Goal: Task Accomplishment & Management: Manage account settings

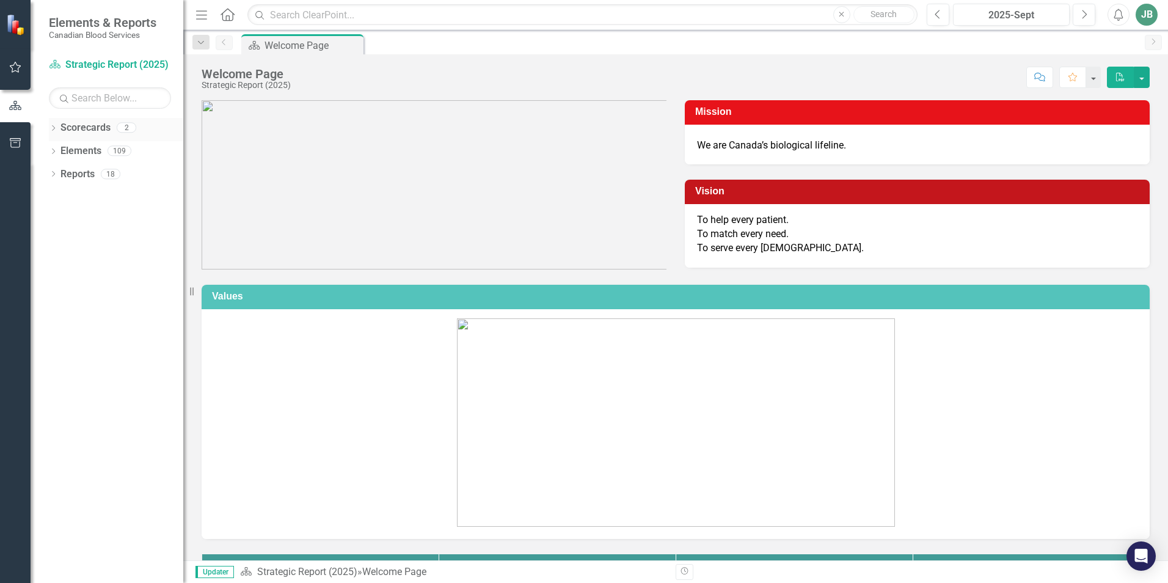
click at [79, 129] on link "Scorecards" at bounding box center [85, 128] width 50 height 14
click at [140, 62] on link "Scorecard Strategic Report (2025)" at bounding box center [110, 65] width 122 height 14
click at [225, 40] on icon "Previous" at bounding box center [224, 41] width 10 height 7
click at [206, 44] on div "Dropdown" at bounding box center [200, 42] width 17 height 15
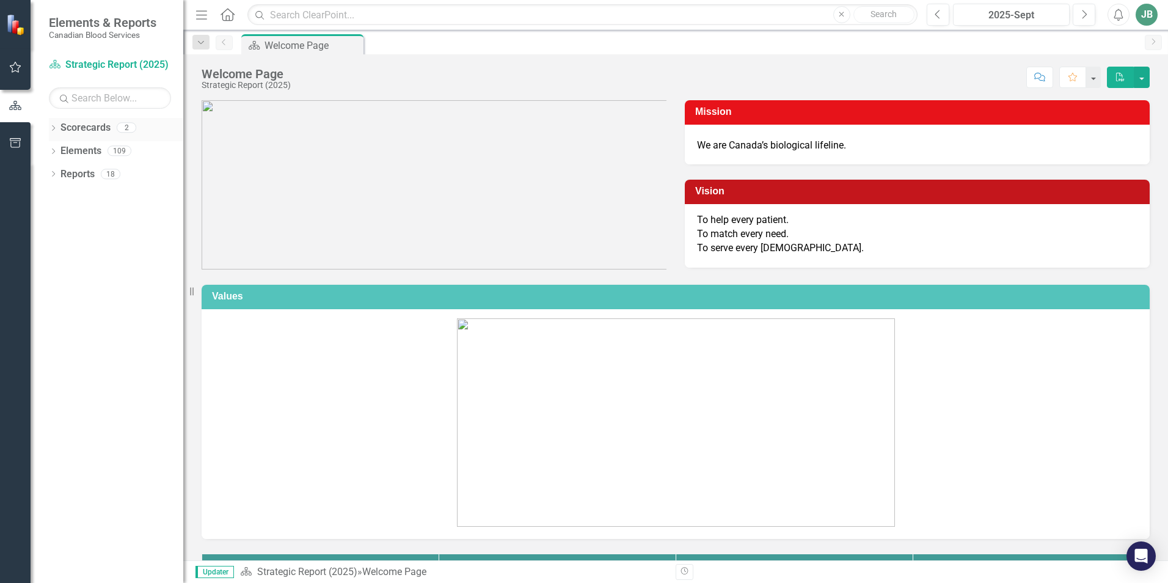
click at [51, 129] on icon "Dropdown" at bounding box center [53, 129] width 9 height 7
click at [87, 157] on link "Strategic Report (2025)" at bounding box center [125, 151] width 116 height 14
click at [109, 169] on link "Operational Report" at bounding box center [125, 174] width 116 height 14
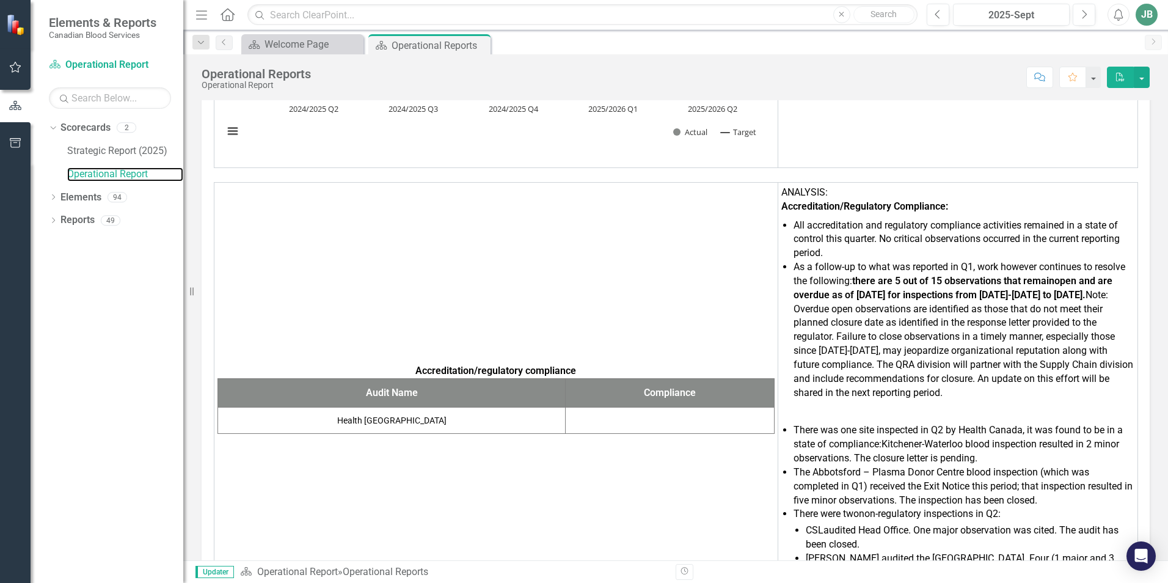
scroll to position [10280, 0]
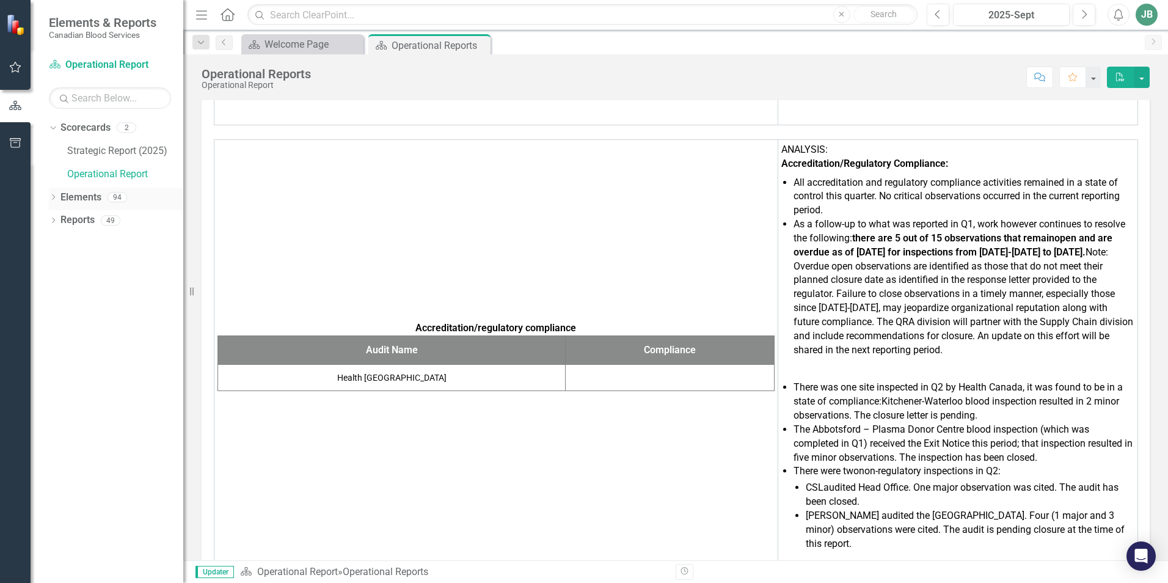
click at [53, 195] on icon at bounding box center [53, 196] width 3 height 5
click at [57, 219] on icon "Dropdown" at bounding box center [59, 221] width 9 height 7
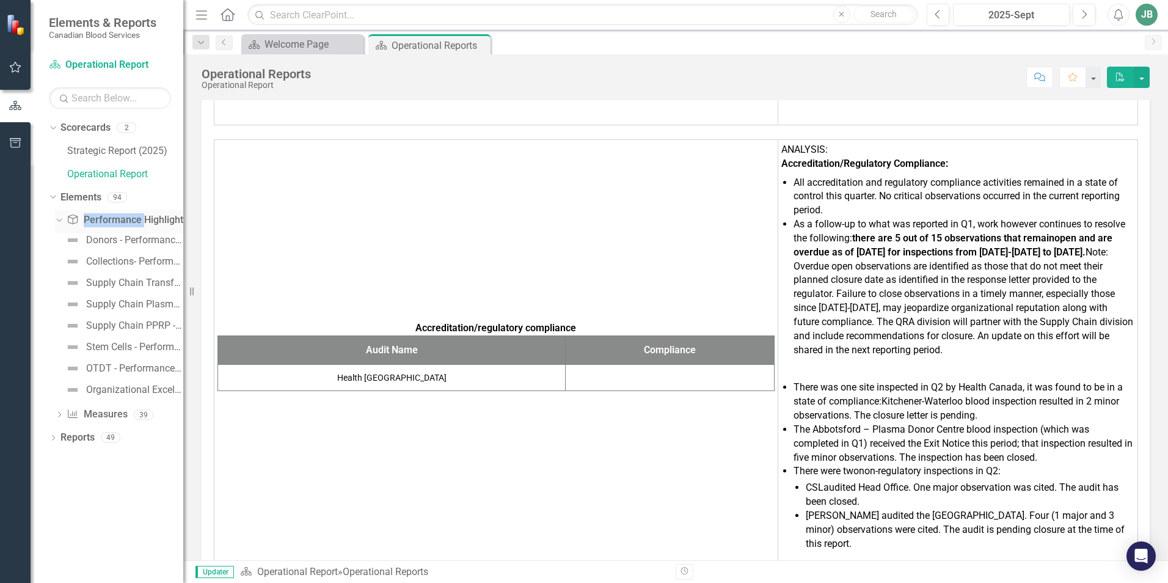
click at [57, 219] on icon "Dropdown" at bounding box center [57, 220] width 7 height 9
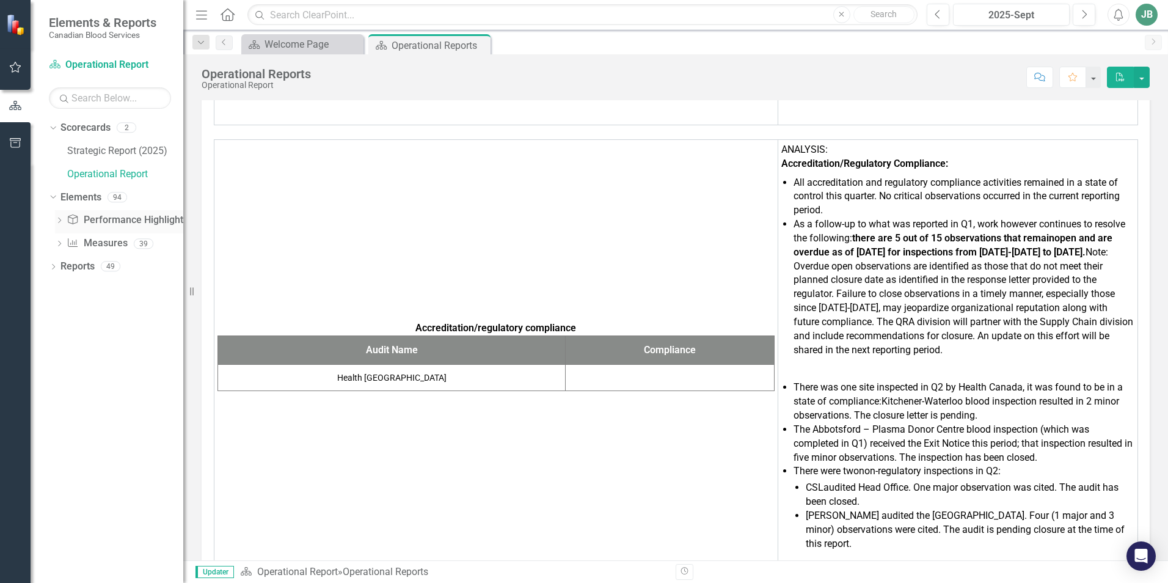
click at [57, 219] on icon "Dropdown" at bounding box center [59, 221] width 9 height 7
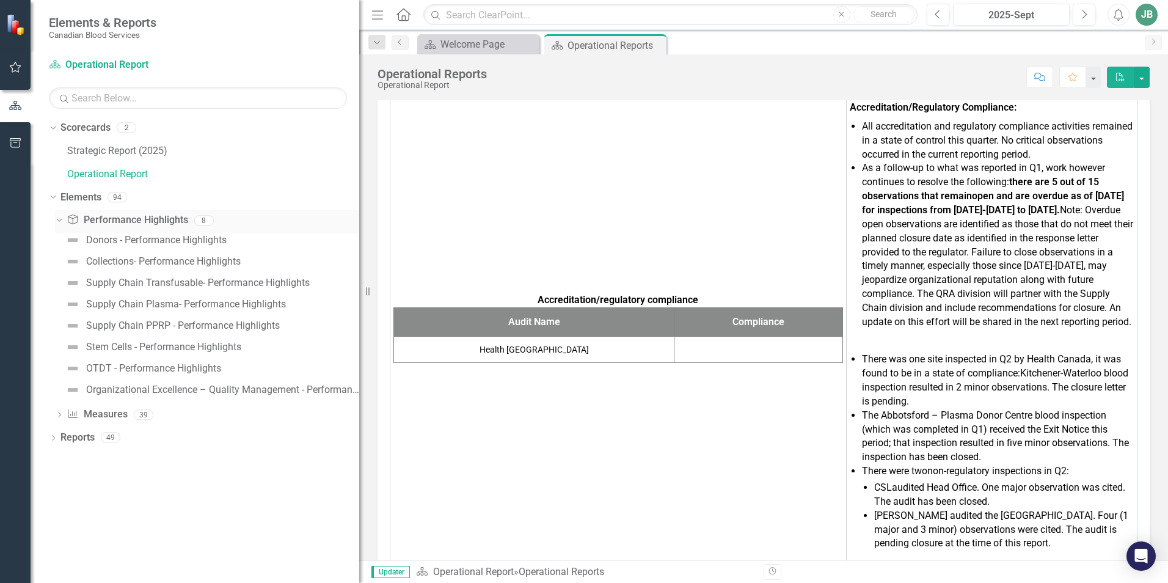
scroll to position [10773, 0]
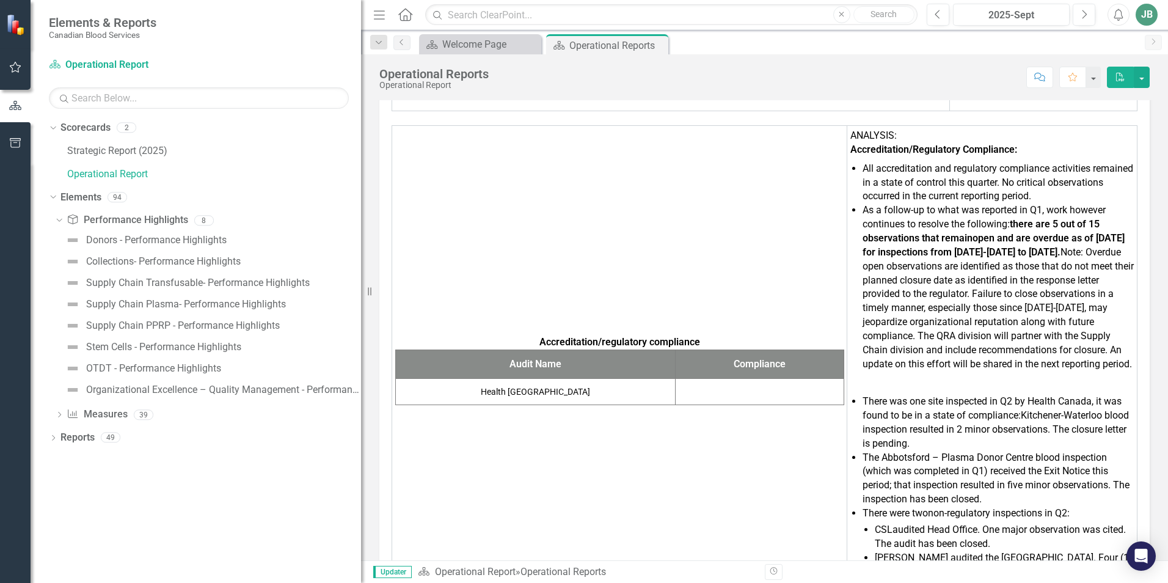
drag, startPoint x: 185, startPoint y: 207, endPoint x: 361, endPoint y: 226, distance: 176.9
click at [361, 226] on div "Resize" at bounding box center [366, 291] width 10 height 583
click at [249, 391] on div "Organizational Excellence – Quality Management - Performance Highlights" at bounding box center [223, 389] width 275 height 11
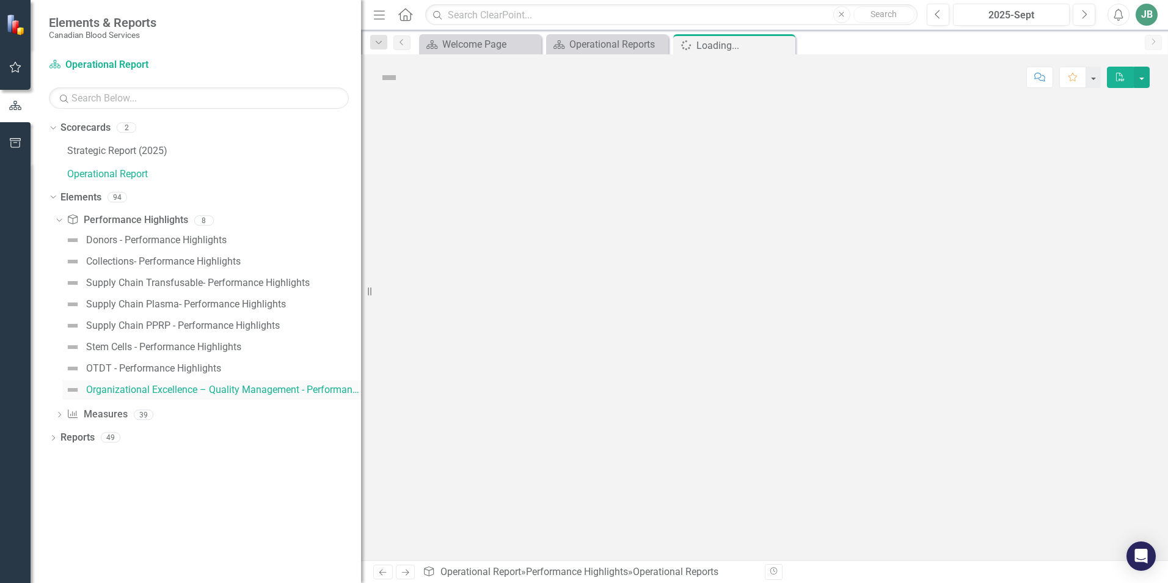
click at [249, 391] on div "Organizational Excellence – Quality Management - Performance Highlights" at bounding box center [223, 389] width 275 height 11
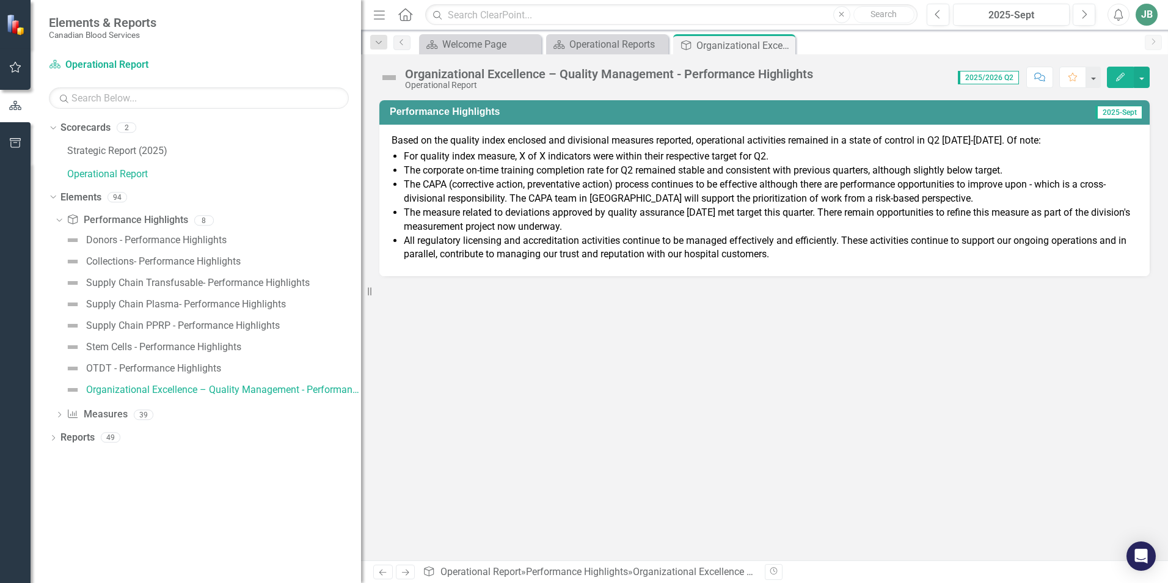
click at [567, 213] on li "The measure related to deviations approved by quality assurance [DATE] met targ…" at bounding box center [771, 220] width 734 height 28
click at [60, 415] on icon "Dropdown" at bounding box center [59, 415] width 9 height 7
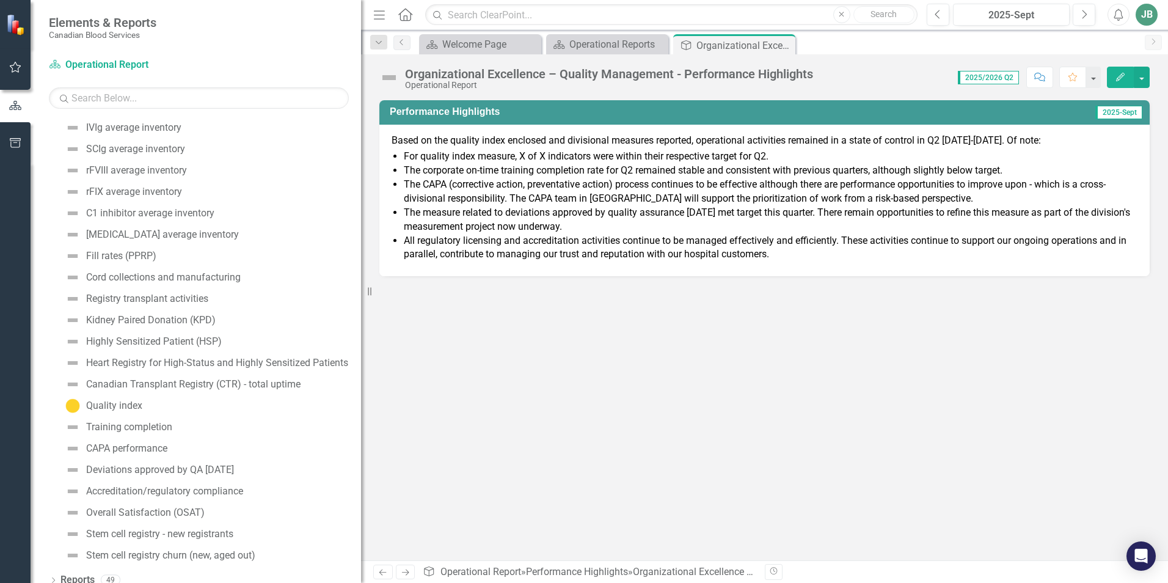
scroll to position [531, 0]
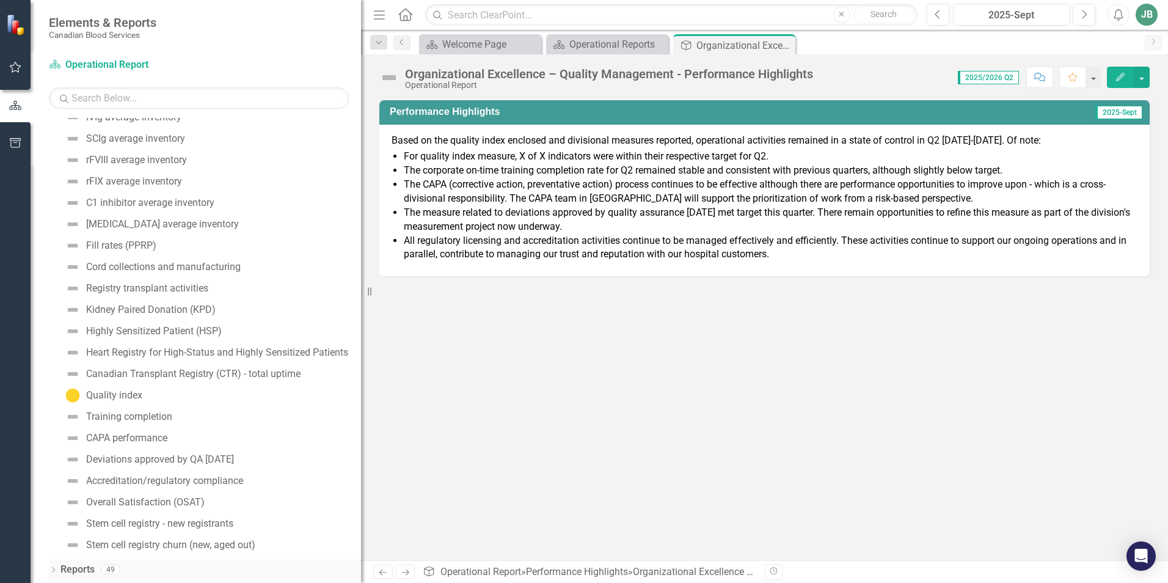
click at [52, 567] on icon "Dropdown" at bounding box center [53, 570] width 9 height 7
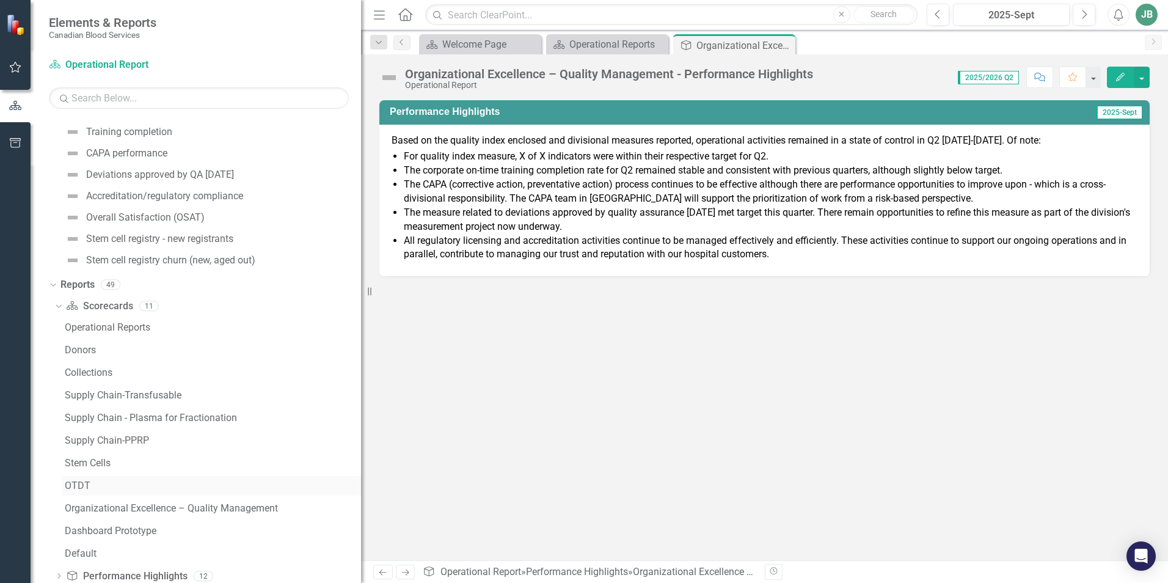
scroll to position [836, 0]
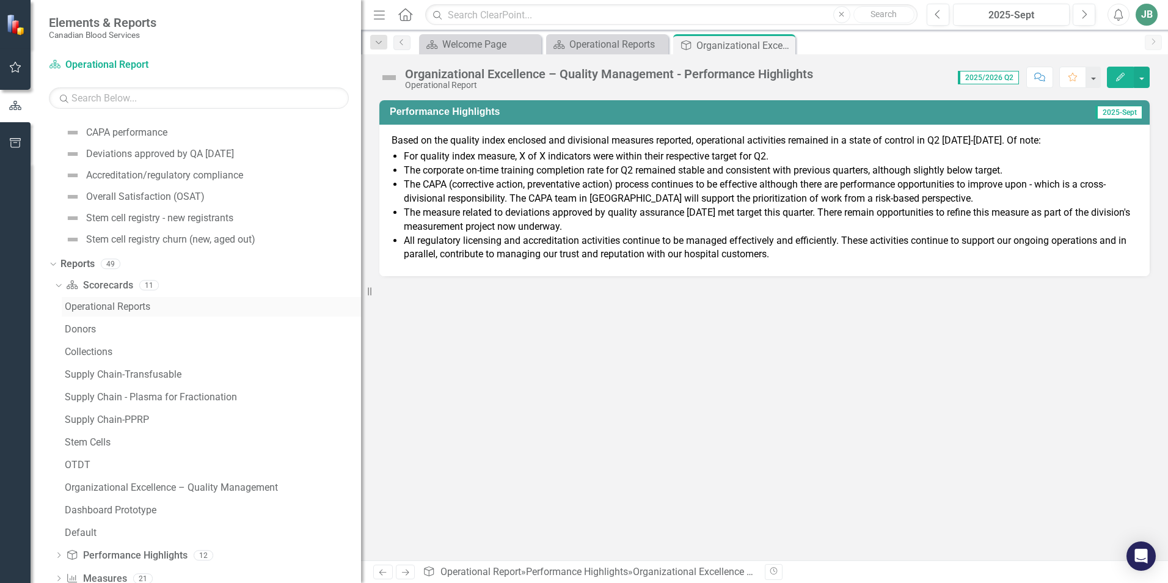
click at [126, 304] on div "Operational Reports" at bounding box center [213, 306] width 296 height 11
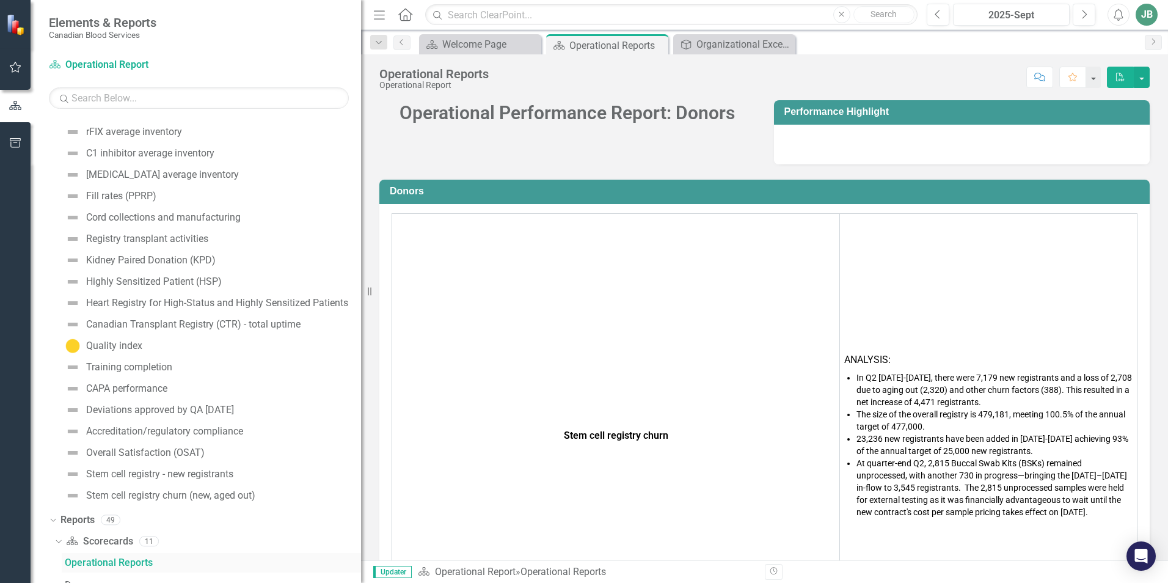
scroll to position [570, 0]
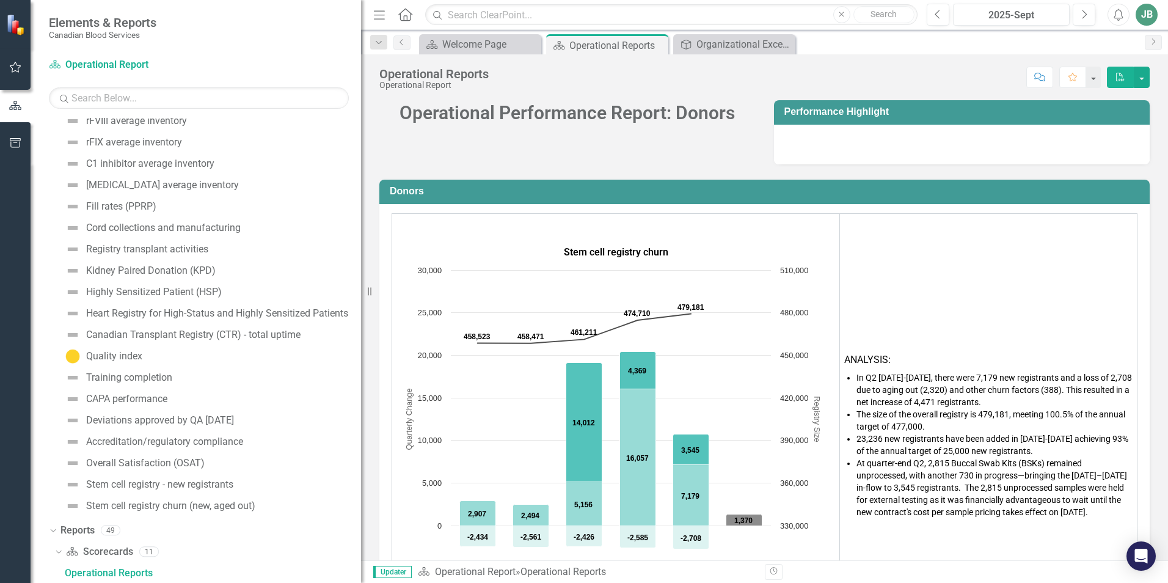
click at [856, 425] on span "The size of the overall registry is 479,181 , meeting 100.5% of the annual targ…" at bounding box center [990, 420] width 269 height 22
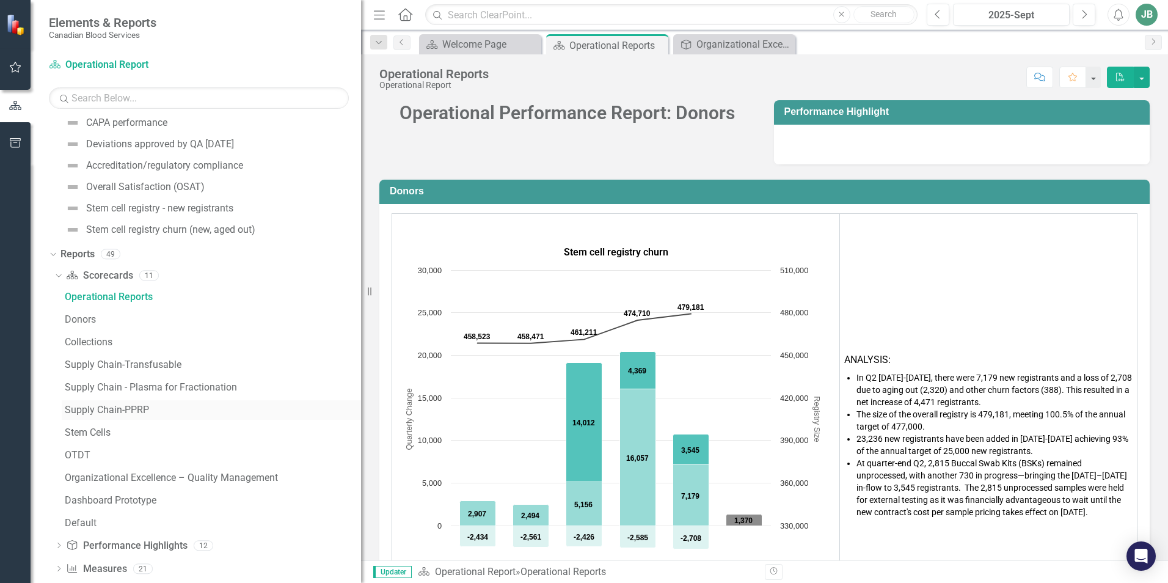
scroll to position [863, 0]
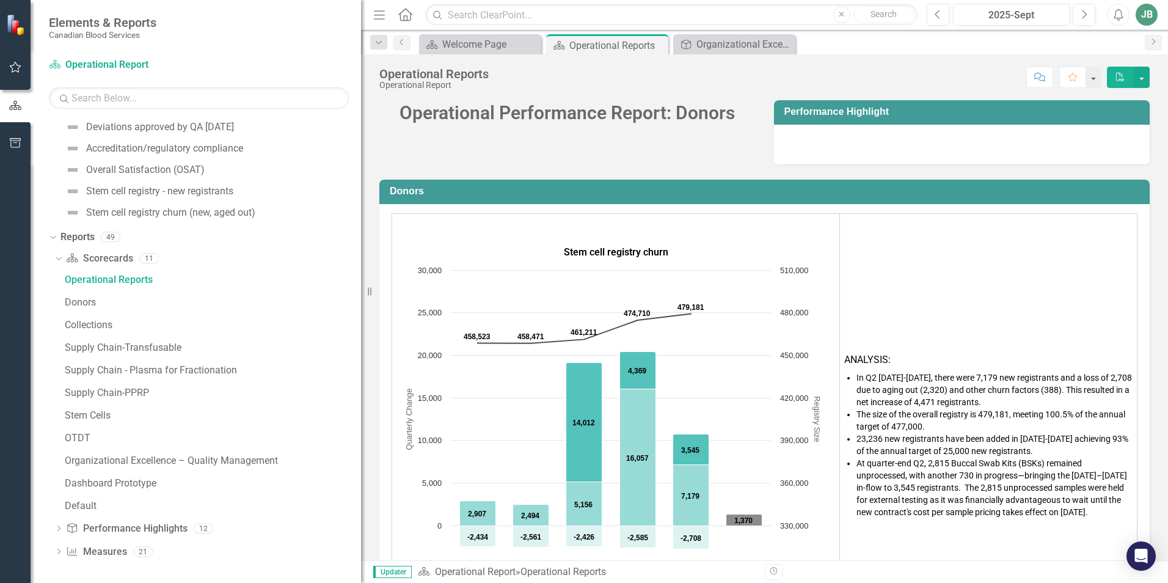
click at [57, 555] on icon "Dropdown" at bounding box center [58, 552] width 9 height 7
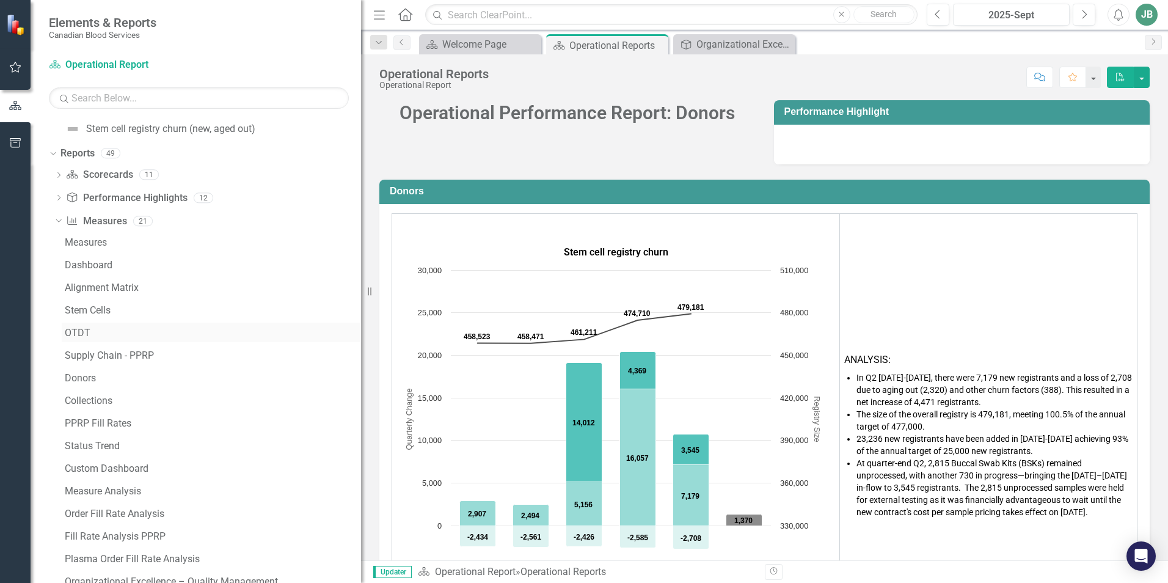
scroll to position [985, 0]
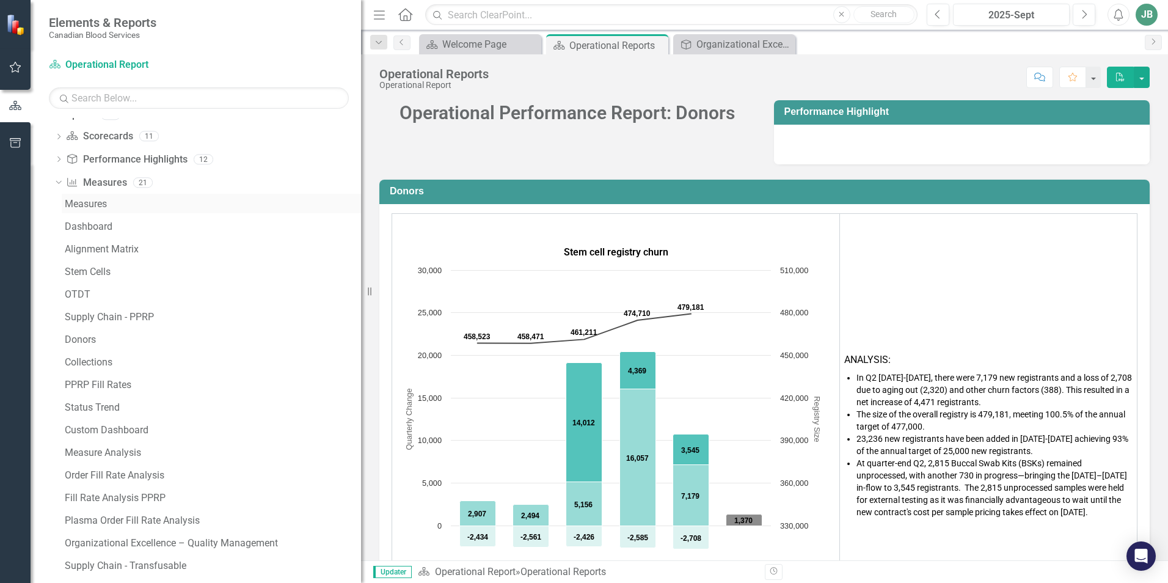
click at [94, 207] on div "Measures" at bounding box center [213, 204] width 296 height 11
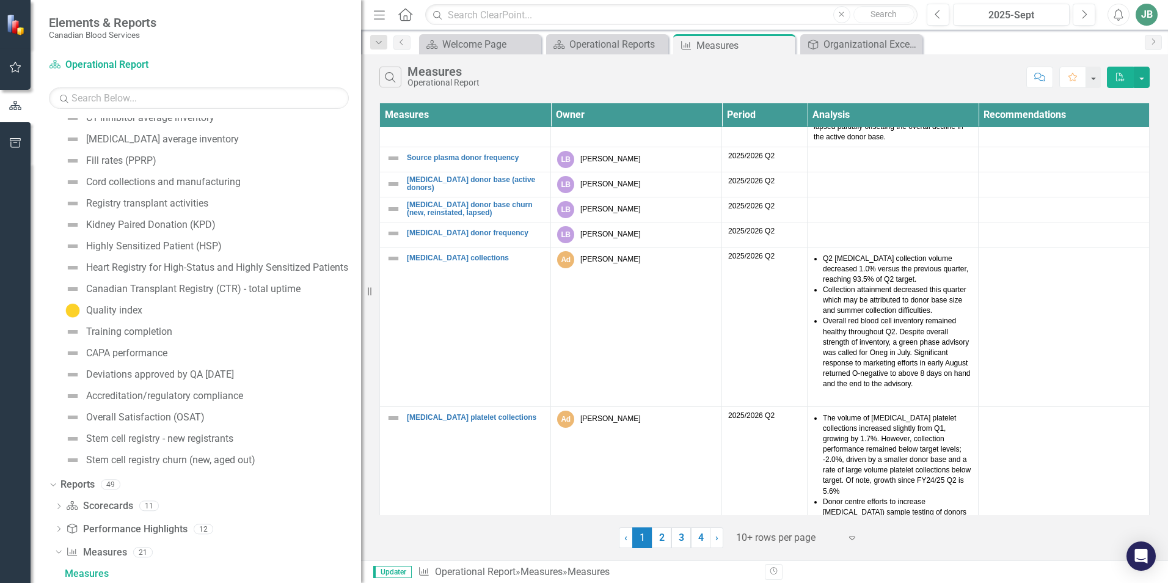
scroll to position [1114, 0]
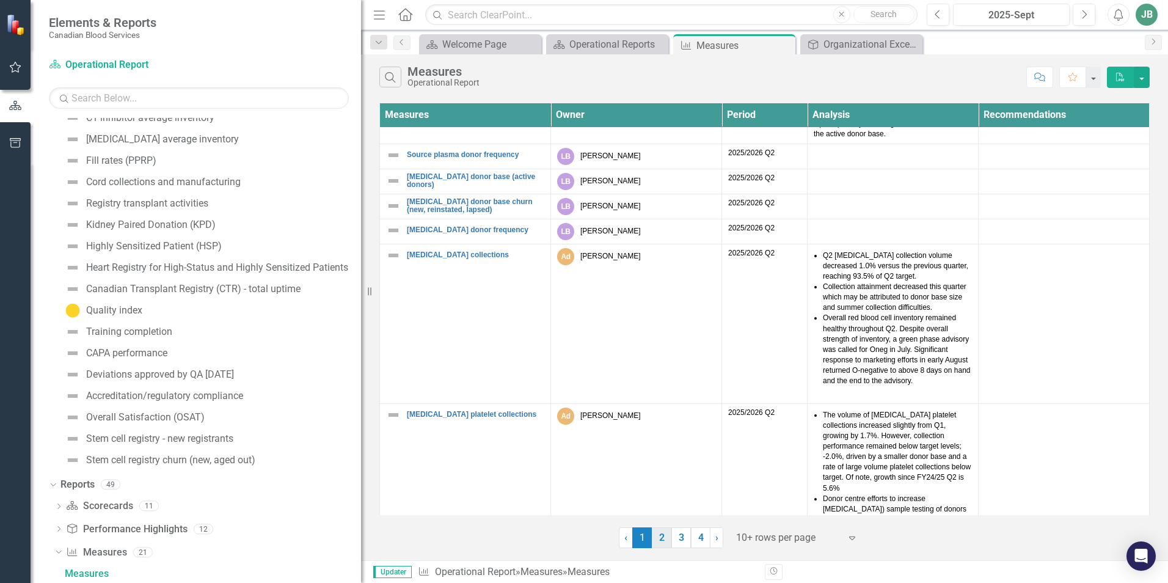
click at [667, 541] on link "2" at bounding box center [662, 537] width 20 height 21
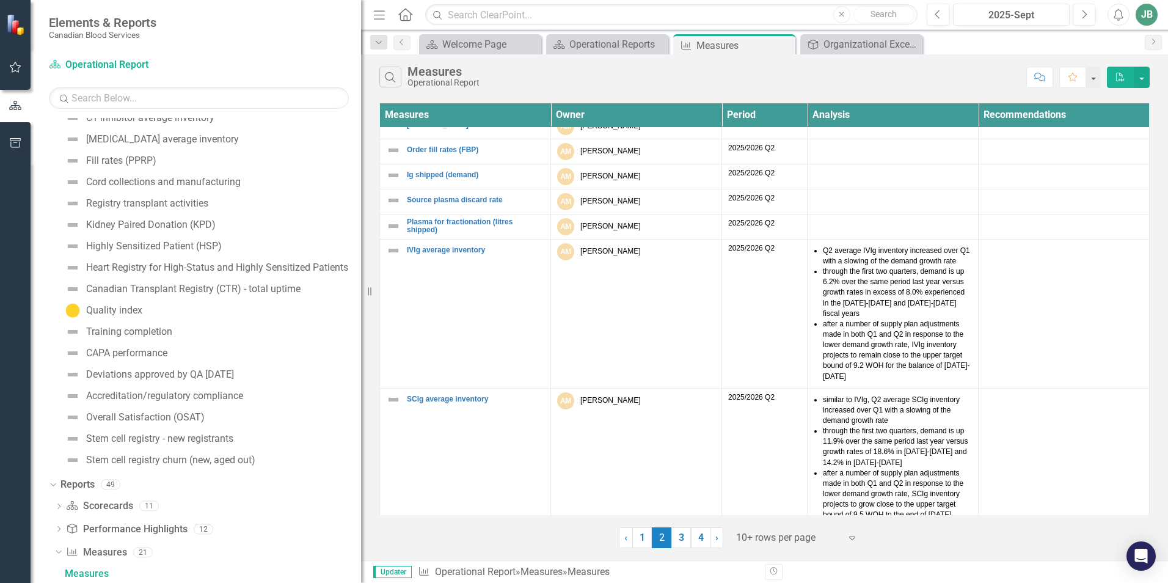
scroll to position [714, 0]
click at [678, 536] on link "3" at bounding box center [681, 537] width 20 height 21
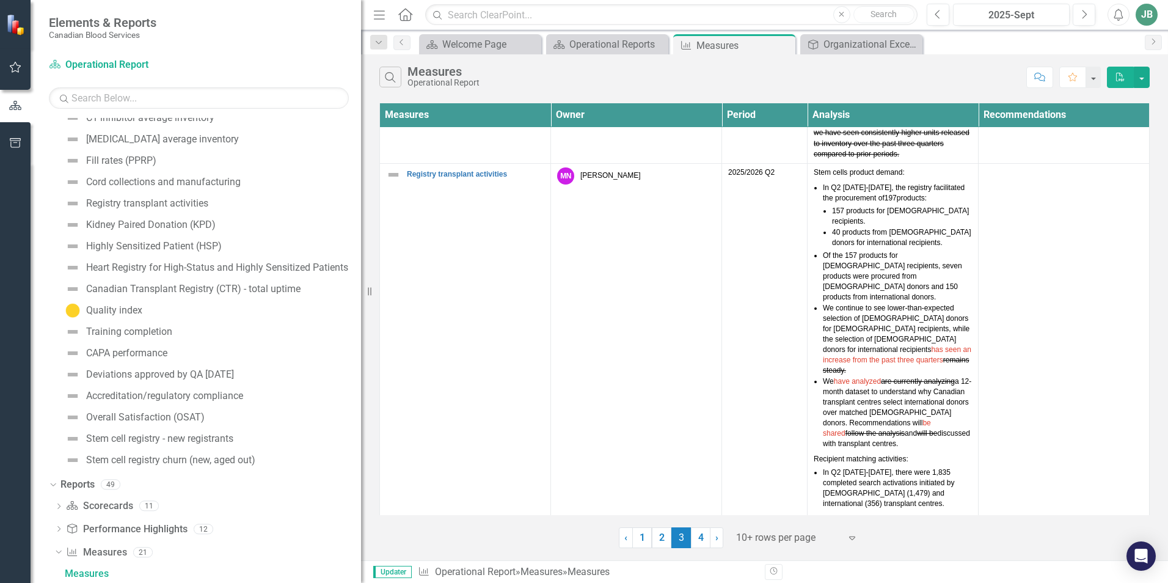
scroll to position [822, 0]
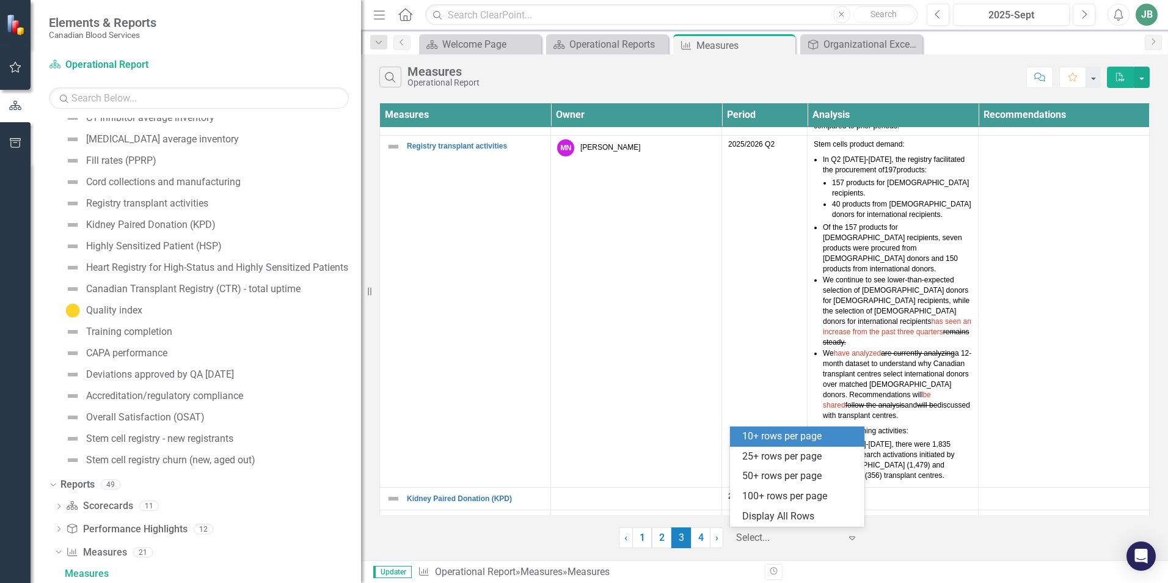
click at [806, 539] on div at bounding box center [788, 538] width 104 height 16
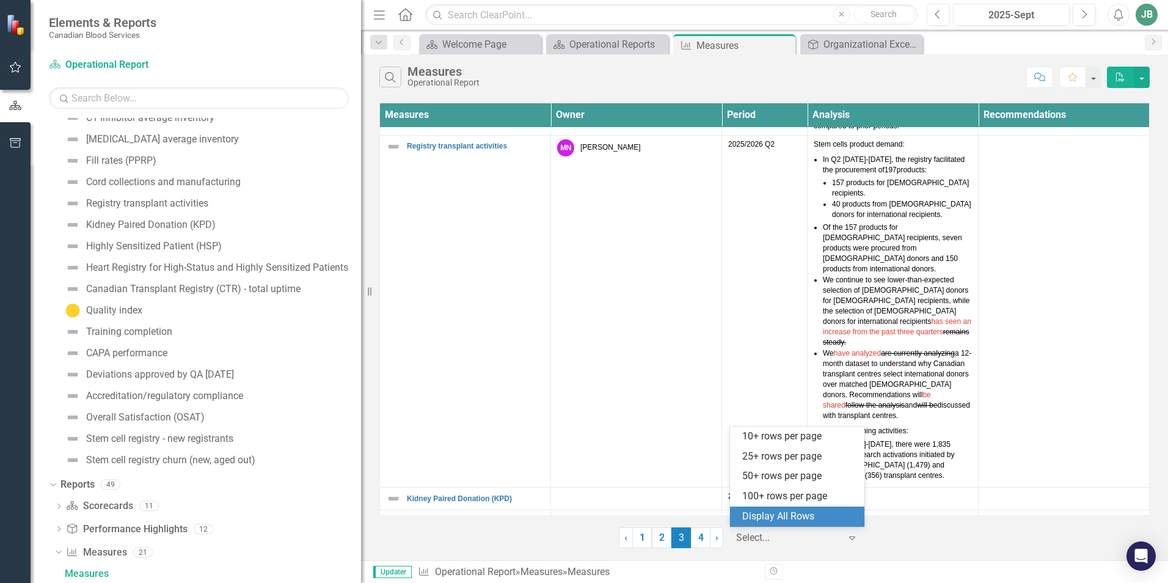
click at [801, 515] on div "Display All Rows" at bounding box center [799, 516] width 115 height 14
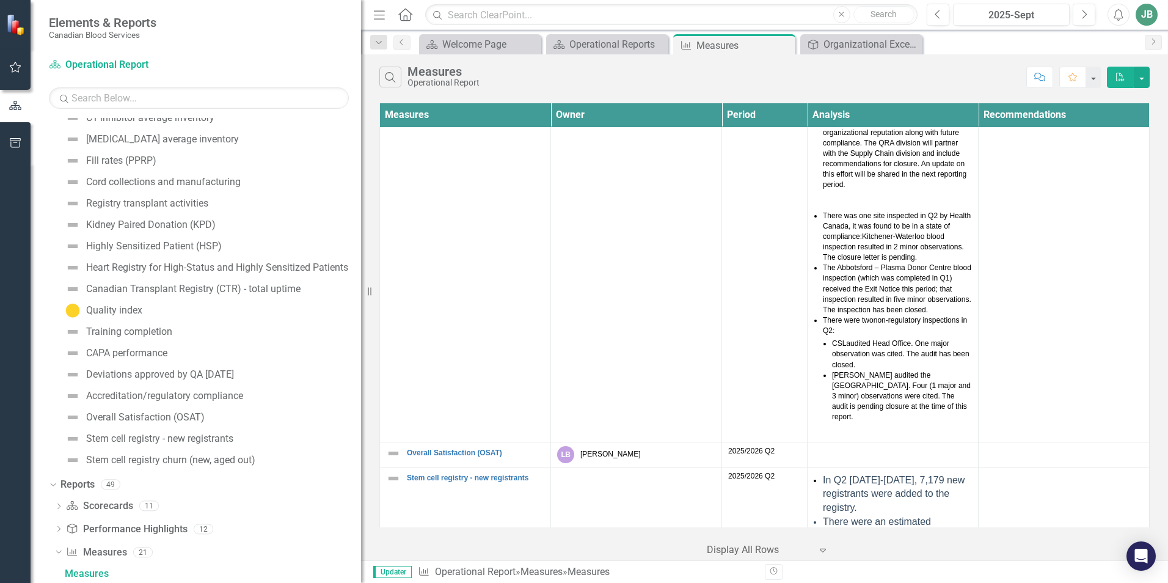
scroll to position [5074, 0]
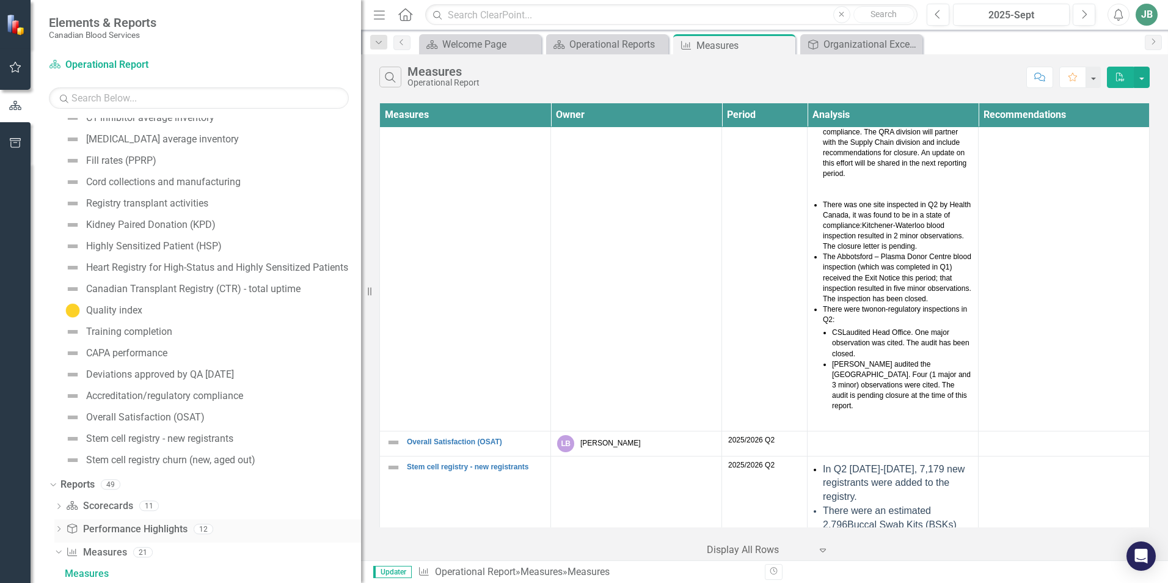
click at [57, 530] on icon "Dropdown" at bounding box center [58, 529] width 9 height 7
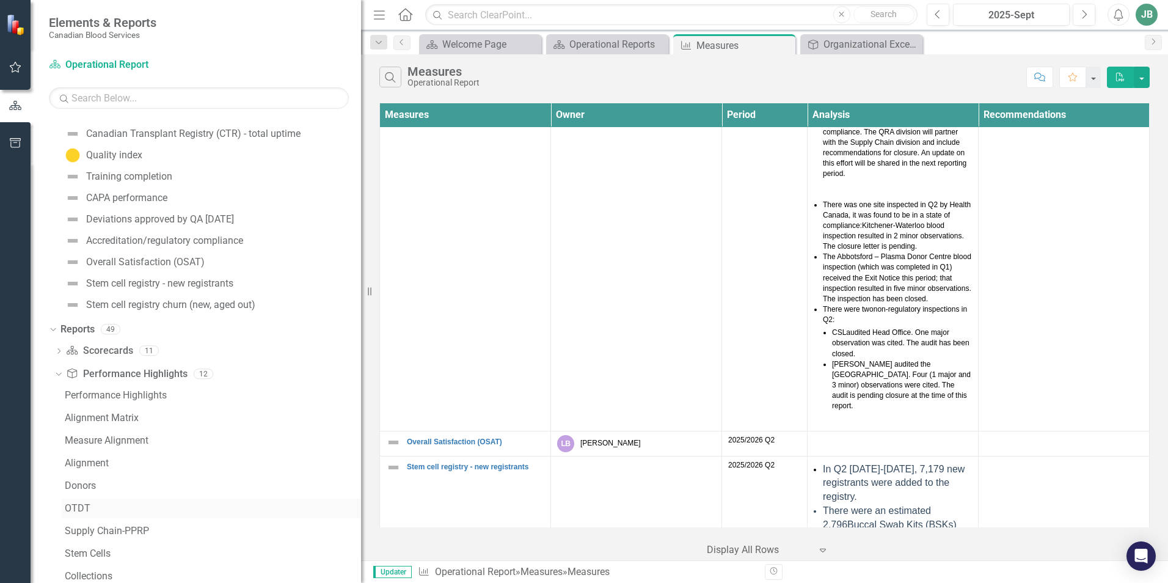
scroll to position [799, 0]
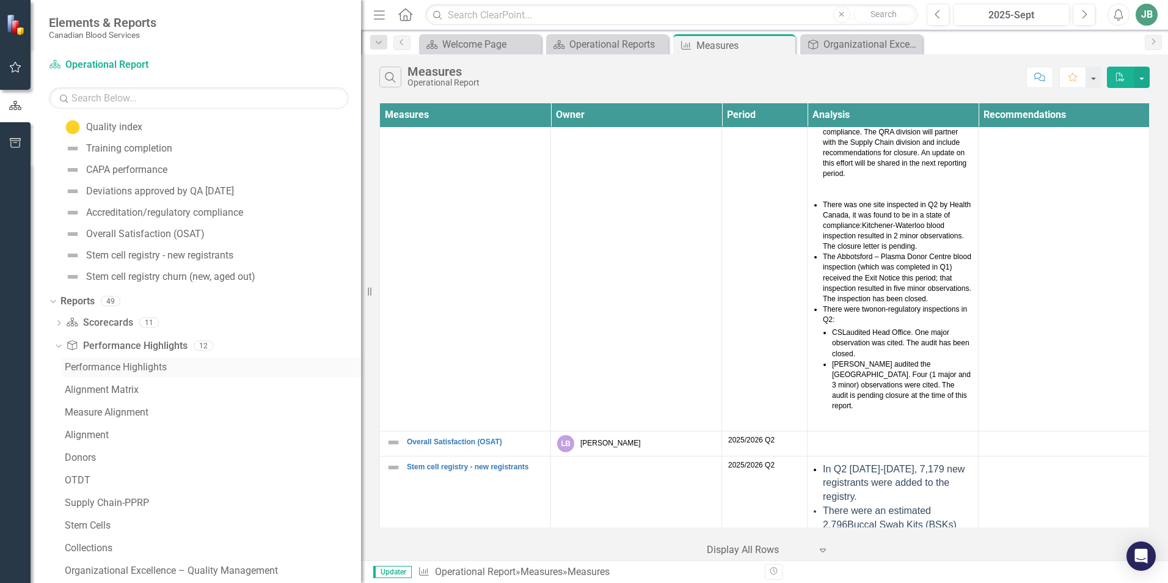
click at [120, 371] on div "Performance Highlights" at bounding box center [213, 367] width 296 height 11
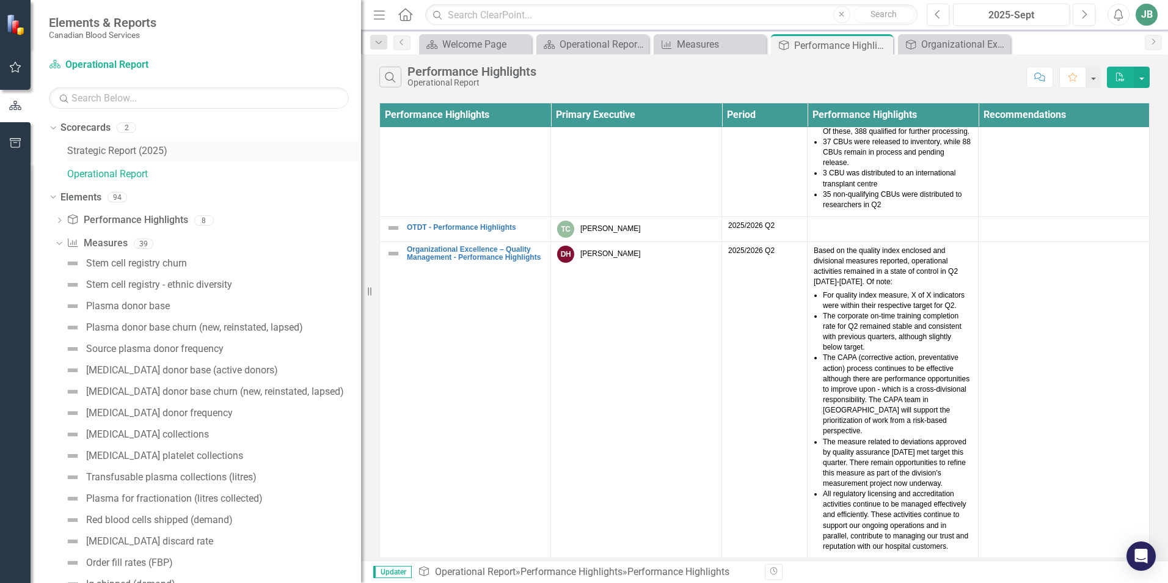
click at [158, 152] on link "Strategic Report (2025)" at bounding box center [214, 151] width 294 height 14
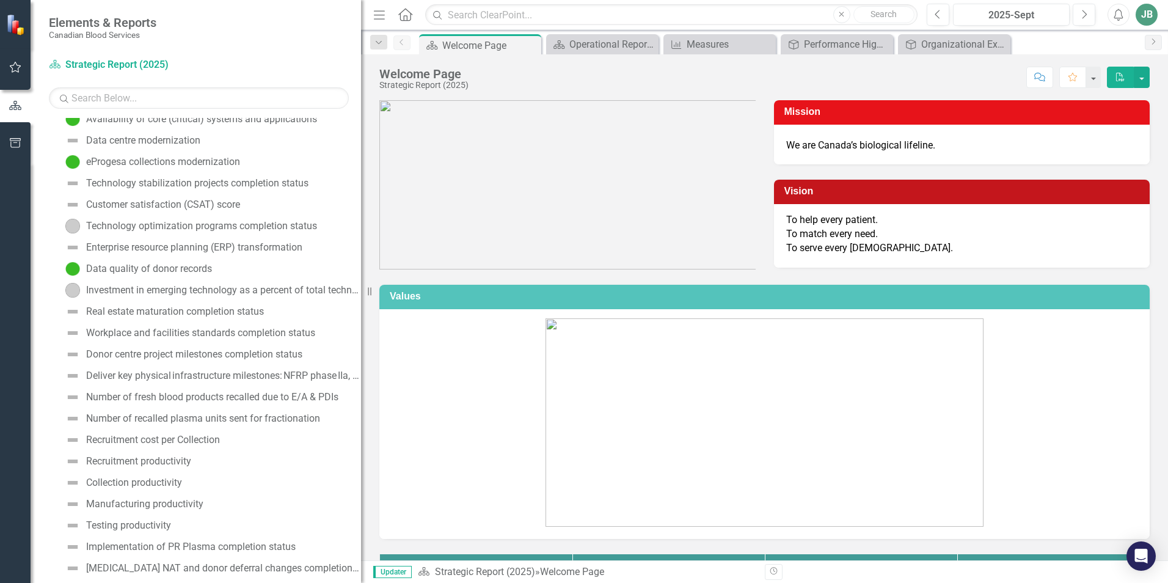
scroll to position [874, 0]
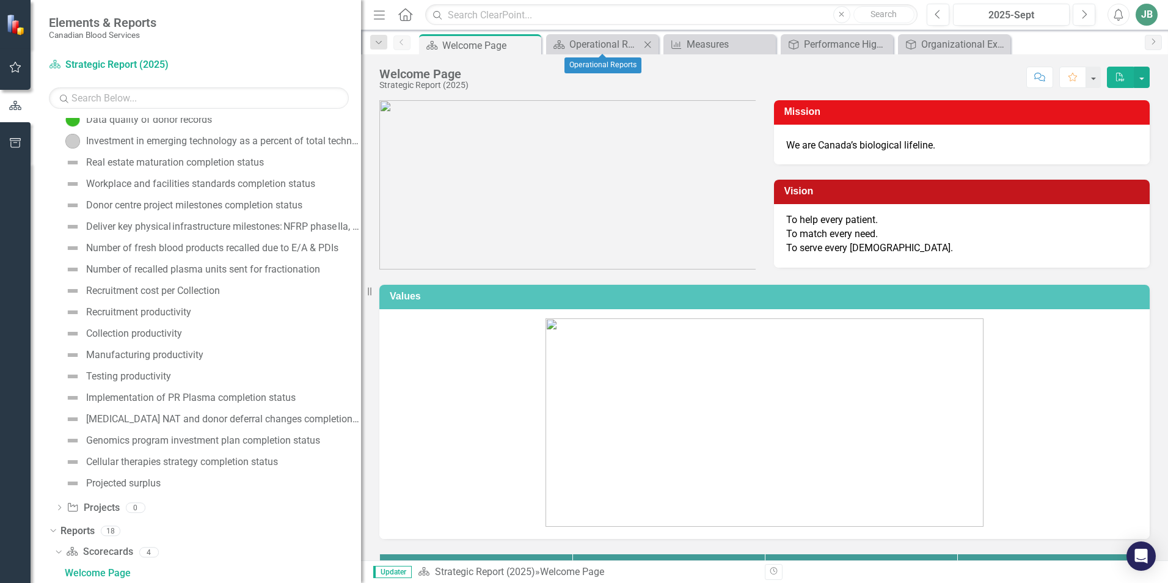
click at [649, 44] on icon "Close" at bounding box center [647, 45] width 12 height 10
click at [655, 44] on icon "Close" at bounding box center [657, 45] width 12 height 10
click at [658, 44] on icon "Close" at bounding box center [657, 45] width 12 height 10
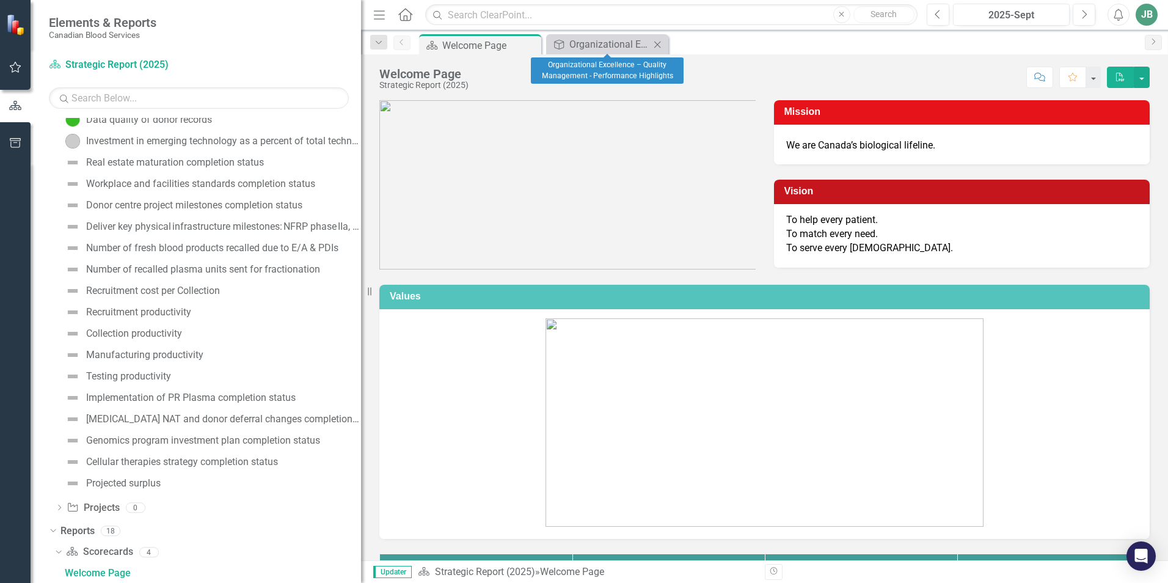
click at [663, 42] on icon "Close" at bounding box center [657, 45] width 12 height 10
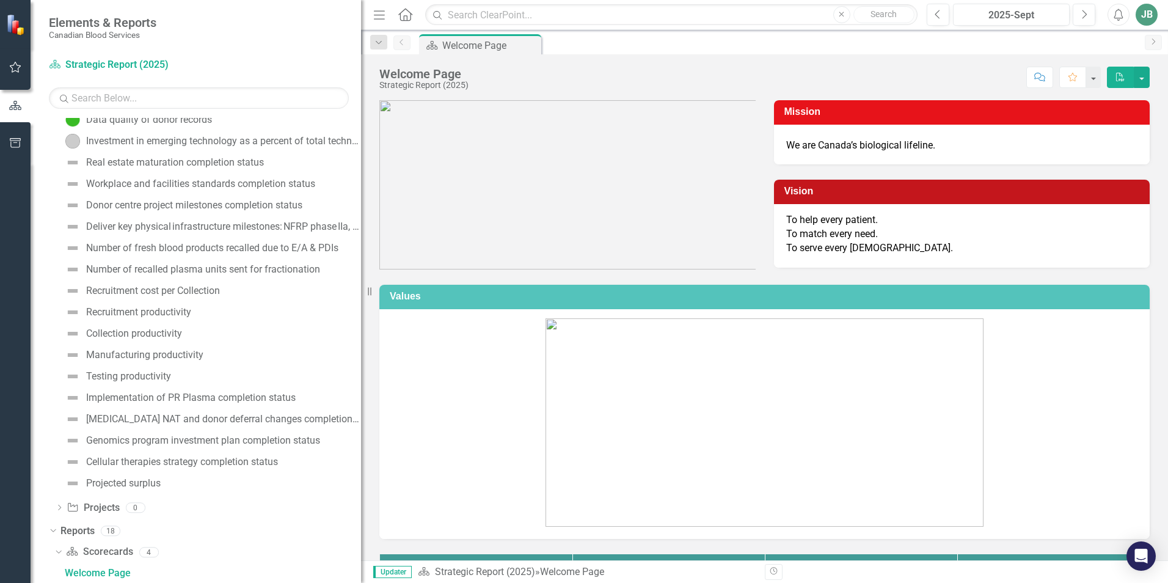
click at [1155, 45] on link "Next" at bounding box center [1153, 42] width 17 height 15
click at [494, 40] on div "Welcome Page" at bounding box center [482, 45] width 81 height 15
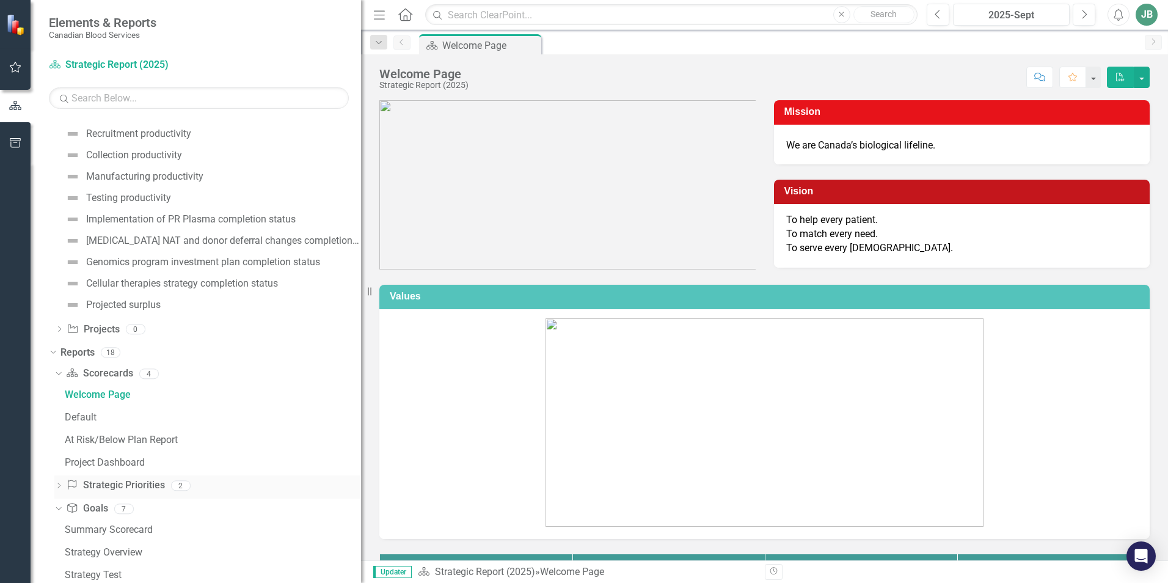
scroll to position [752, 0]
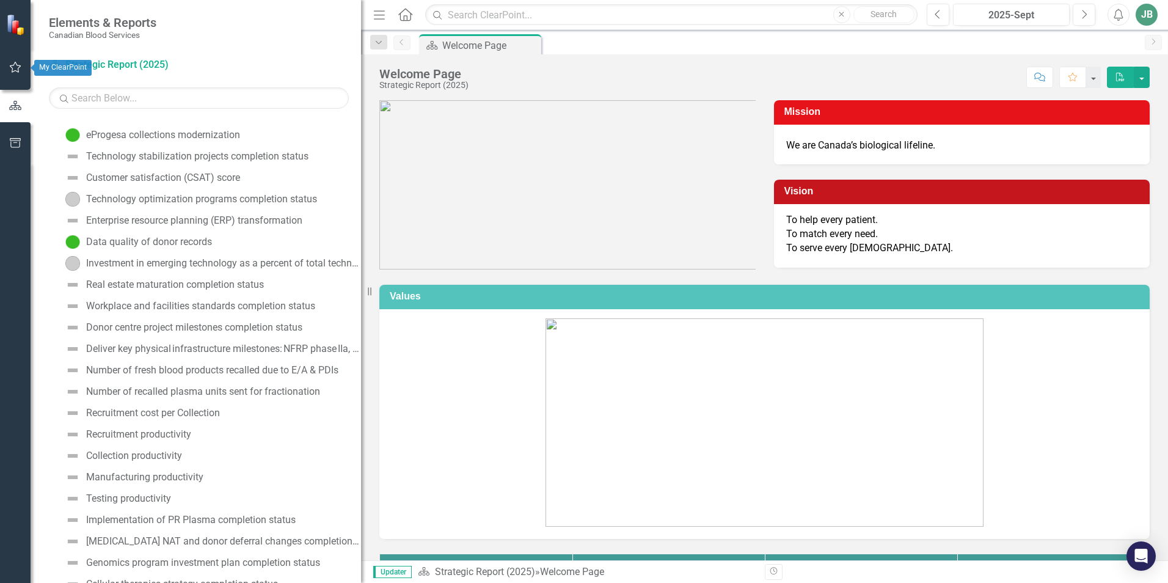
click at [18, 67] on icon "button" at bounding box center [15, 67] width 13 height 10
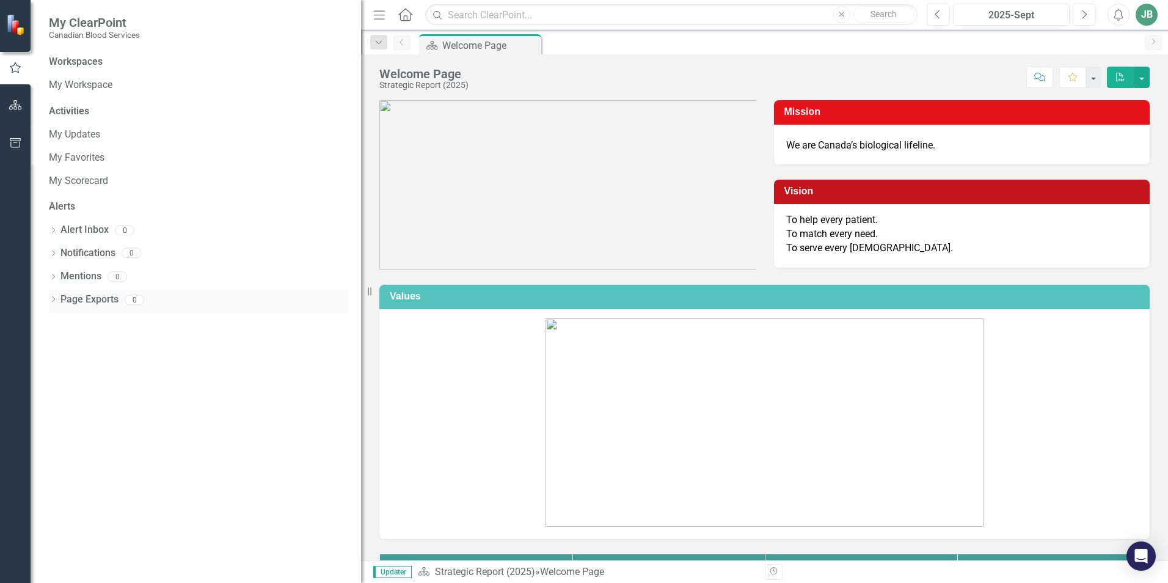
click at [51, 295] on div "Dropdown Page Exports 0" at bounding box center [199, 301] width 300 height 23
click at [69, 122] on div "Activities My Updates My Favorites My Scorecard" at bounding box center [199, 147] width 300 height 86
click at [73, 129] on link "My Updates" at bounding box center [199, 135] width 300 height 14
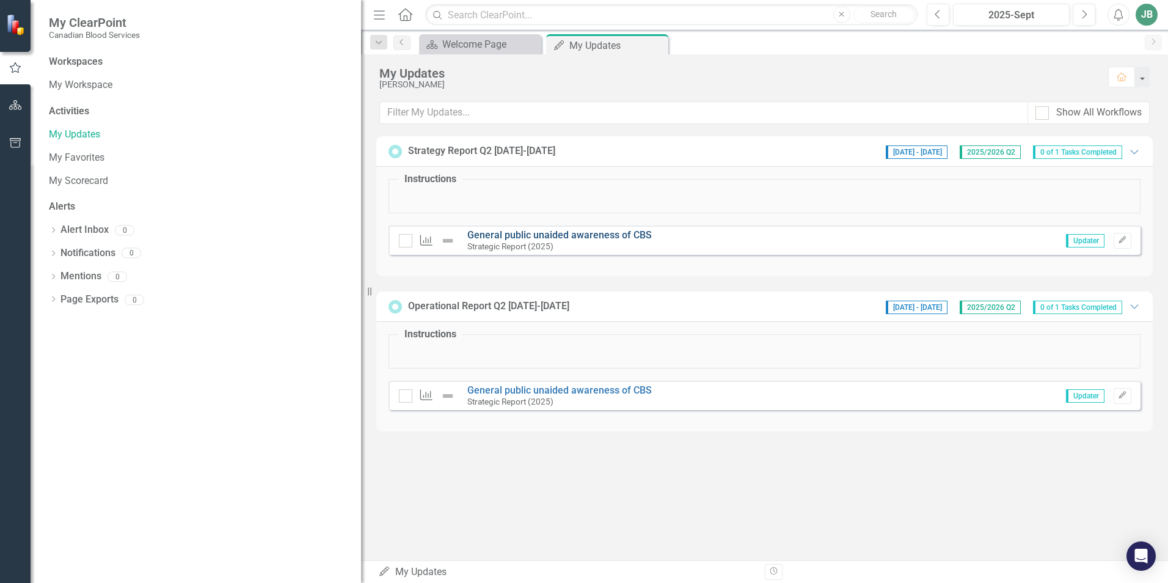
click at [563, 237] on link "General public unaided awareness of CBS" at bounding box center [559, 235] width 184 height 12
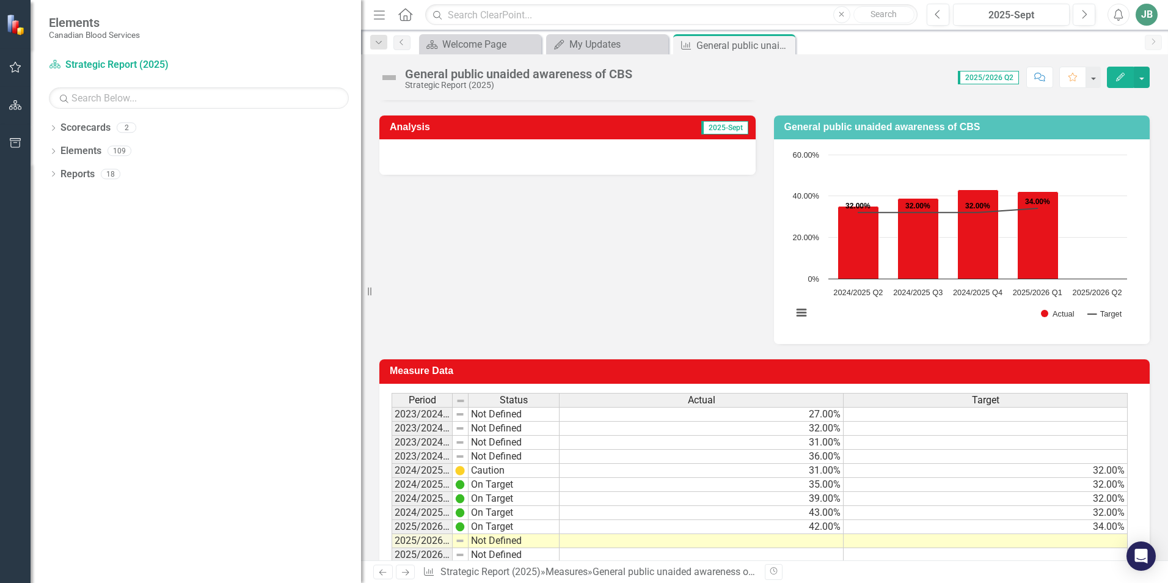
scroll to position [214, 0]
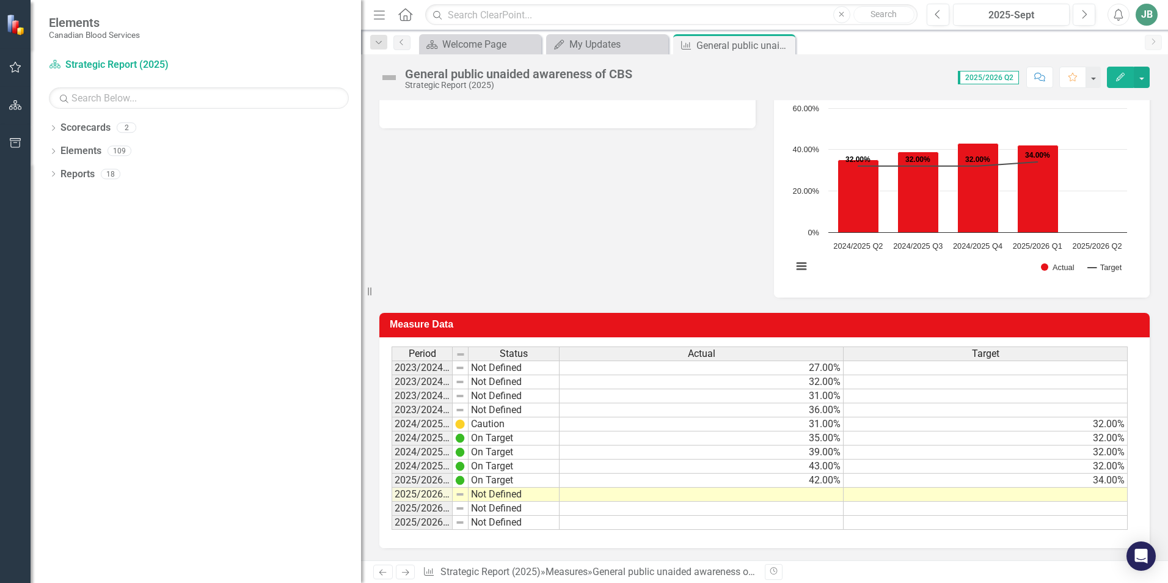
click at [424, 496] on td "2025/2026 Q2" at bounding box center [422, 494] width 61 height 14
click at [534, 219] on div "Analysis 2025-Sept General public unaided awareness of CBS Chart Combination ch…" at bounding box center [764, 176] width 789 height 244
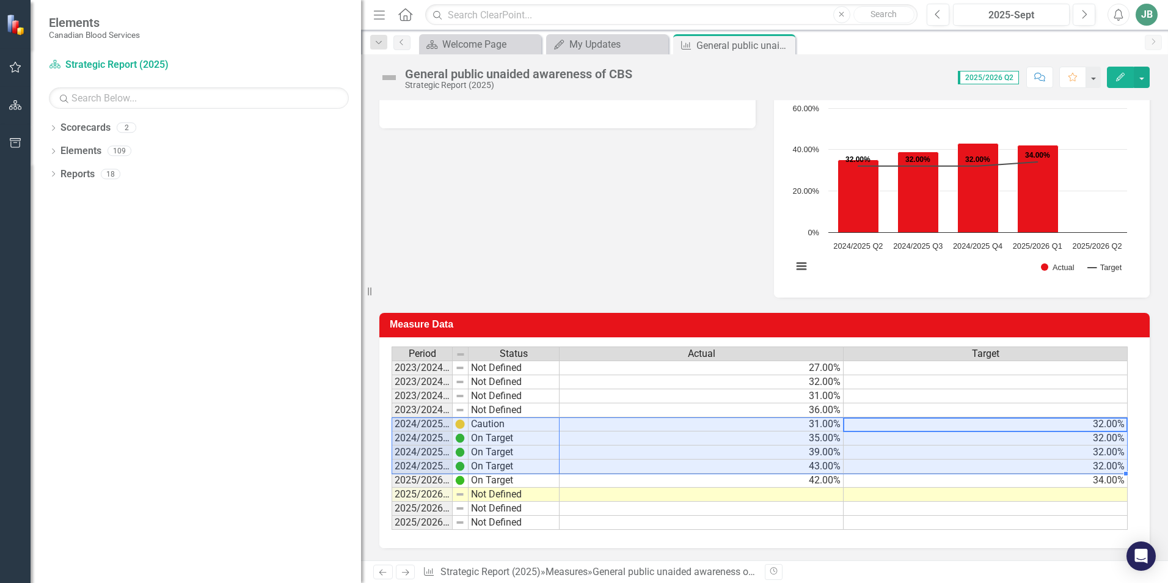
drag, startPoint x: 1095, startPoint y: 428, endPoint x: 423, endPoint y: 462, distance: 672.7
click at [423, 462] on div "Period Status Actual Target 2023/2024 Q1 Not Defined 27.00% 2023/2024 Q2 Not De…" at bounding box center [760, 438] width 737 height 184
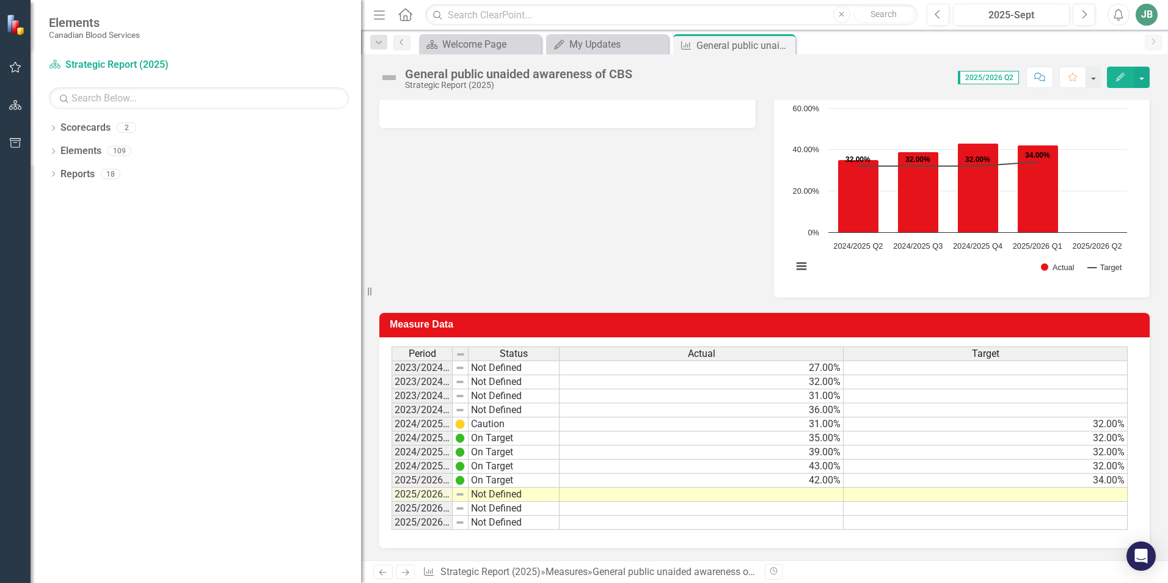
click at [598, 216] on div "Analysis 2025-Sept General public unaided awareness of CBS Chart Combination ch…" at bounding box center [764, 176] width 789 height 244
click at [429, 478] on td "2025/2026 Q1" at bounding box center [422, 480] width 61 height 14
click at [429, 481] on td "2025/2026 Q1" at bounding box center [422, 480] width 61 height 14
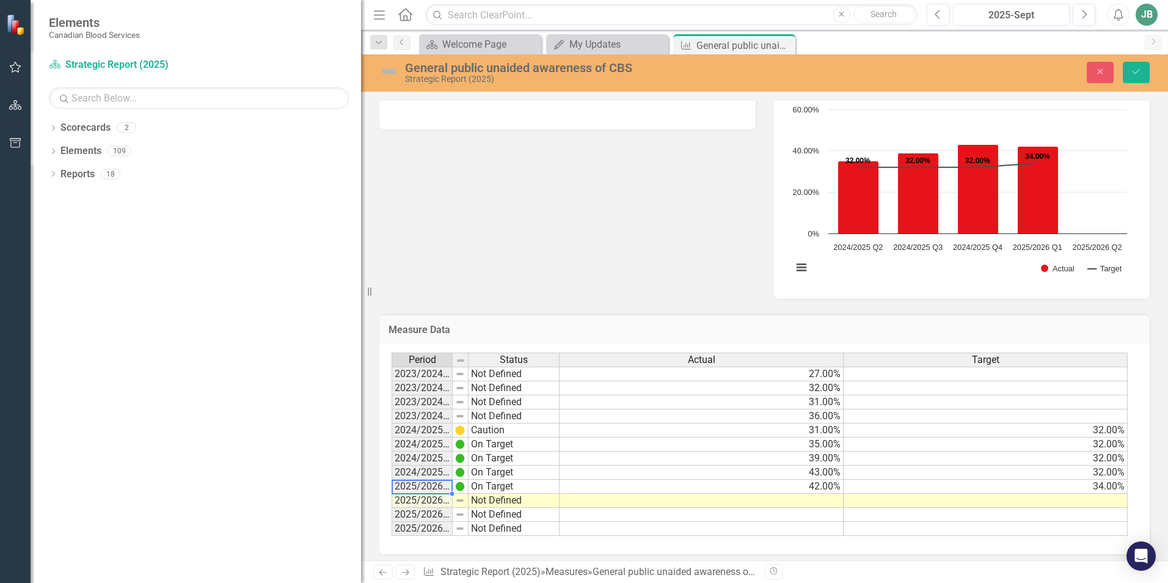
click at [430, 515] on td "2025/2026 Q3" at bounding box center [422, 515] width 61 height 14
click at [429, 484] on td "2025/2026 Q1" at bounding box center [422, 486] width 61 height 14
click at [392, 451] on div "Period Status 2023/2024 Q1 Not Defined 2023/2024 Q2 Not Defined 2023/2024 Q3 No…" at bounding box center [392, 443] width 0 height 183
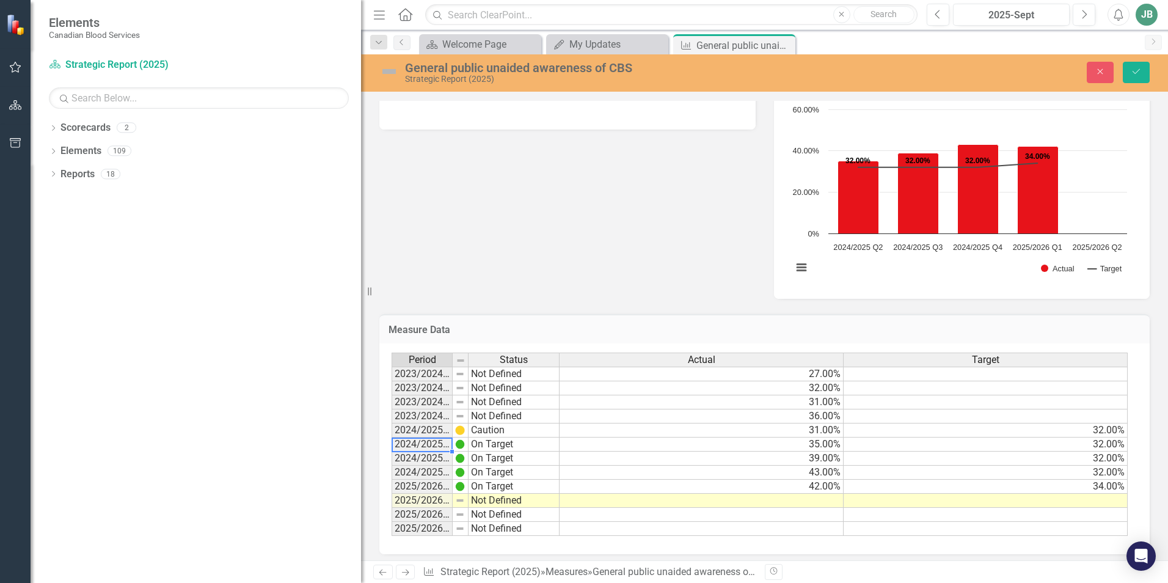
click at [431, 451] on div at bounding box center [422, 451] width 60 height 1
click at [429, 438] on div at bounding box center [422, 437] width 60 height 1
click at [429, 432] on td "2024/2025 Q1" at bounding box center [422, 430] width 61 height 14
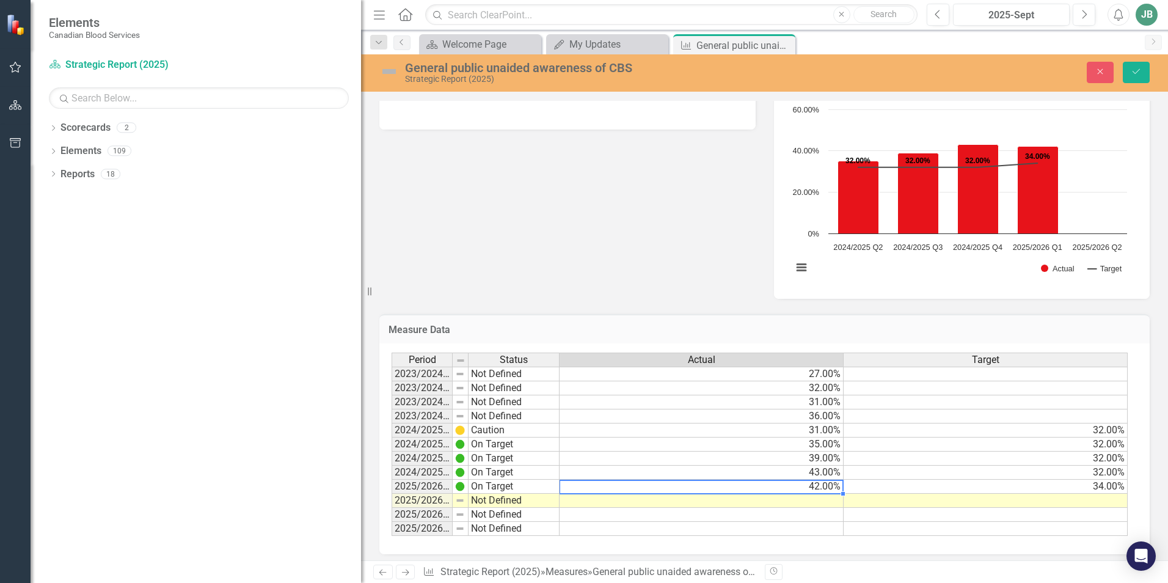
click at [823, 486] on td "42.00%" at bounding box center [701, 486] width 284 height 14
type textarea "4"
type textarea "34"
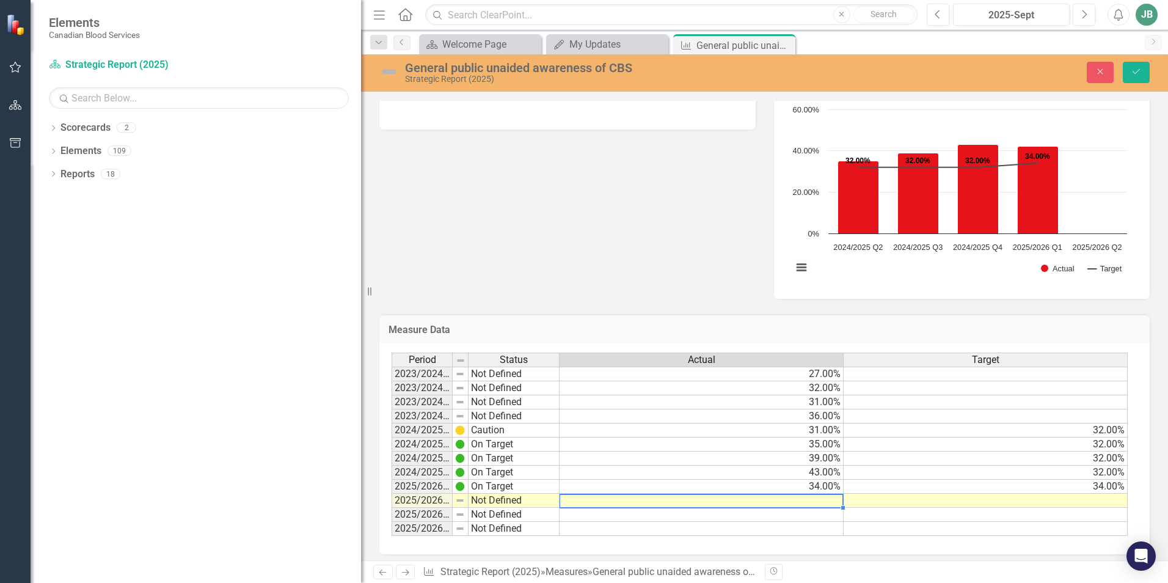
click at [824, 500] on td at bounding box center [701, 501] width 284 height 14
type textarea "42"
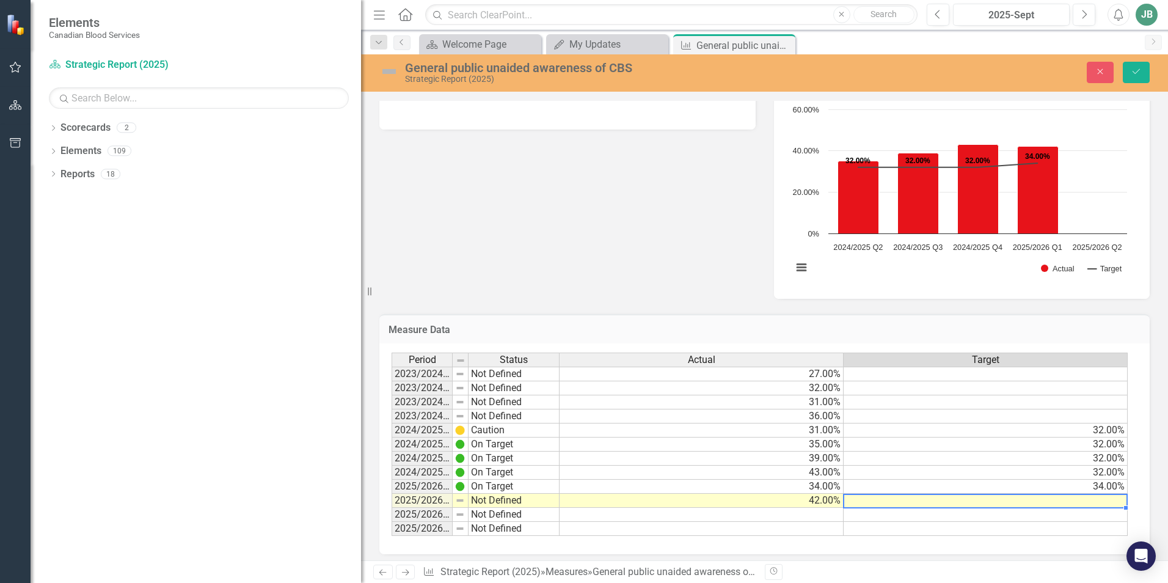
click at [1098, 502] on td at bounding box center [985, 501] width 284 height 14
type textarea "34"
click at [661, 215] on div "Analysis 2025-Sept General public unaided awareness of CBS Chart Combination ch…" at bounding box center [764, 176] width 789 height 244
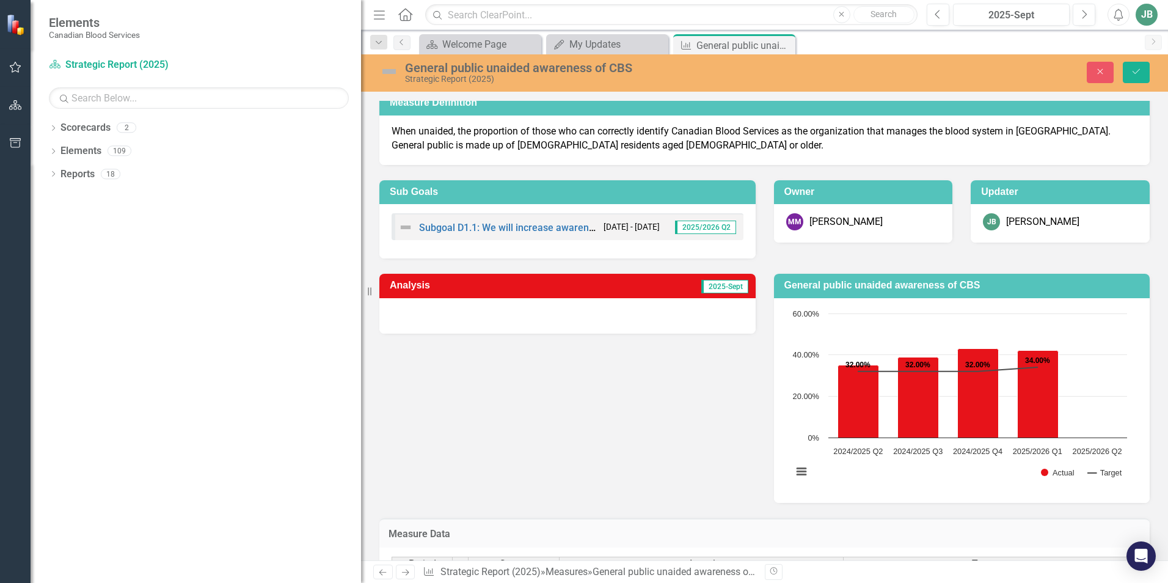
scroll to position [0, 0]
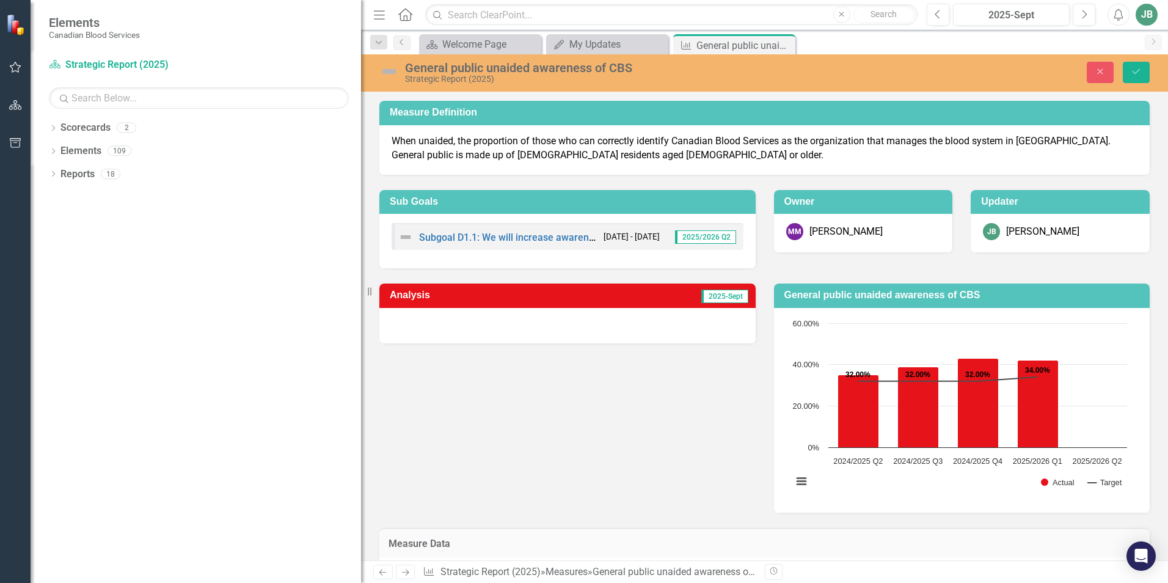
drag, startPoint x: 522, startPoint y: 319, endPoint x: 487, endPoint y: 317, distance: 34.3
click at [522, 318] on div at bounding box center [567, 325] width 376 height 35
click at [424, 297] on h3 "Analysis" at bounding box center [471, 295] width 163 height 11
click at [713, 298] on span "2025-Sept" at bounding box center [724, 296] width 47 height 13
click at [793, 479] on button "View chart menu, Chart" at bounding box center [801, 481] width 17 height 17
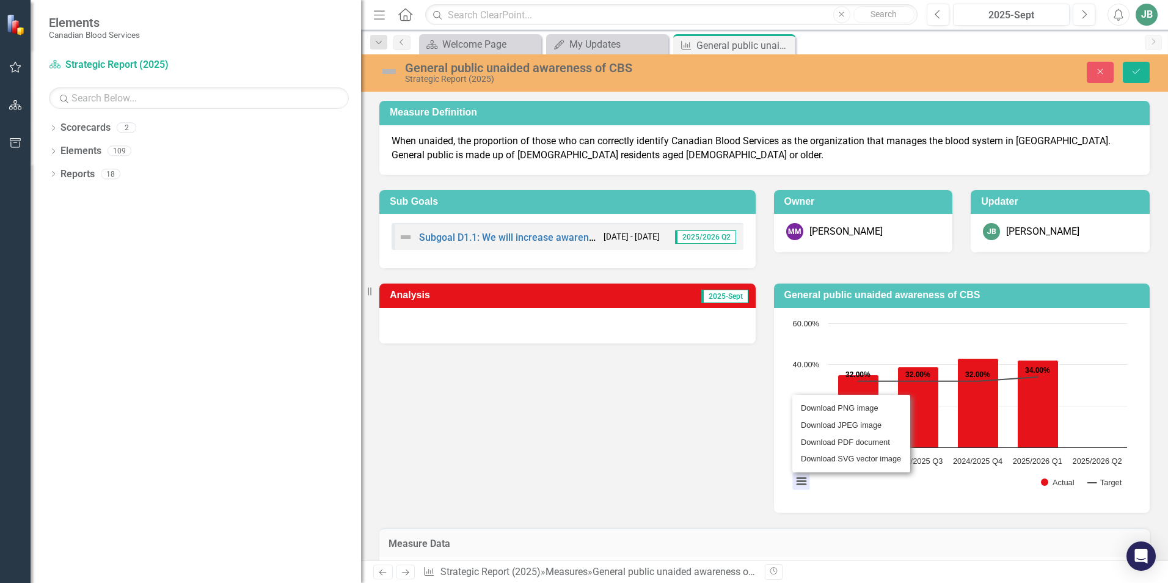
click at [699, 456] on div "Analysis 2025-Sept General public unaided awareness of CBS Chart Combination ch…" at bounding box center [764, 390] width 789 height 244
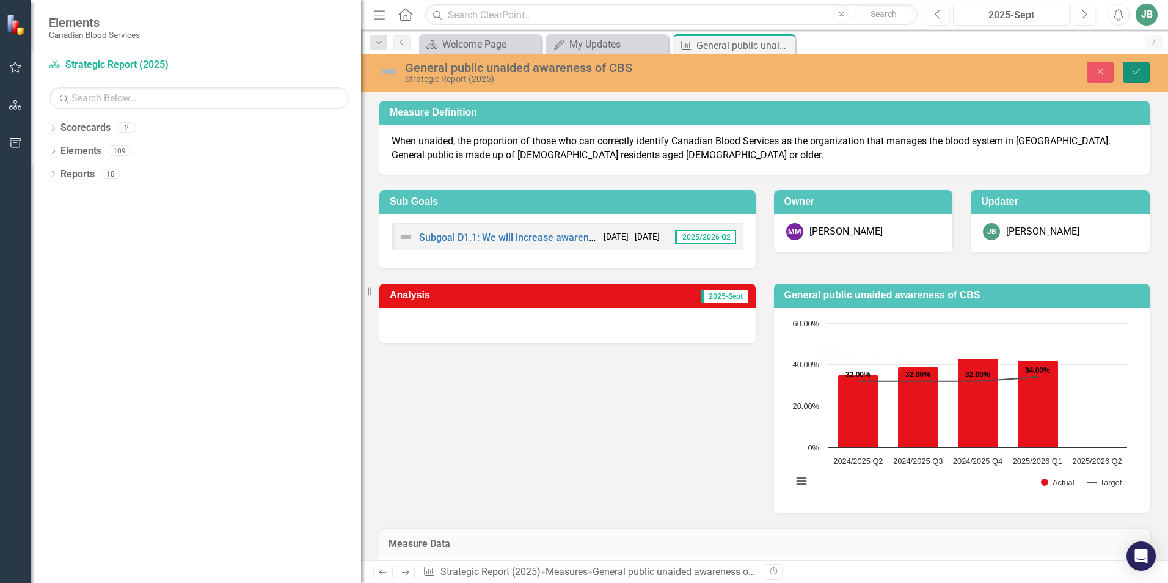
click at [1133, 75] on icon "Save" at bounding box center [1136, 71] width 11 height 9
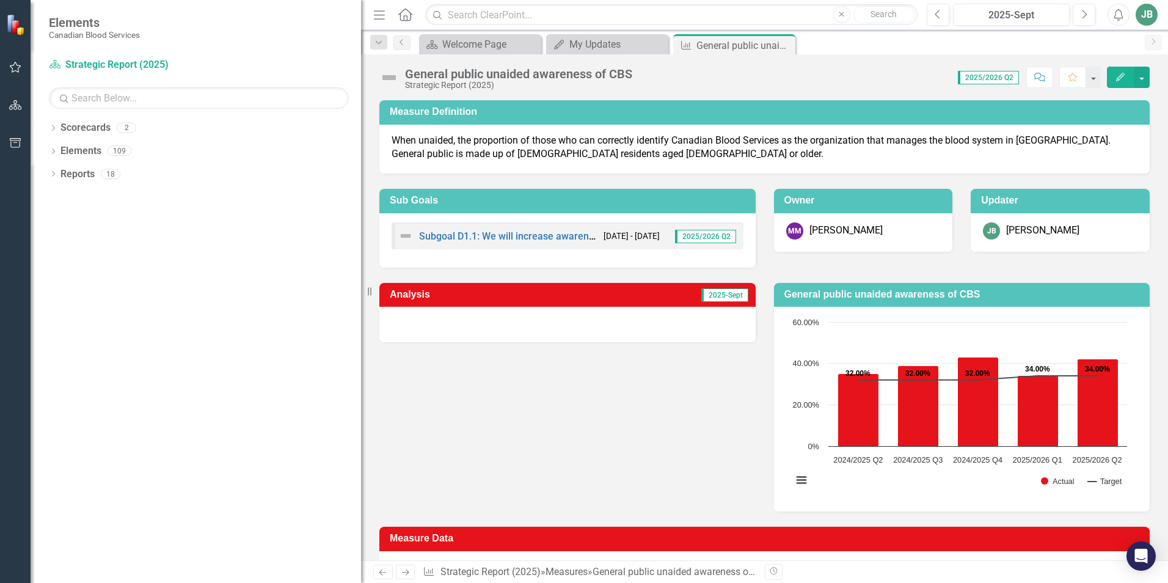
scroll to position [214, 0]
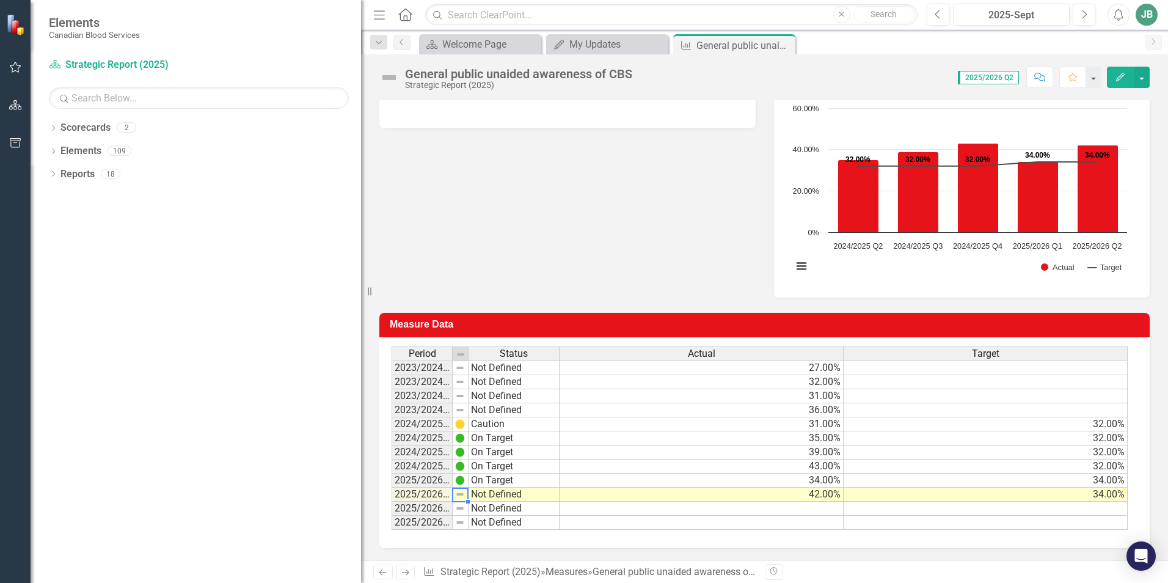
click at [459, 494] on img at bounding box center [460, 494] width 10 height 10
click at [1123, 79] on icon "Edit" at bounding box center [1120, 77] width 11 height 9
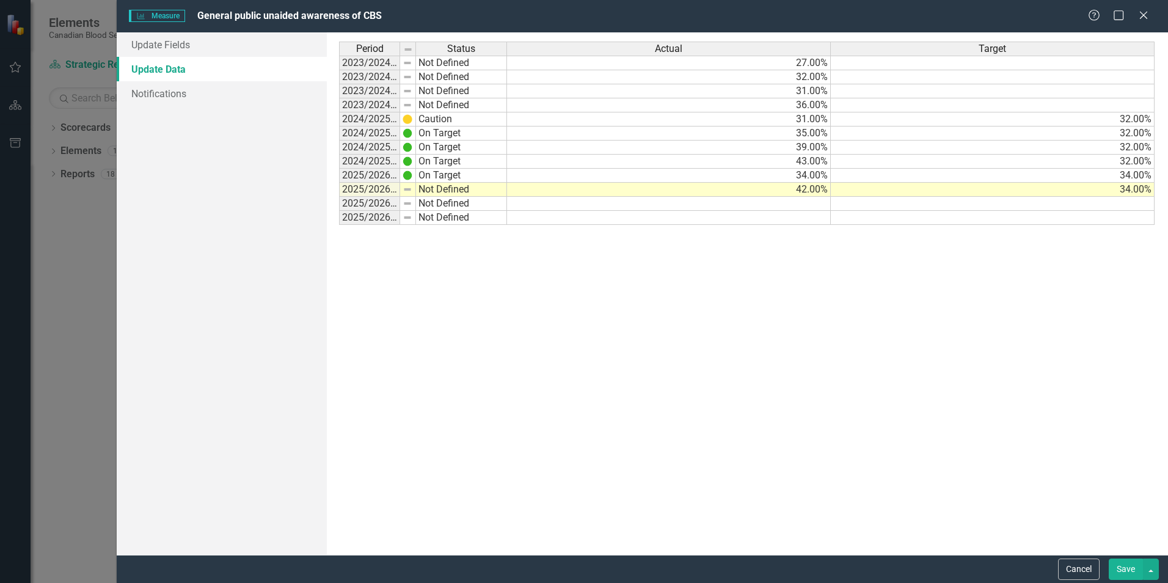
scroll to position [0, 0]
click at [409, 190] on img at bounding box center [407, 189] width 10 height 10
click at [406, 178] on img at bounding box center [407, 175] width 10 height 10
click at [409, 189] on img at bounding box center [407, 189] width 10 height 10
click at [173, 50] on link "Update Fields" at bounding box center [222, 44] width 210 height 24
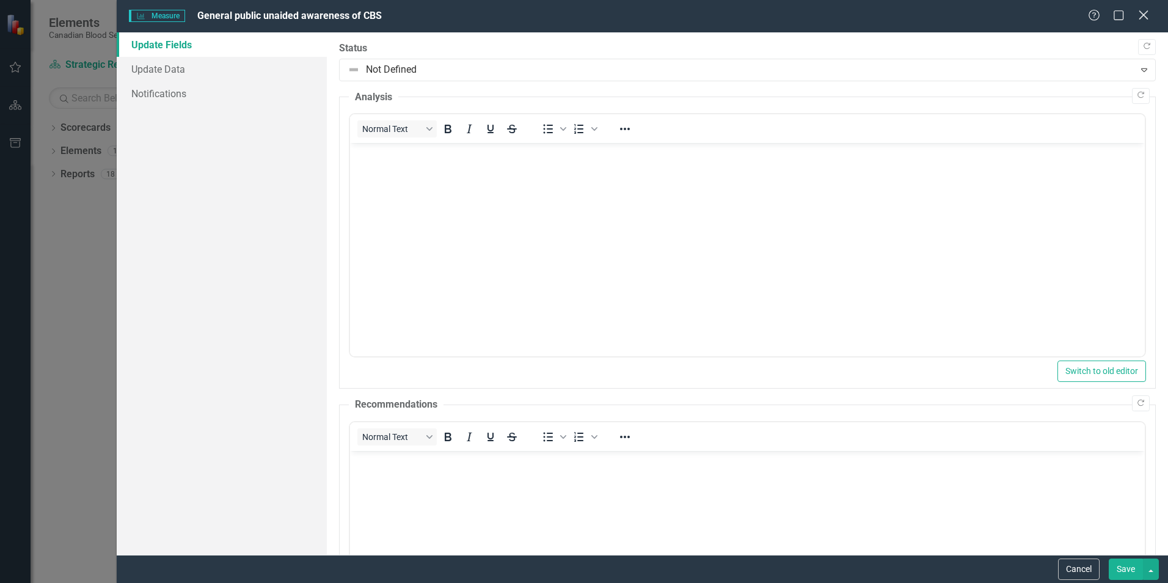
click at [1143, 14] on icon at bounding box center [1142, 14] width 9 height 9
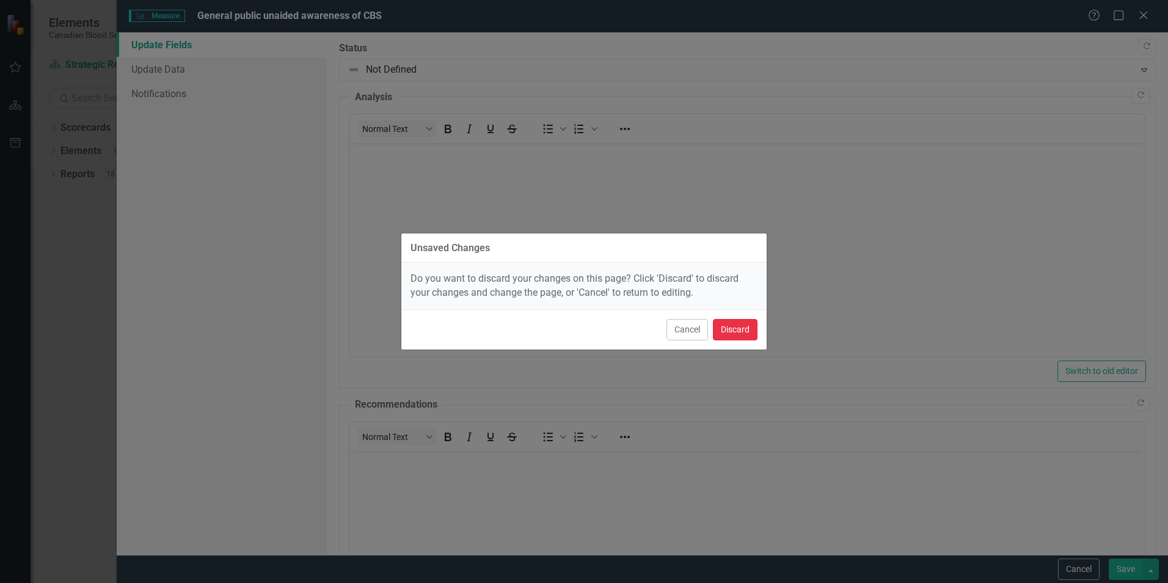
click at [741, 331] on button "Discard" at bounding box center [735, 329] width 45 height 21
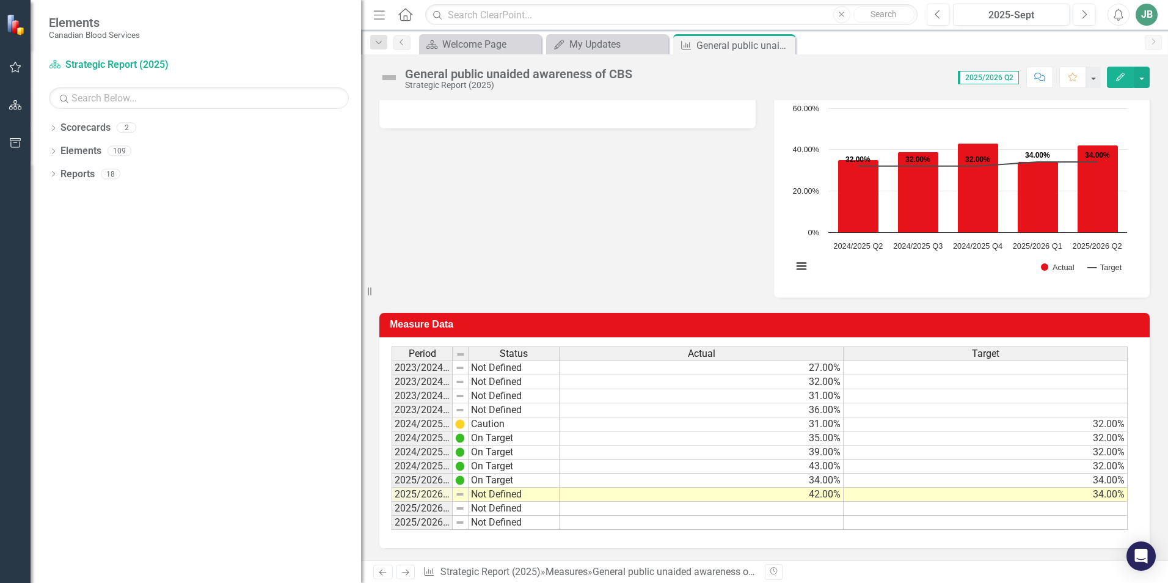
click at [534, 228] on div "Analysis 2025-Sept General public unaided awareness of CBS Chart Combination ch…" at bounding box center [764, 176] width 789 height 244
click at [1118, 71] on button "Edit" at bounding box center [1120, 77] width 27 height 21
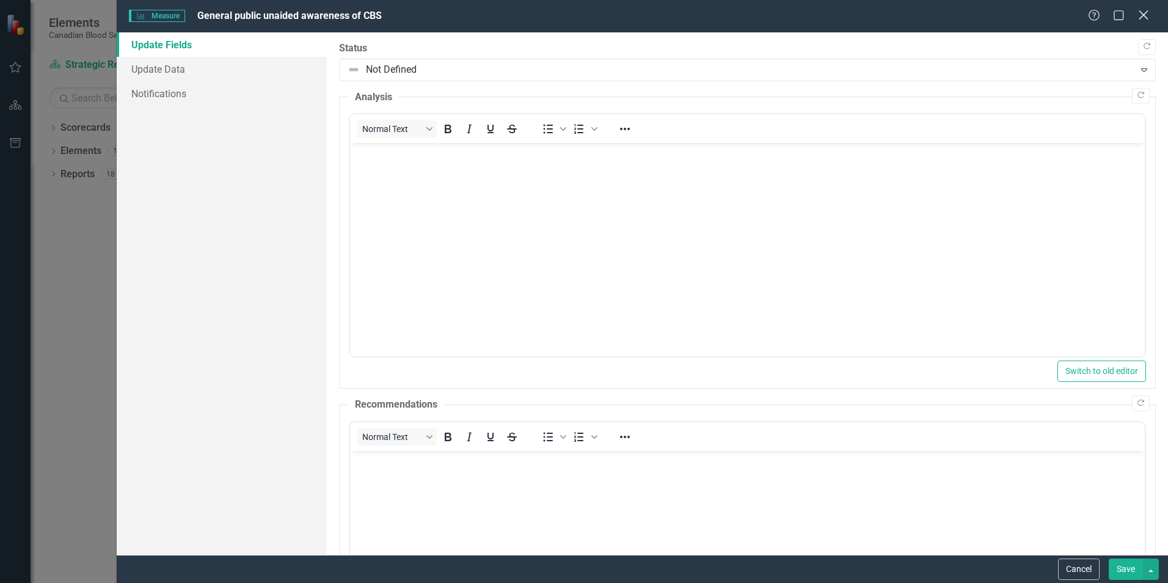
click at [1139, 9] on div "Measure Measure General public unaided awareness of CBS Help Maximize Close" at bounding box center [642, 16] width 1051 height 32
click at [1145, 19] on icon "Close" at bounding box center [1142, 15] width 15 height 12
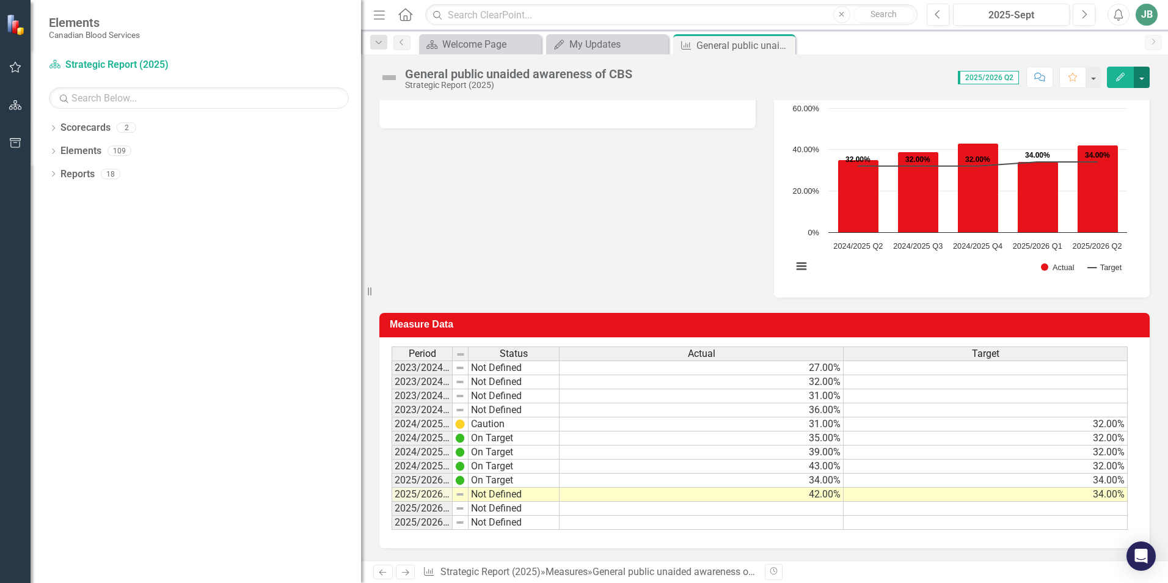
click at [1142, 73] on button "button" at bounding box center [1142, 77] width 16 height 21
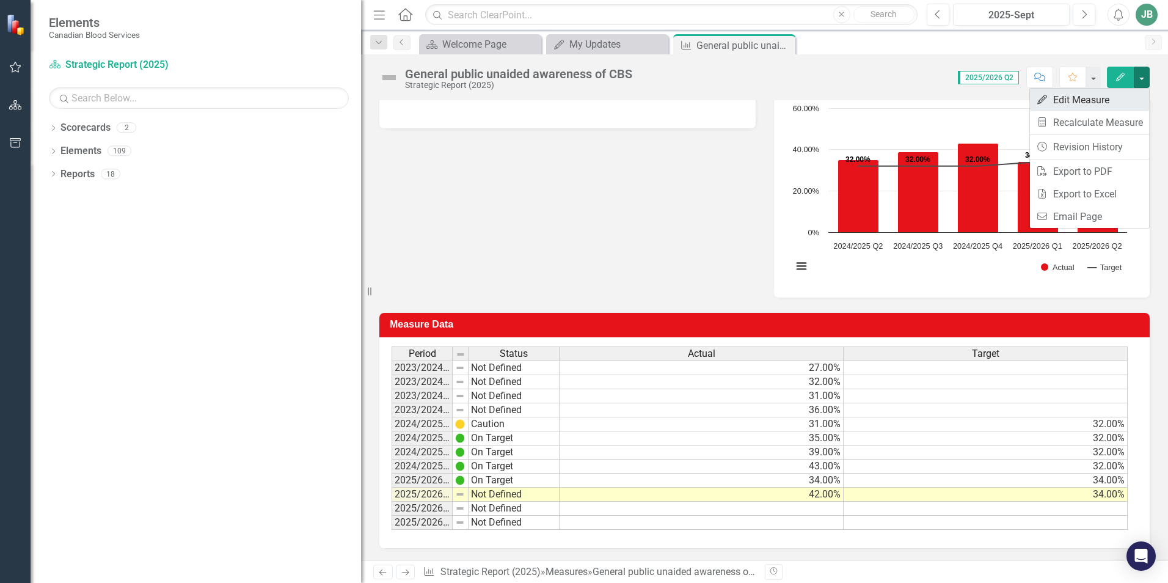
click at [1121, 95] on link "Edit Edit Measure" at bounding box center [1089, 100] width 119 height 23
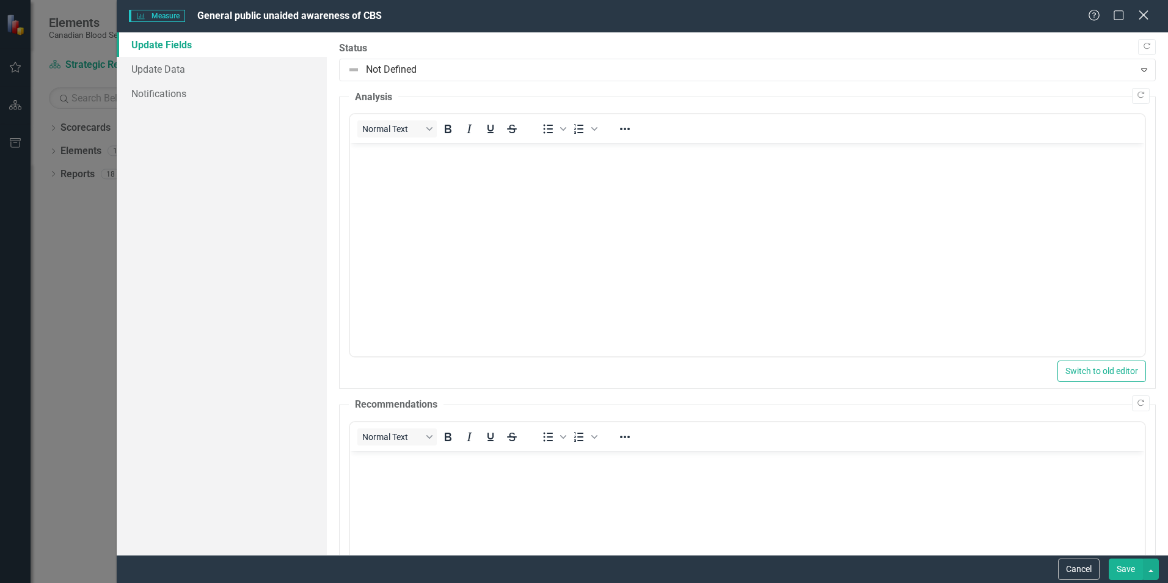
click at [1140, 18] on icon "Close" at bounding box center [1142, 15] width 15 height 12
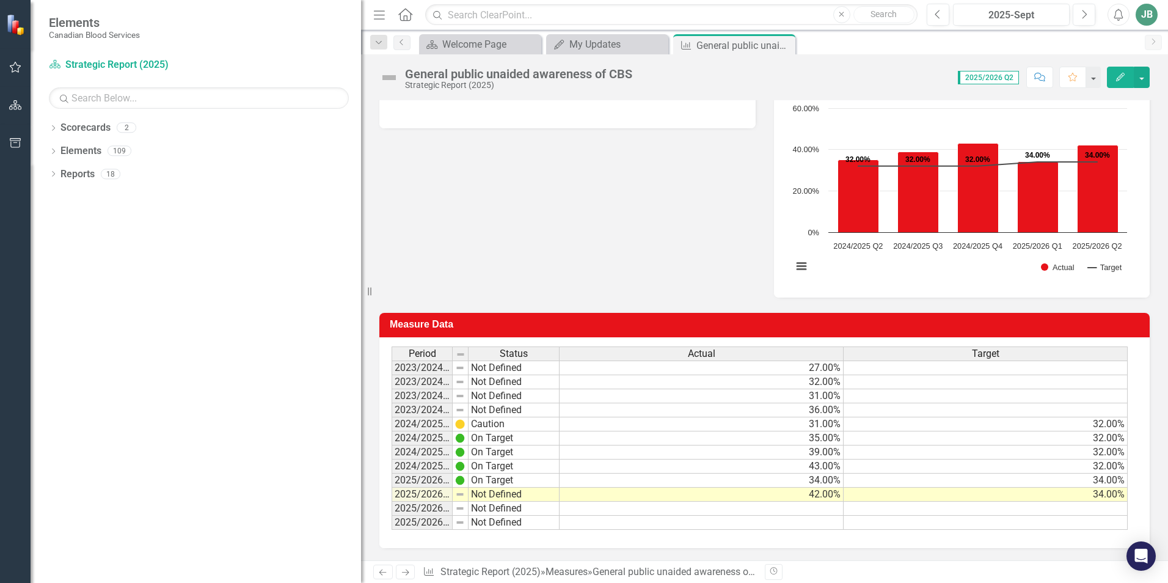
click at [619, 222] on div "Analysis 2025-Sept General public unaided awareness of CBS Chart Combination ch…" at bounding box center [764, 176] width 789 height 244
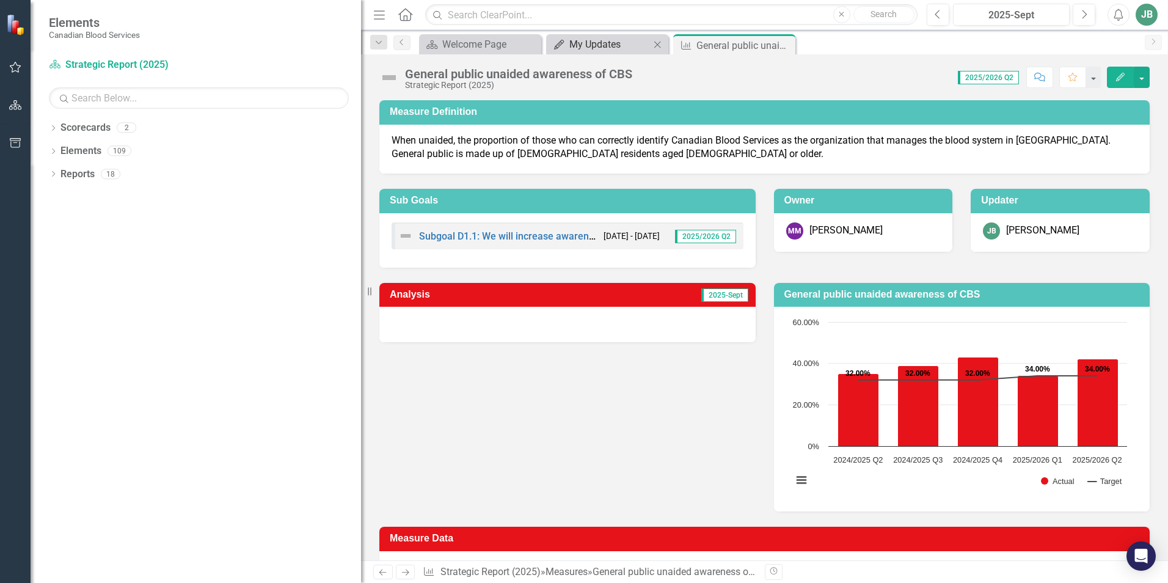
click at [619, 44] on div "My Updates" at bounding box center [609, 44] width 81 height 15
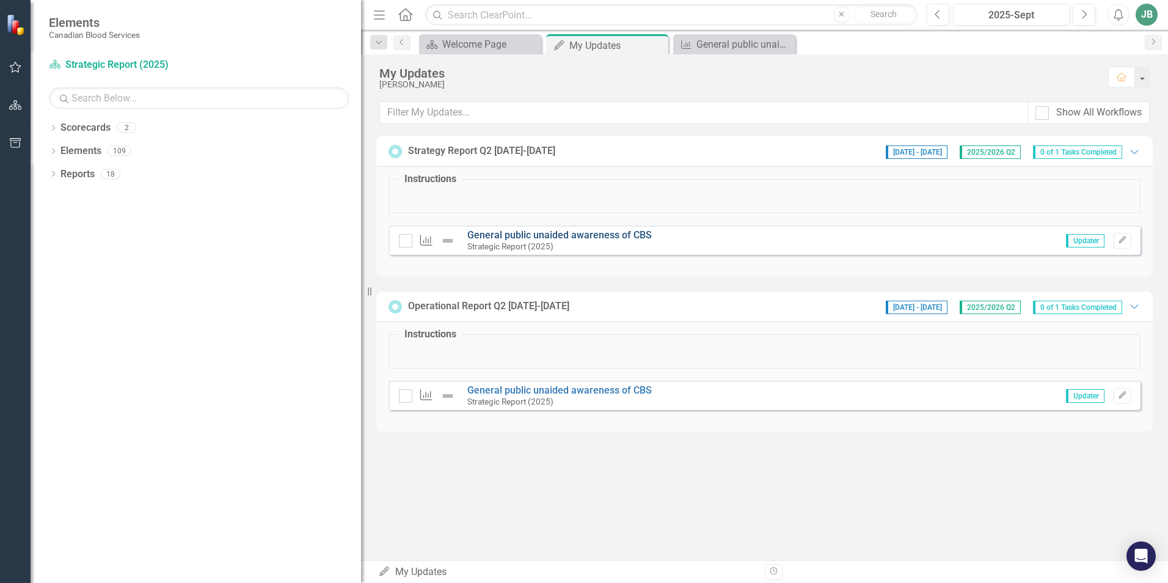
click at [586, 233] on link "General public unaided awareness of CBS" at bounding box center [559, 235] width 184 height 12
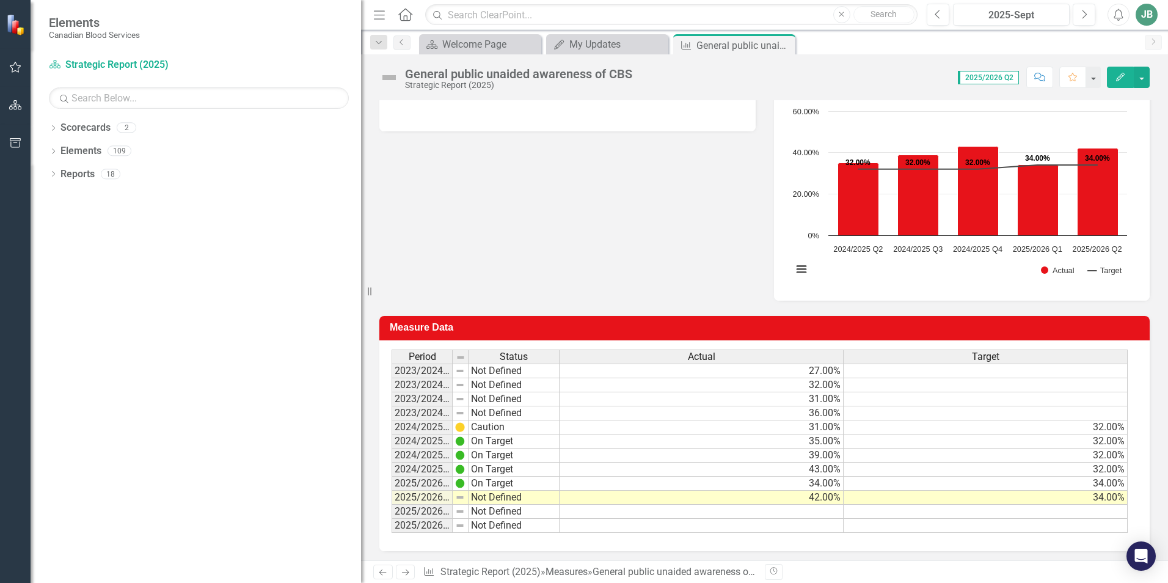
scroll to position [214, 0]
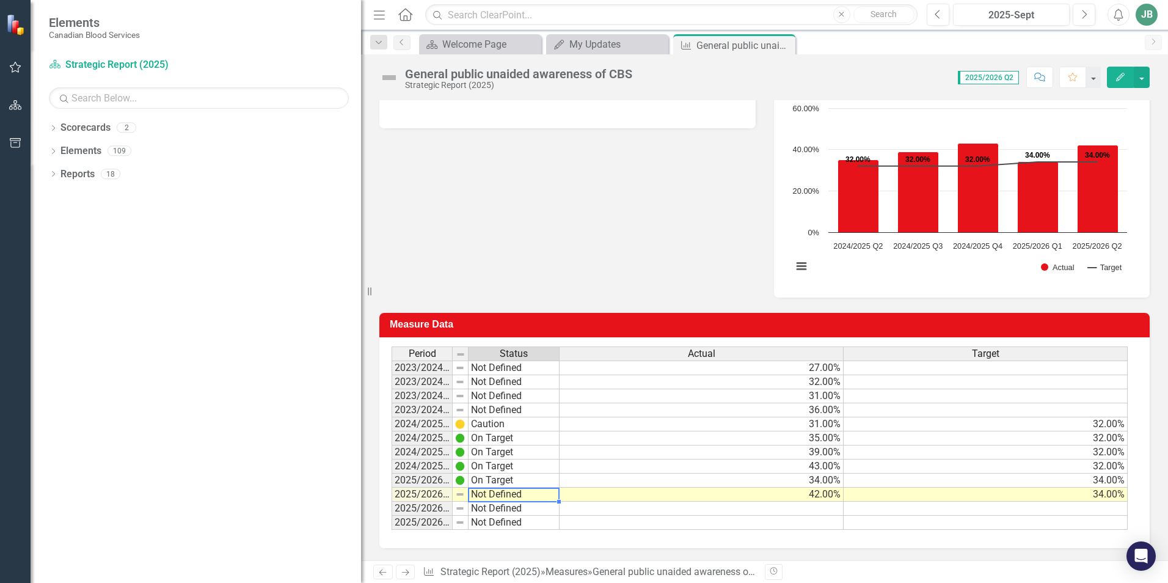
click at [502, 499] on td "Not Defined" at bounding box center [513, 494] width 91 height 14
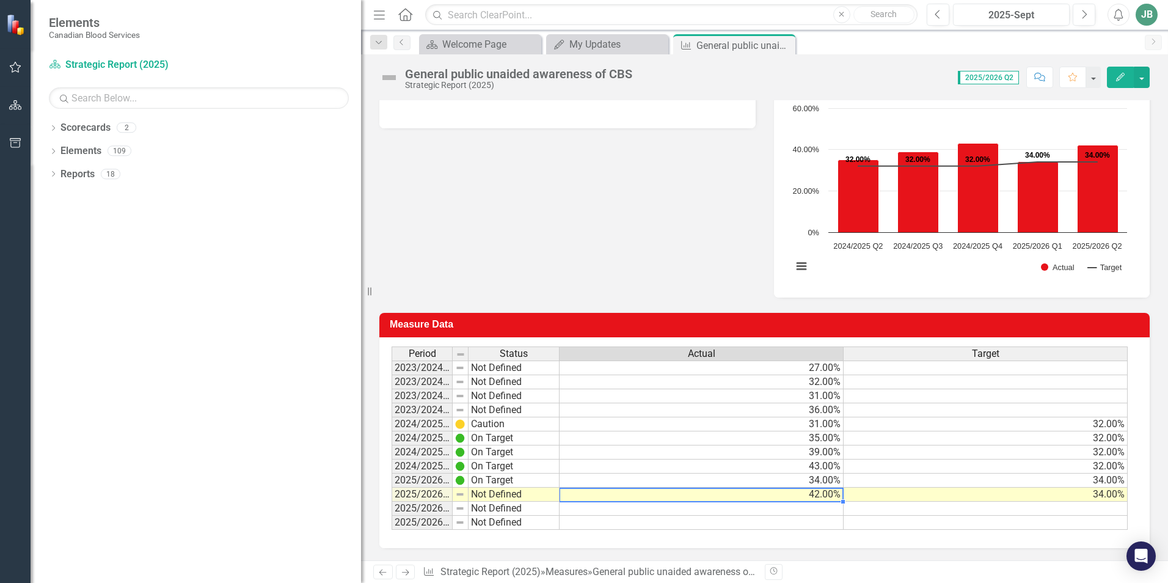
click at [798, 495] on td "42.00%" at bounding box center [701, 494] width 284 height 14
click at [813, 494] on td "42.00%" at bounding box center [701, 494] width 284 height 14
type textarea "42"
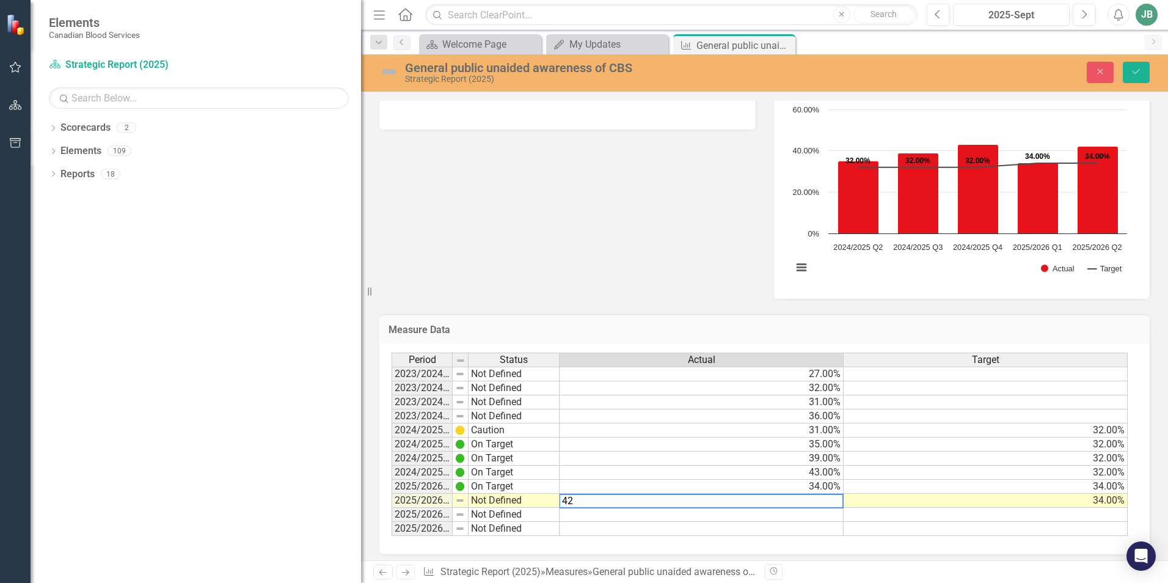
click at [712, 243] on div "Analysis 2025-Sept General public unaided awareness of CBS Chart Combination ch…" at bounding box center [764, 176] width 789 height 244
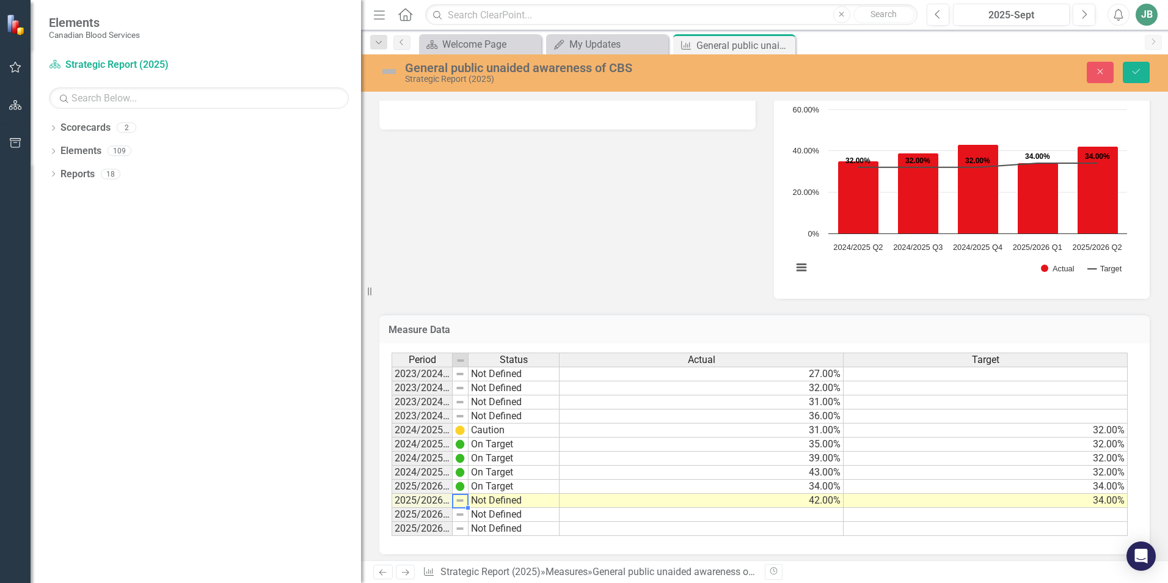
click at [459, 500] on img at bounding box center [460, 500] width 10 height 10
click at [461, 504] on img at bounding box center [460, 500] width 10 height 10
click at [617, 200] on div "Analysis 2025-Sept General public unaided awareness of CBS Chart Combination ch…" at bounding box center [764, 176] width 789 height 244
click at [462, 487] on img at bounding box center [460, 486] width 10 height 10
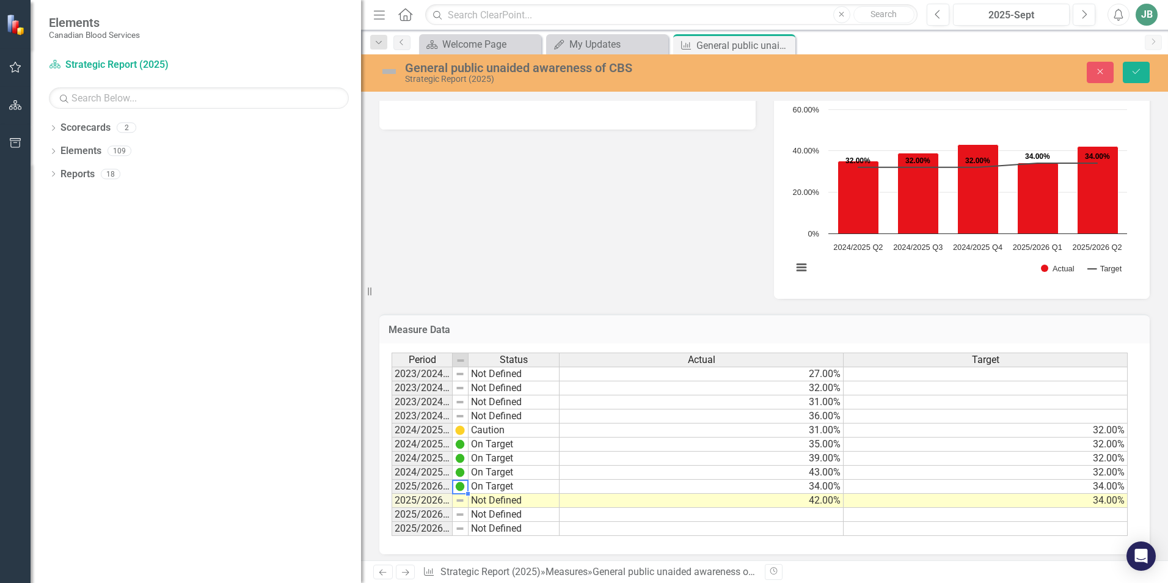
click at [462, 487] on img at bounding box center [460, 486] width 10 height 10
click at [483, 431] on td "Caution" at bounding box center [513, 430] width 91 height 14
click at [497, 506] on td "Not Defined" at bounding box center [513, 501] width 91 height 14
click at [500, 501] on td "Not Defined" at bounding box center [513, 501] width 91 height 14
click at [500, 501] on textarea "Not Defined" at bounding box center [514, 501] width 92 height 15
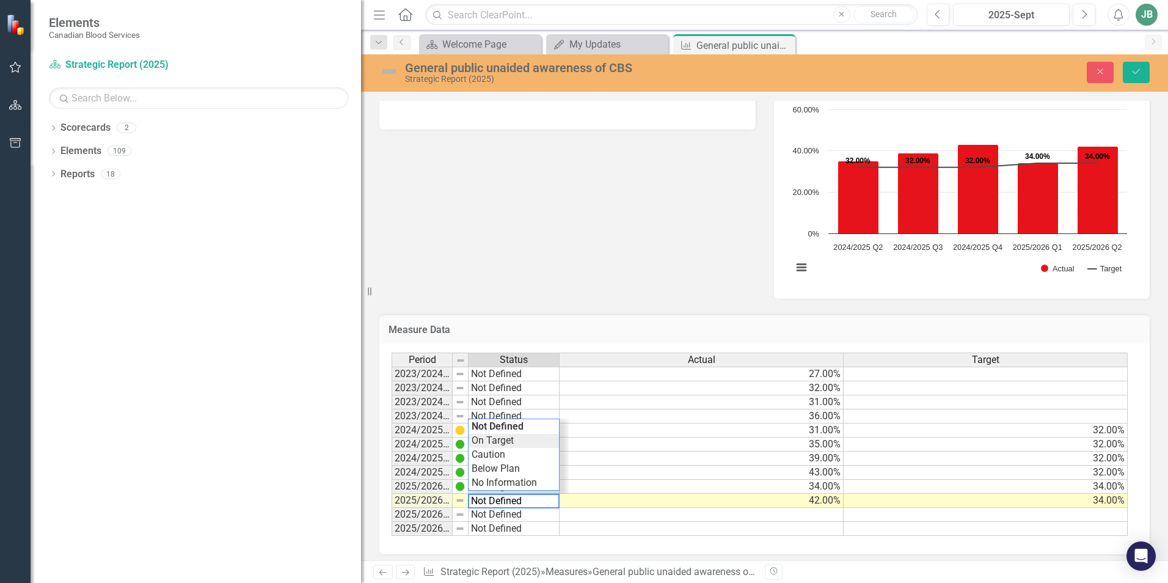
type textarea "On Target"
click at [511, 442] on div "Period Status Actual Target 2023/2024 Q1 Not Defined 27.00% 2023/2024 Q2 Not De…" at bounding box center [760, 444] width 737 height 184
click at [606, 250] on div "Analysis 2025-Sept General public unaided awareness of CBS Chart Combination ch…" at bounding box center [764, 176] width 789 height 244
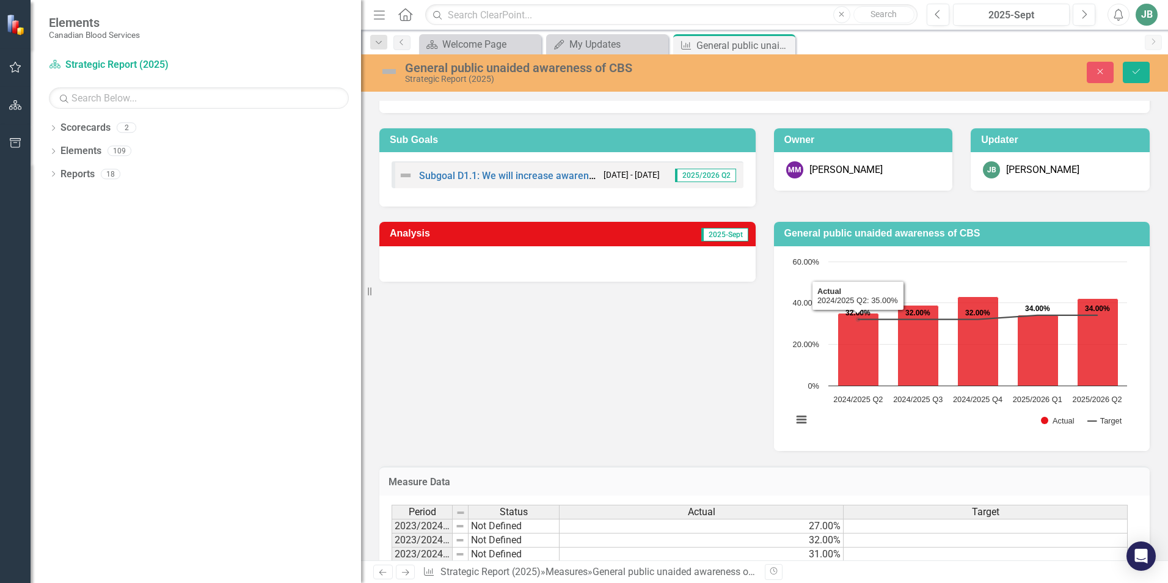
scroll to position [0, 0]
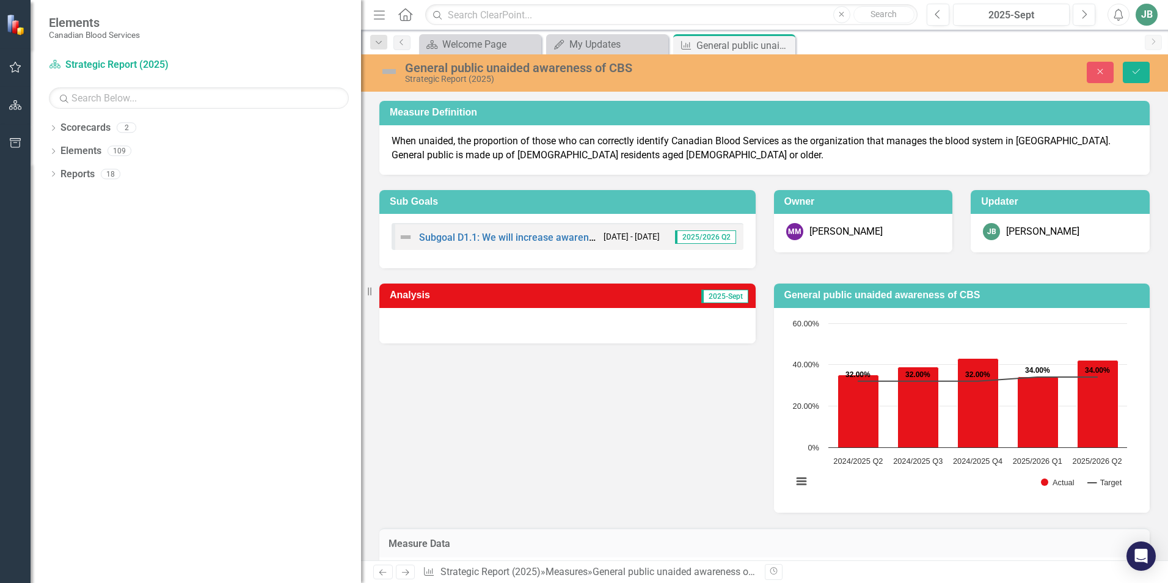
click at [730, 298] on span "2025-Sept" at bounding box center [724, 296] width 47 height 13
click at [1131, 79] on button "Save" at bounding box center [1136, 72] width 27 height 21
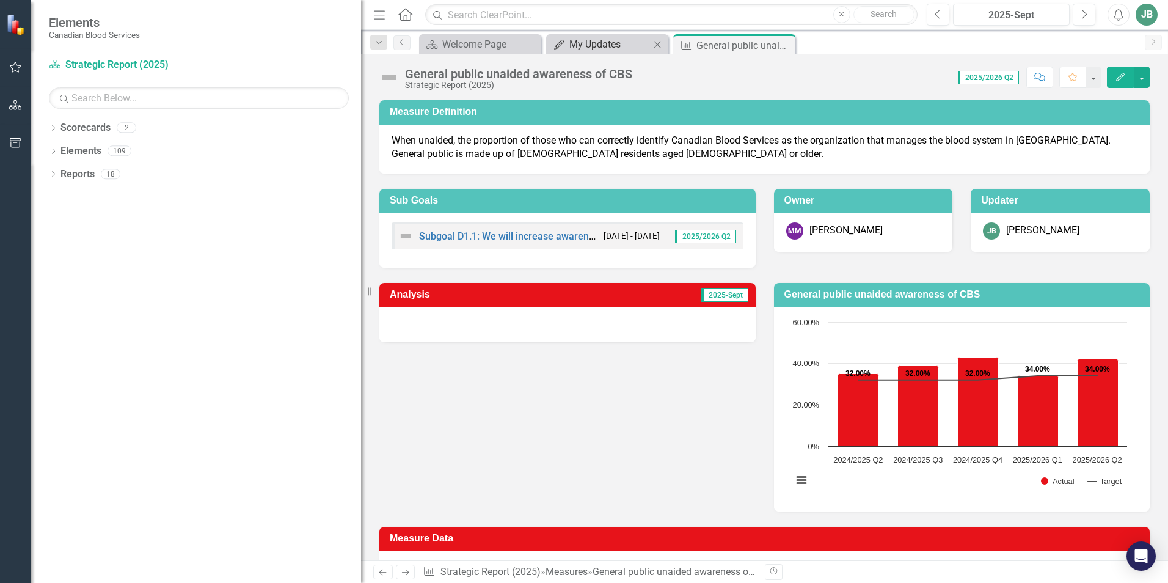
click at [583, 46] on div "My Updates" at bounding box center [609, 44] width 81 height 15
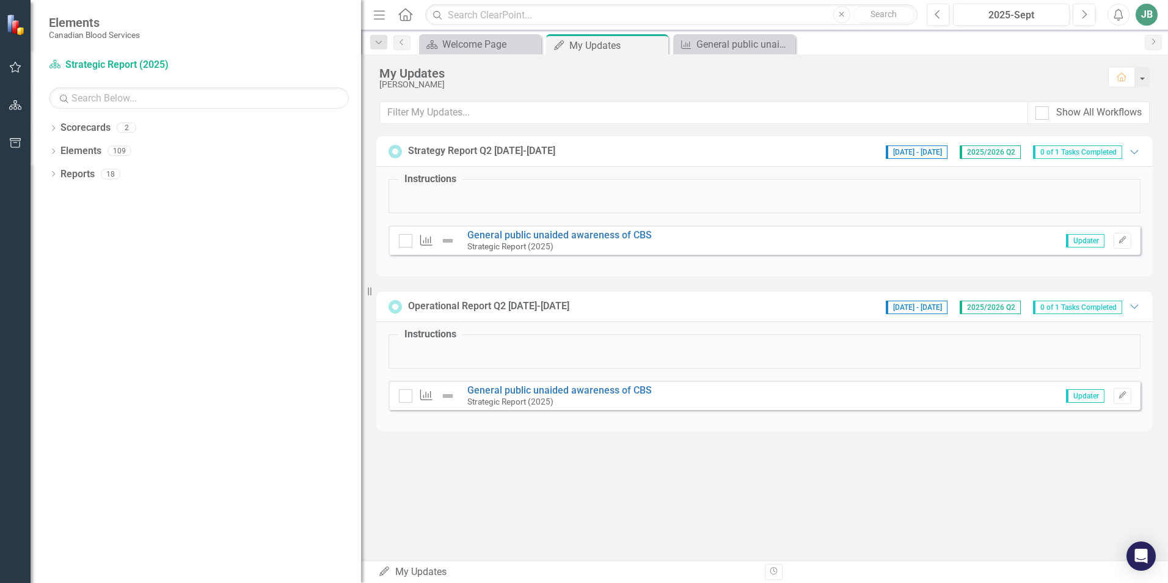
click at [1072, 241] on span "Updater" at bounding box center [1085, 240] width 38 height 13
click at [1121, 239] on icon "Edit" at bounding box center [1122, 239] width 9 height 7
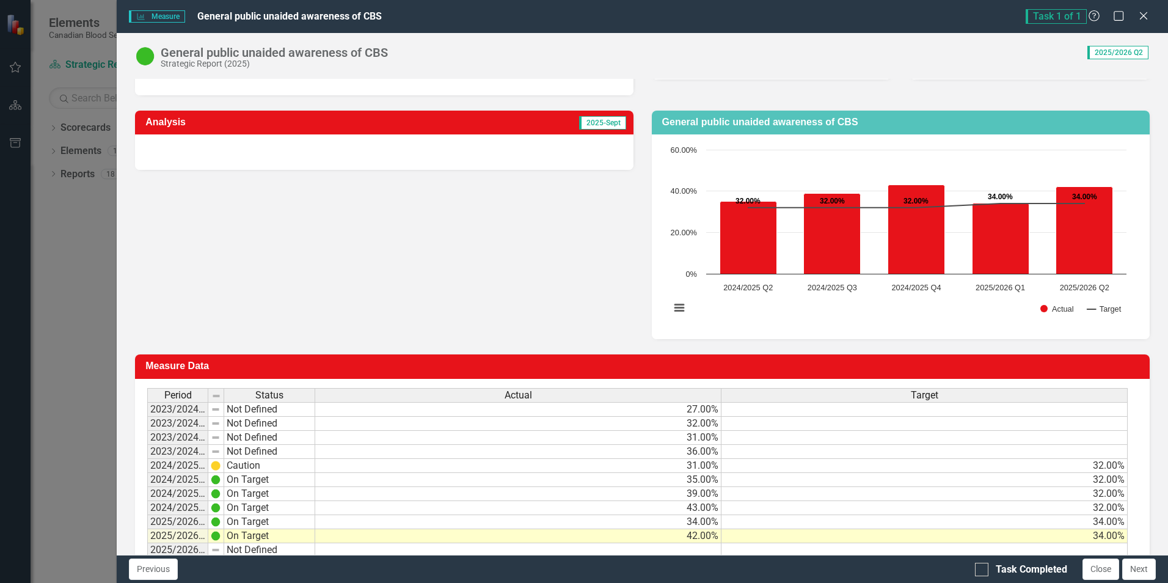
scroll to position [184, 0]
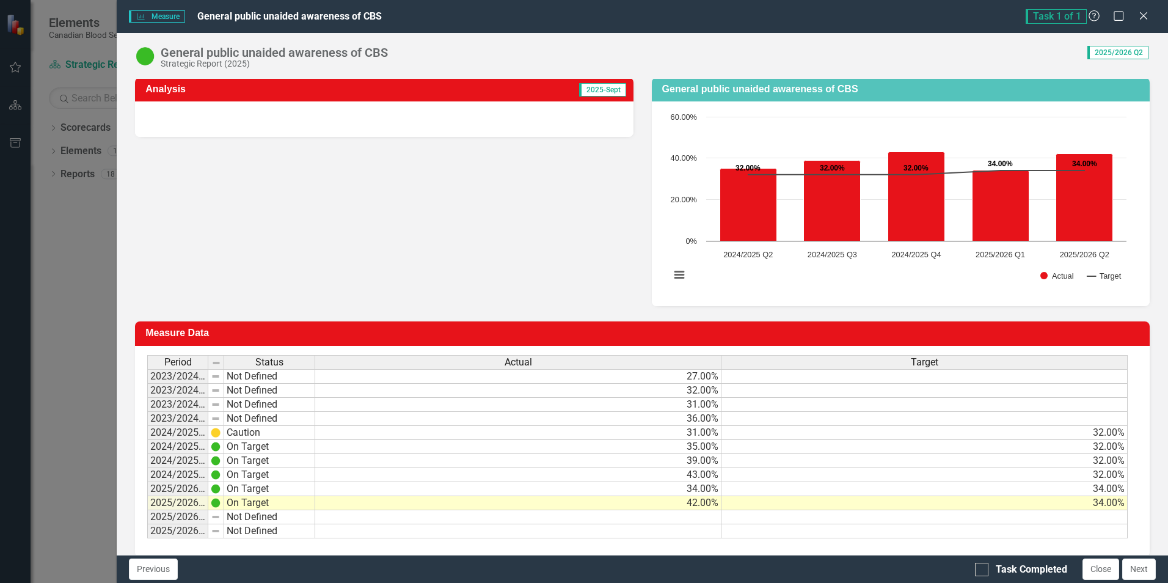
click at [503, 198] on div "Analysis 2025-Sept General public unaided awareness of CBS Chart Combination ch…" at bounding box center [642, 184] width 1033 height 244
click at [468, 233] on div "Analysis 2025-Sept General public unaided awareness of CBS Chart Combination ch…" at bounding box center [642, 184] width 1033 height 244
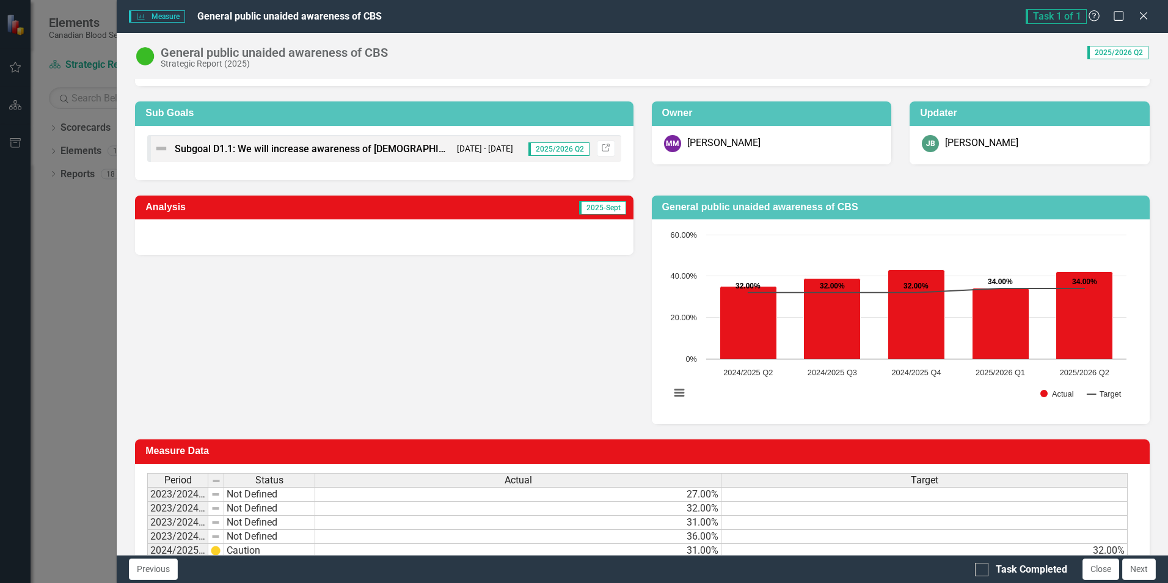
scroll to position [62, 0]
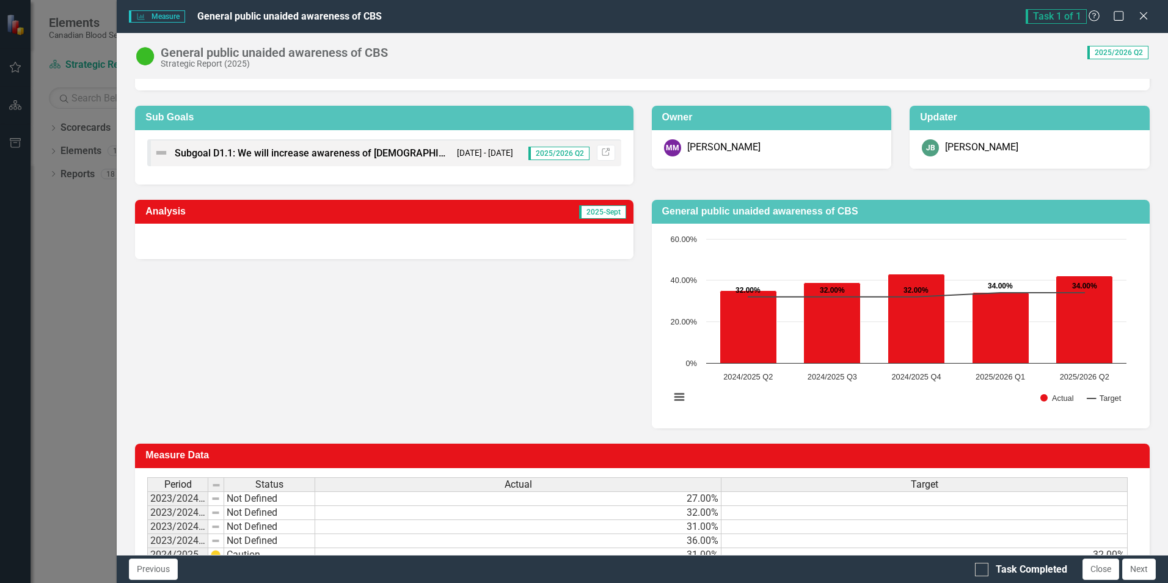
click at [429, 203] on td "2025-Sept" at bounding box center [496, 213] width 263 height 20
click at [611, 200] on div "Analysis 2025-Sept" at bounding box center [384, 212] width 498 height 24
click at [608, 206] on td "2025-Sept" at bounding box center [496, 213] width 263 height 20
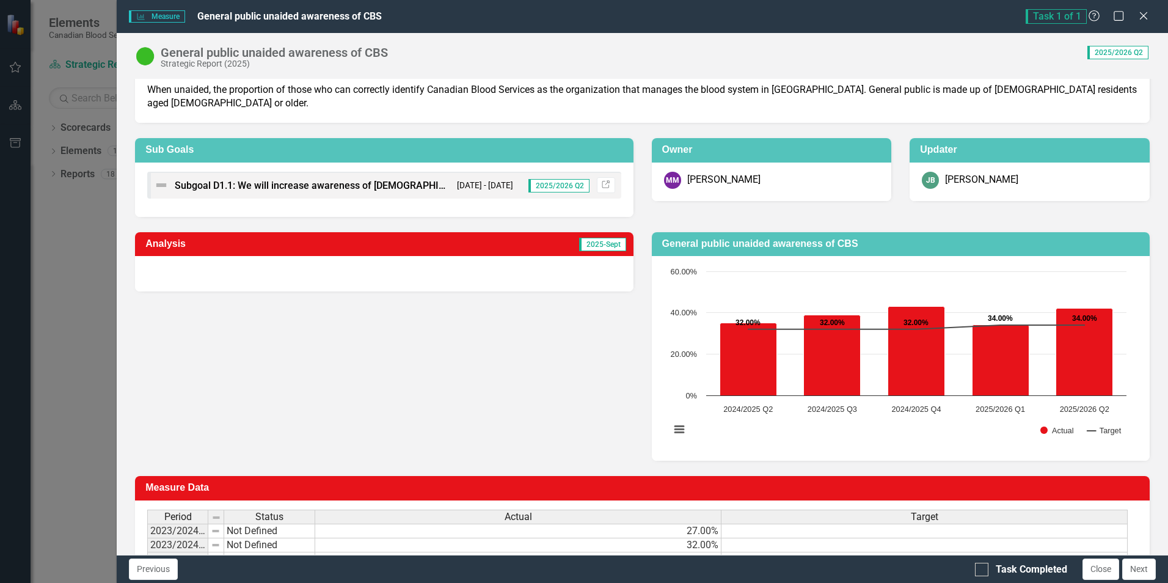
scroll to position [0, 0]
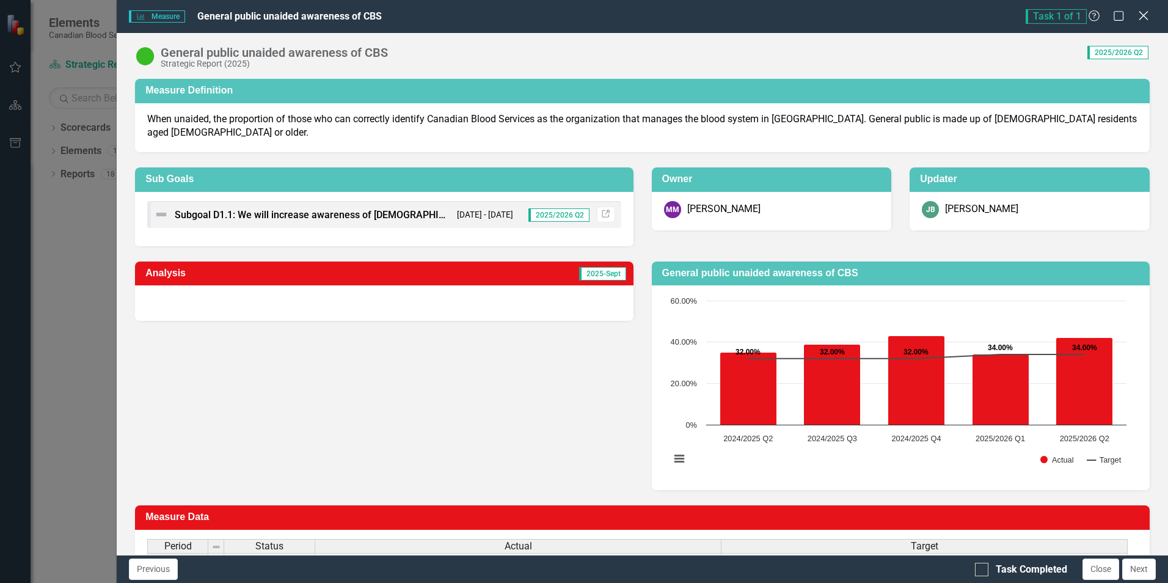
click at [1149, 14] on icon "Close" at bounding box center [1142, 16] width 15 height 12
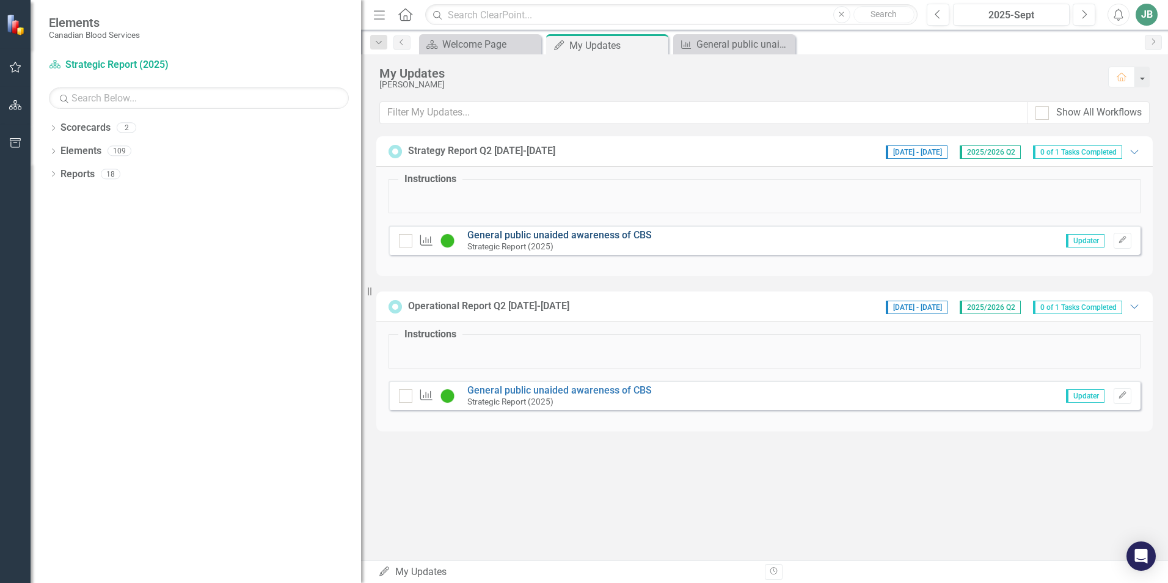
click at [589, 235] on link "General public unaided awareness of CBS" at bounding box center [559, 235] width 184 height 12
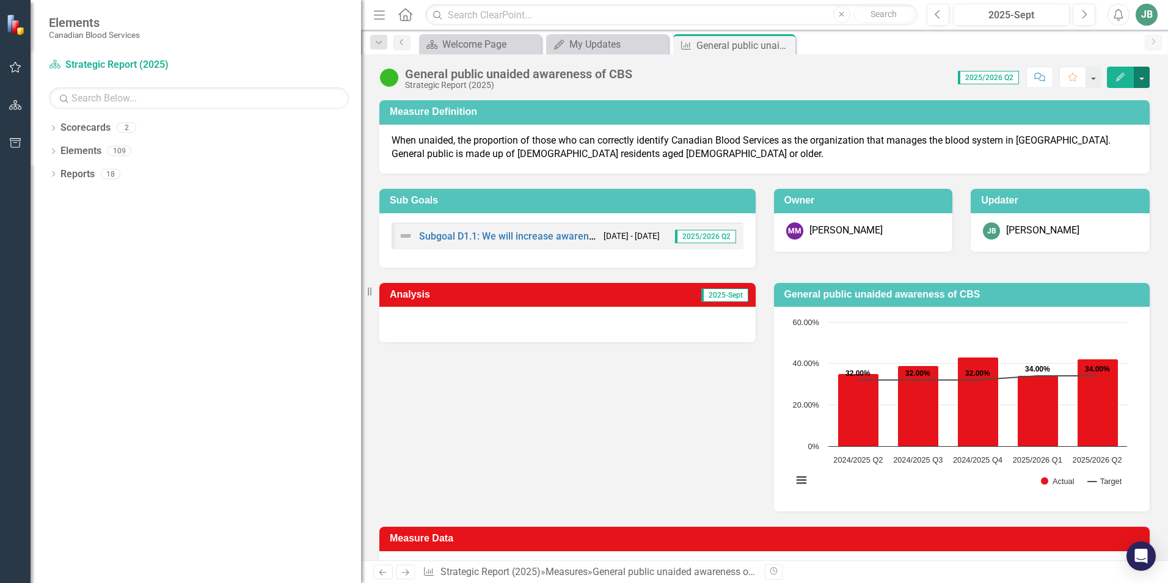
click at [1142, 84] on button "button" at bounding box center [1142, 77] width 16 height 21
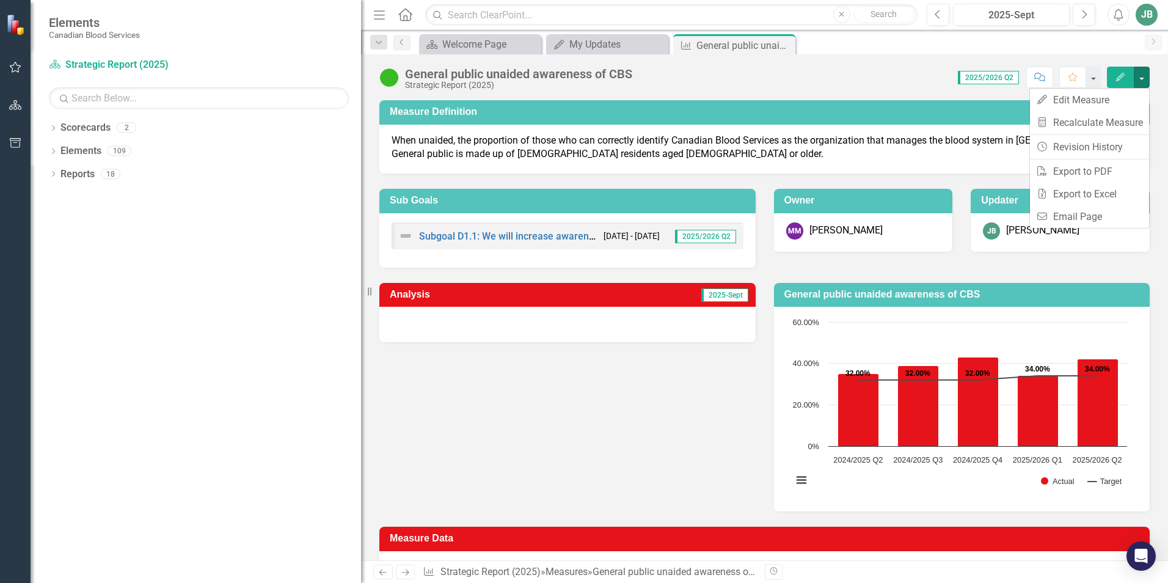
click at [1121, 80] on icon "Edit" at bounding box center [1120, 77] width 11 height 9
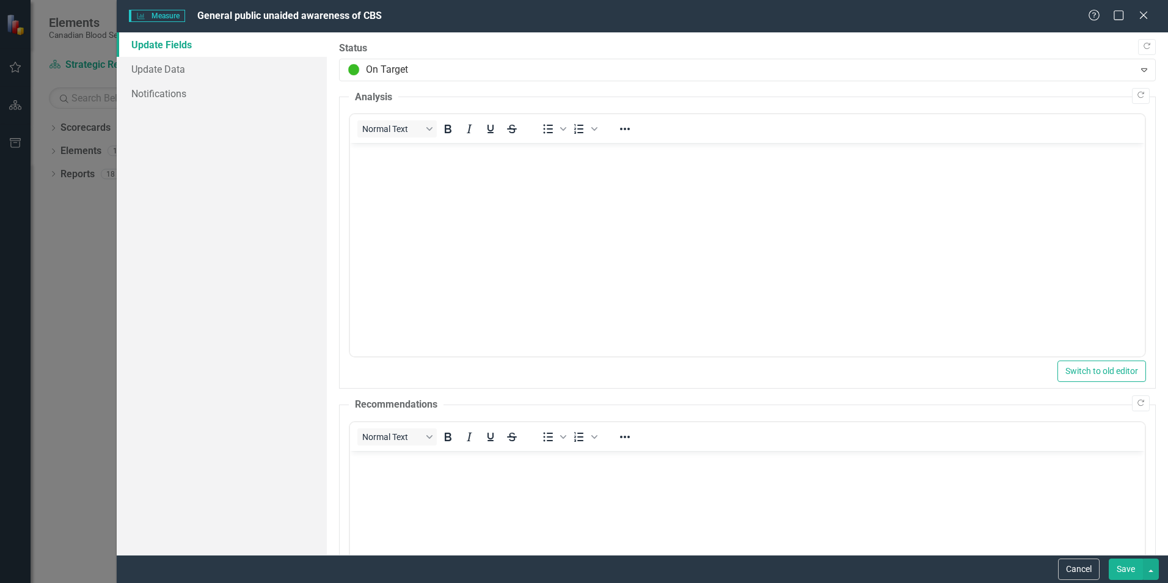
click at [643, 205] on body "Rich Text Area. Press ALT-0 for help." at bounding box center [747, 234] width 795 height 183
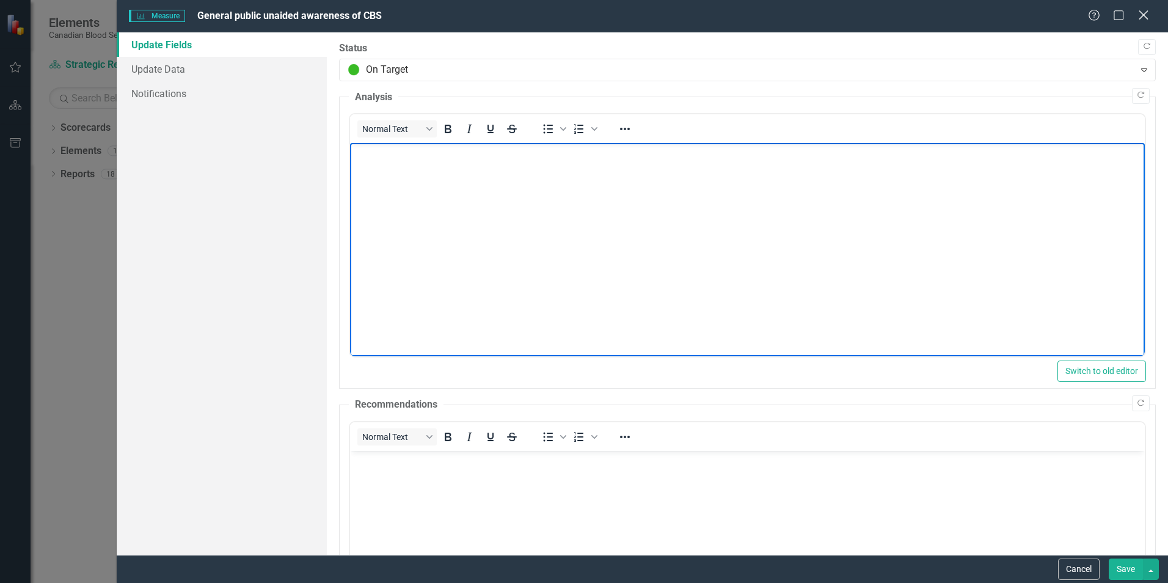
click at [1147, 15] on icon "Close" at bounding box center [1142, 15] width 15 height 12
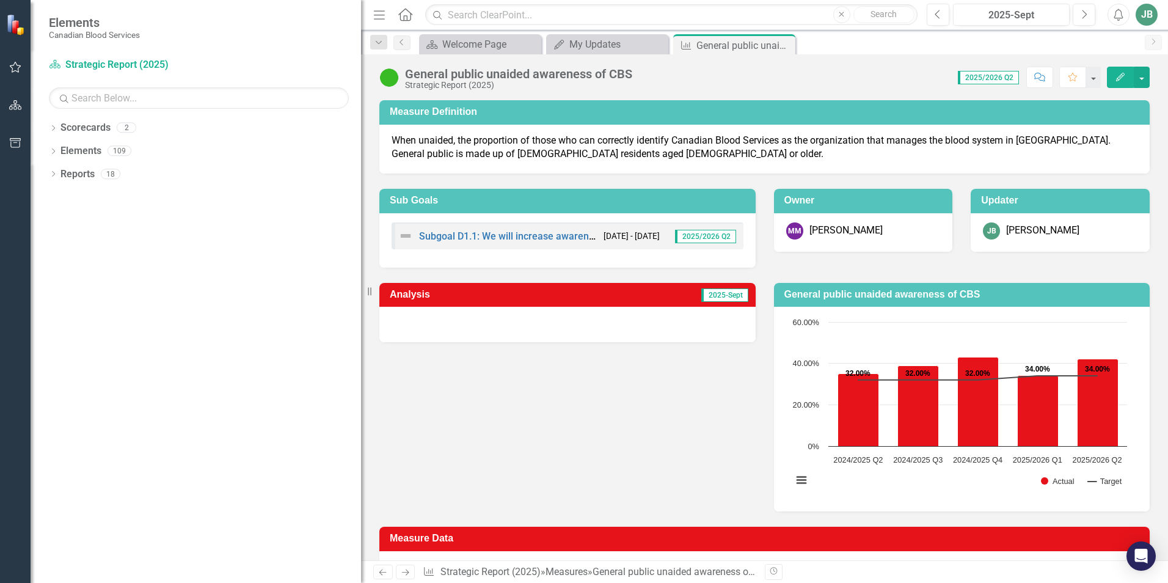
click at [1124, 78] on icon "Edit" at bounding box center [1120, 77] width 11 height 9
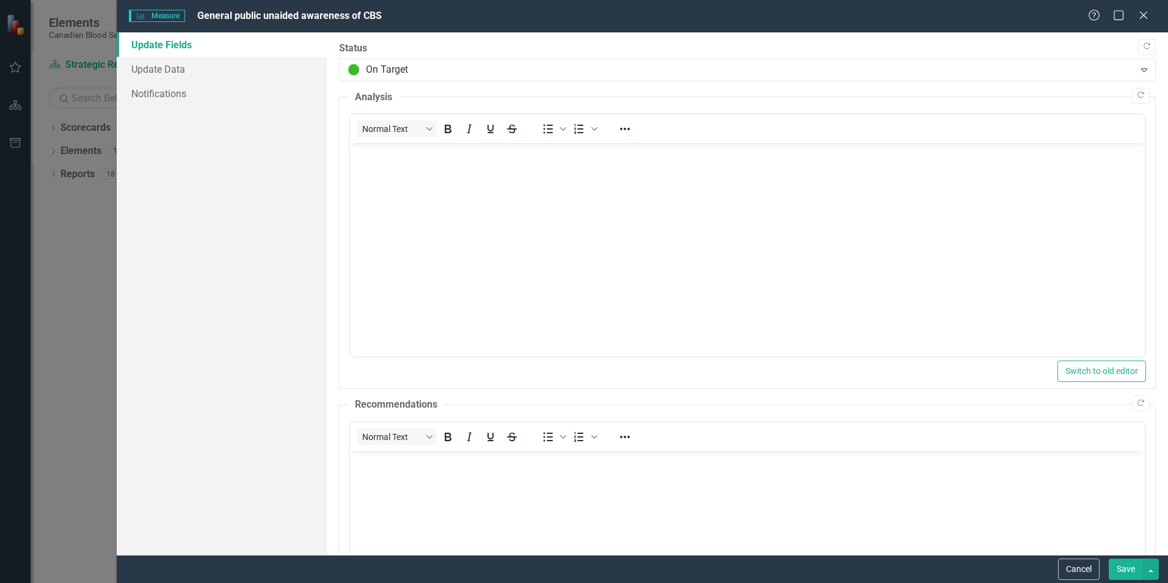
click at [583, 177] on body "Rich Text Area. Press ALT-0 for help." at bounding box center [747, 234] width 795 height 183
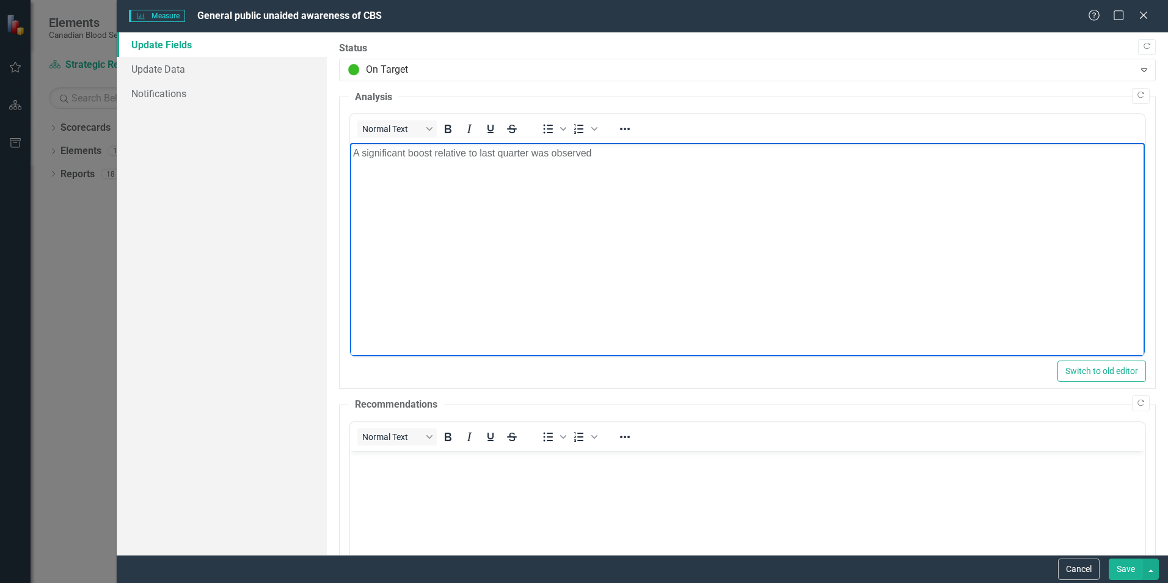
drag, startPoint x: 616, startPoint y: 164, endPoint x: 582, endPoint y: 280, distance: 121.0
click at [350, 143] on html "A significant boost relative to last quarter was observed" at bounding box center [747, 234] width 795 height 183
click at [355, 152] on p "Unaided awareness of CBS as the organization that manages the blood system in […" at bounding box center [747, 153] width 789 height 15
click at [869, 161] on body "A significant boost on unaided awareness of CBS as the organization that manage…" at bounding box center [747, 234] width 795 height 183
click at [443, 152] on p "A significant boost on unaided awareness of CBS as the organization that manage…" at bounding box center [747, 153] width 789 height 15
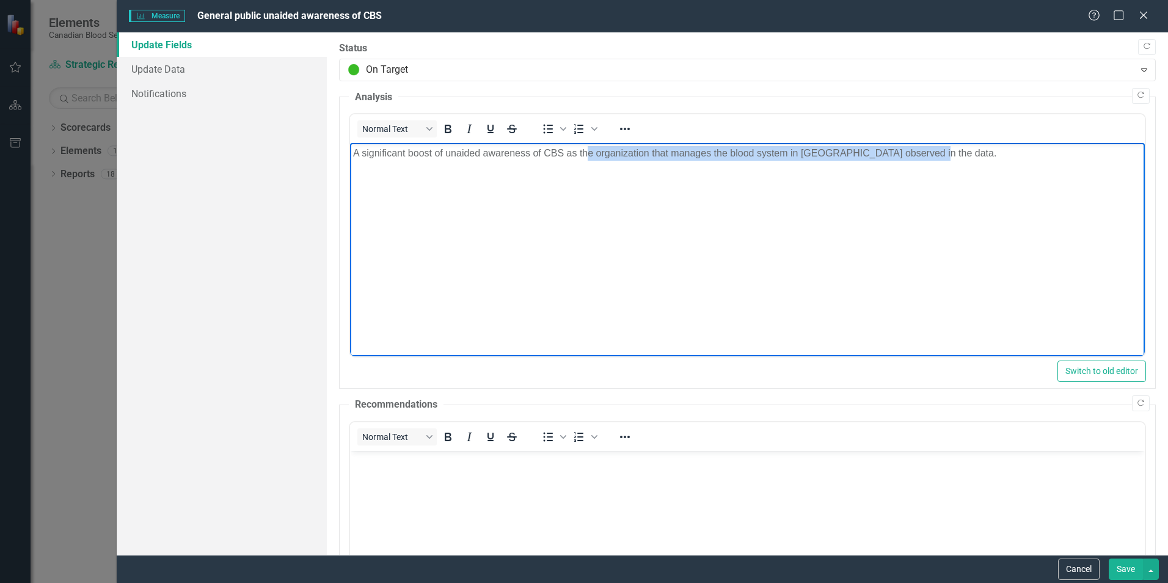
drag, startPoint x: 929, startPoint y: 152, endPoint x: 455, endPoint y: 155, distance: 474.0
click at [589, 151] on p "A significant boost of unaided awareness of CBS as the organization that manage…" at bounding box center [747, 153] width 789 height 15
click at [454, 155] on p "A significant boost of unaided awareness of CBS as the organization that manage…" at bounding box center [747, 153] width 789 height 15
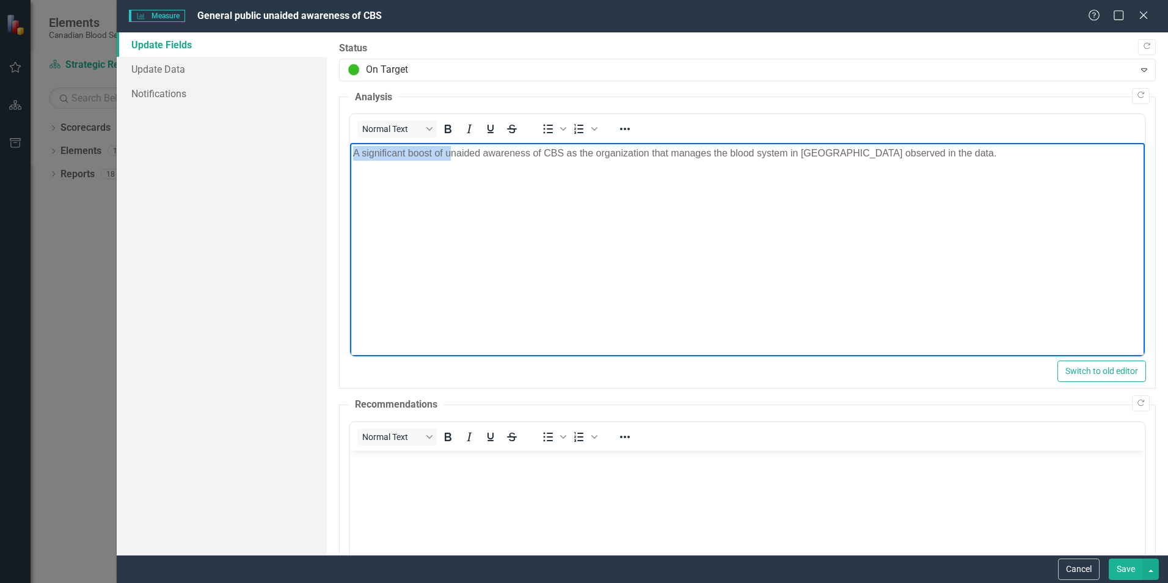
drag, startPoint x: 448, startPoint y: 153, endPoint x: 604, endPoint y: 297, distance: 212.6
click at [350, 154] on html "A significant boost of unaided awareness of CBS as the organization that manage…" at bounding box center [747, 234] width 795 height 183
drag, startPoint x: 878, startPoint y: 157, endPoint x: 749, endPoint y: 147, distance: 129.9
click at [748, 148] on p "Unaided awareness of CBS as the organization that manages the blood system in […" at bounding box center [747, 153] width 789 height 15
click at [743, 152] on p "Unaided awareness of CBS as the organization that manages the blood system in […" at bounding box center [747, 160] width 789 height 29
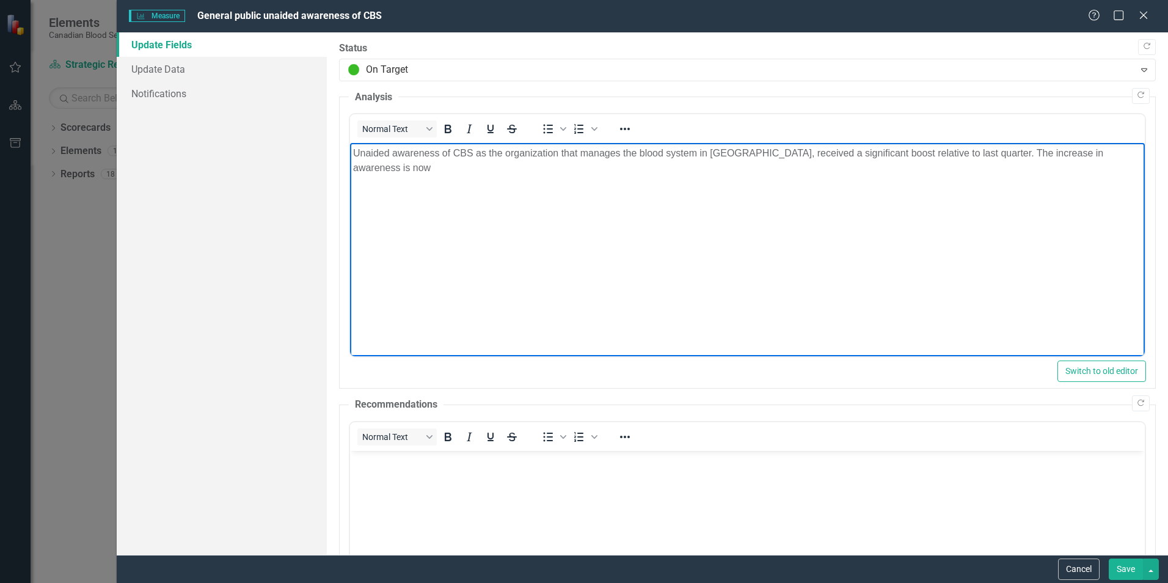
click at [991, 159] on p "Unaided awareness of CBS as the organization that manages the blood system in […" at bounding box center [747, 160] width 789 height 29
drag, startPoint x: 1121, startPoint y: 153, endPoint x: 986, endPoint y: 153, distance: 134.4
click at [986, 153] on p "Unaided awareness of CBS as the organization that manages the blood system in […" at bounding box center [747, 160] width 789 height 29
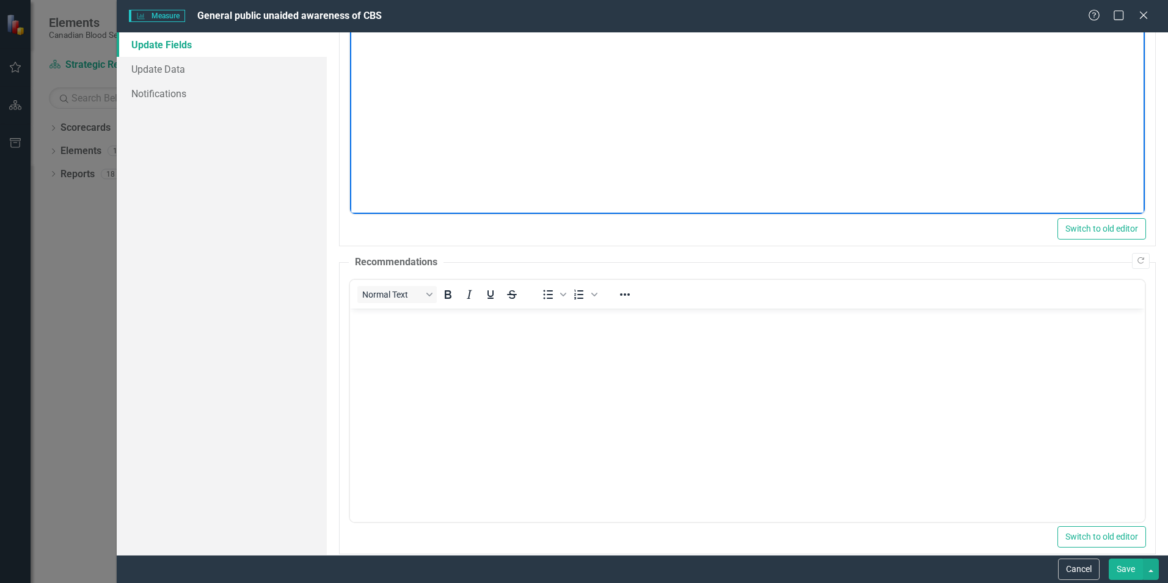
scroll to position [244, 0]
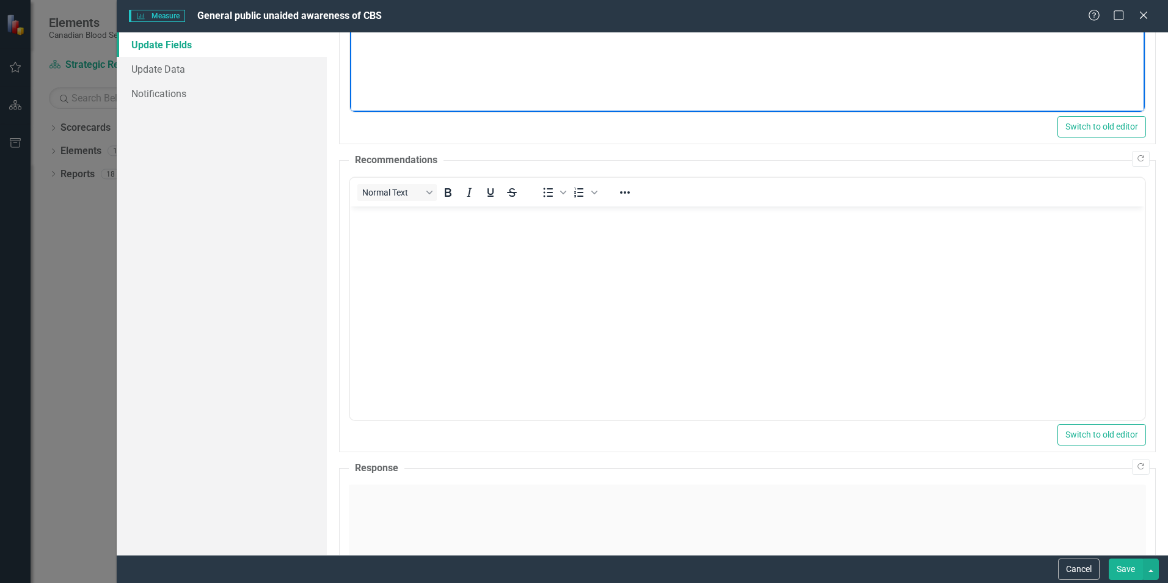
click at [597, 268] on body "Rich Text Area. Press ALT-0 for help." at bounding box center [747, 297] width 795 height 183
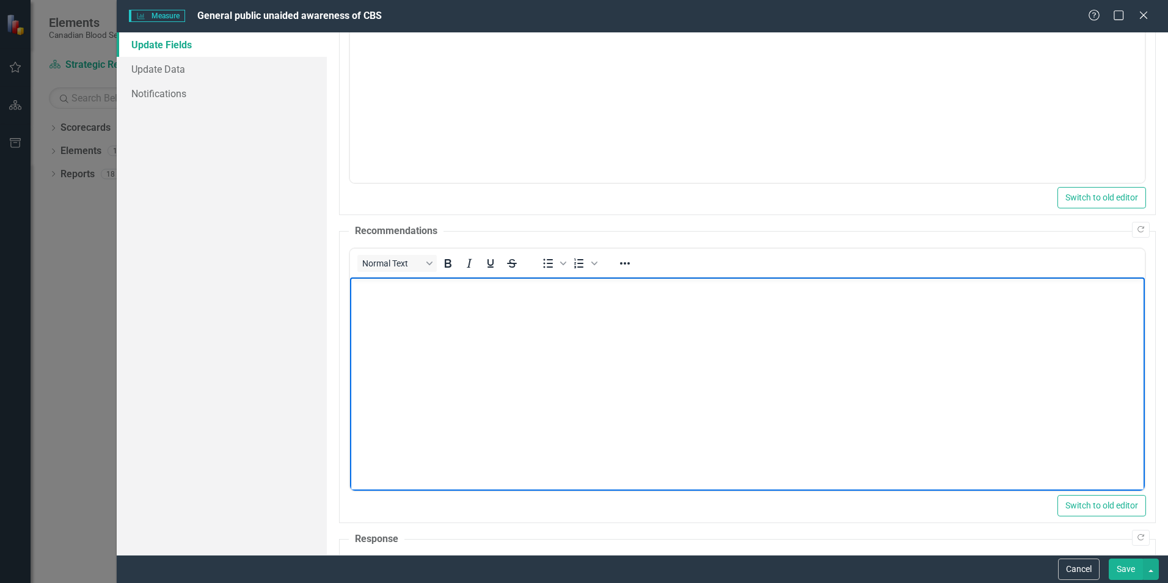
scroll to position [183, 0]
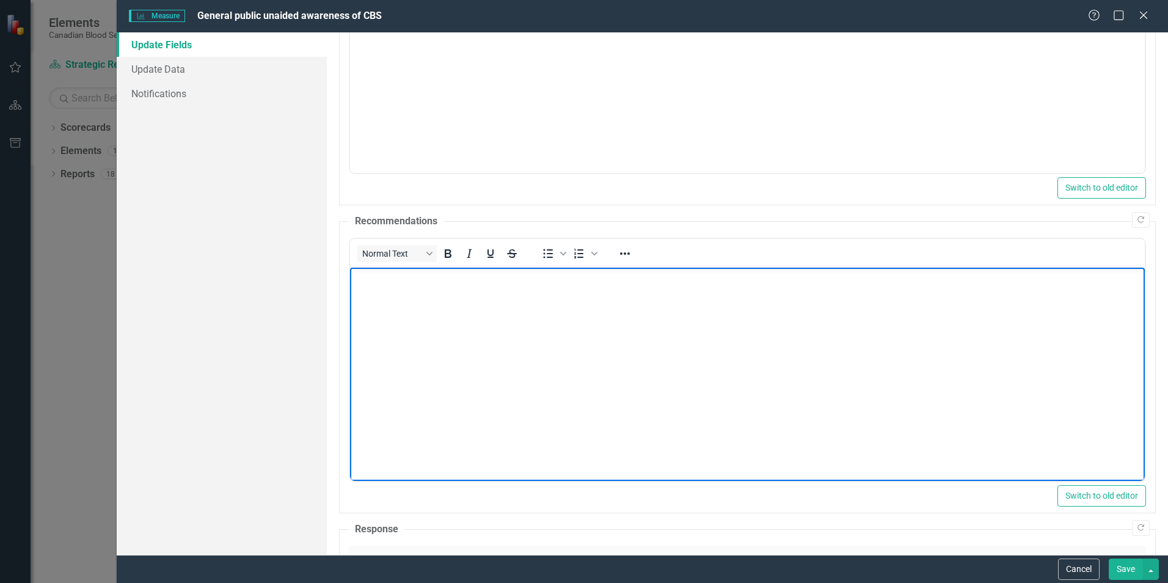
click at [544, 309] on body "Rich Text Area. Press ALT-0 for help." at bounding box center [747, 359] width 795 height 183
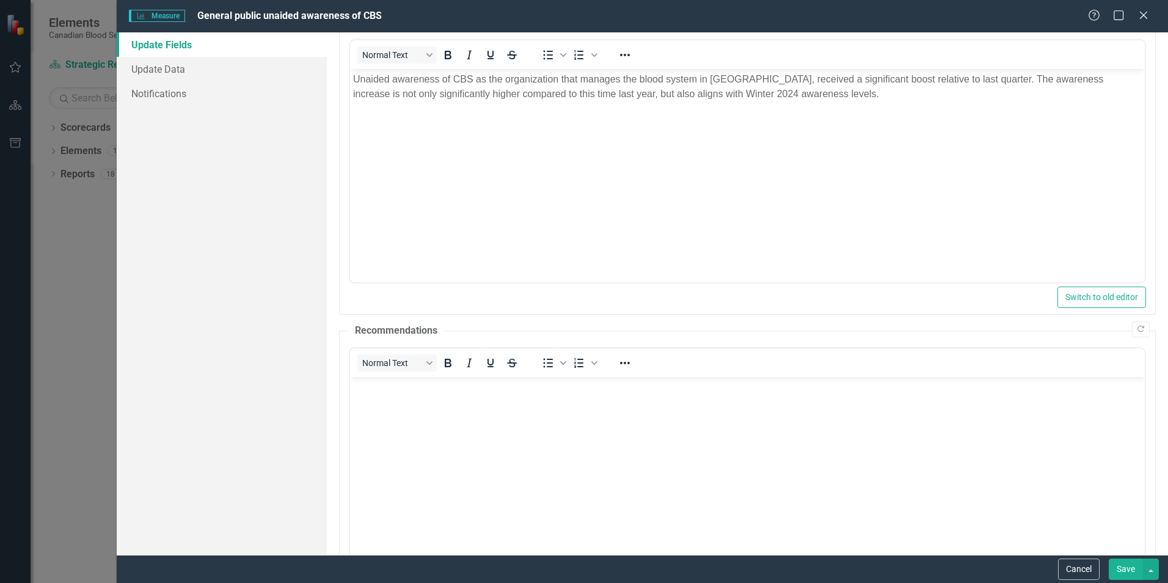
scroll to position [75, 0]
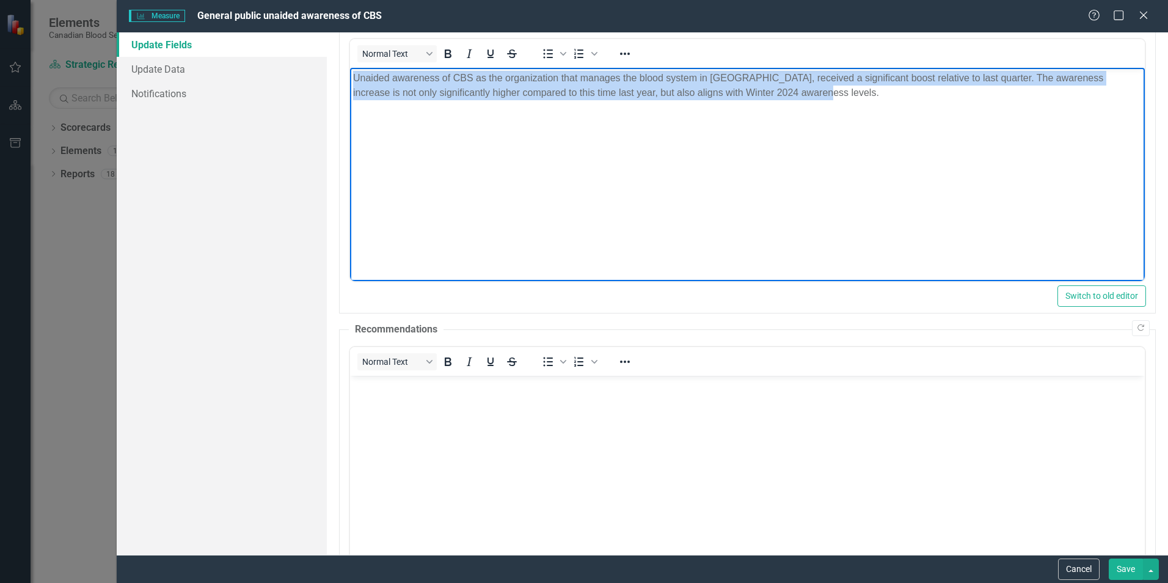
drag, startPoint x: 811, startPoint y: 92, endPoint x: 302, endPoint y: 54, distance: 510.8
click at [350, 68] on html "Unaided awareness of CBS as the organization that manages the blood system in […" at bounding box center [747, 159] width 795 height 183
copy p "Unaided awareness of CBS as the organization that manages the blood system in […"
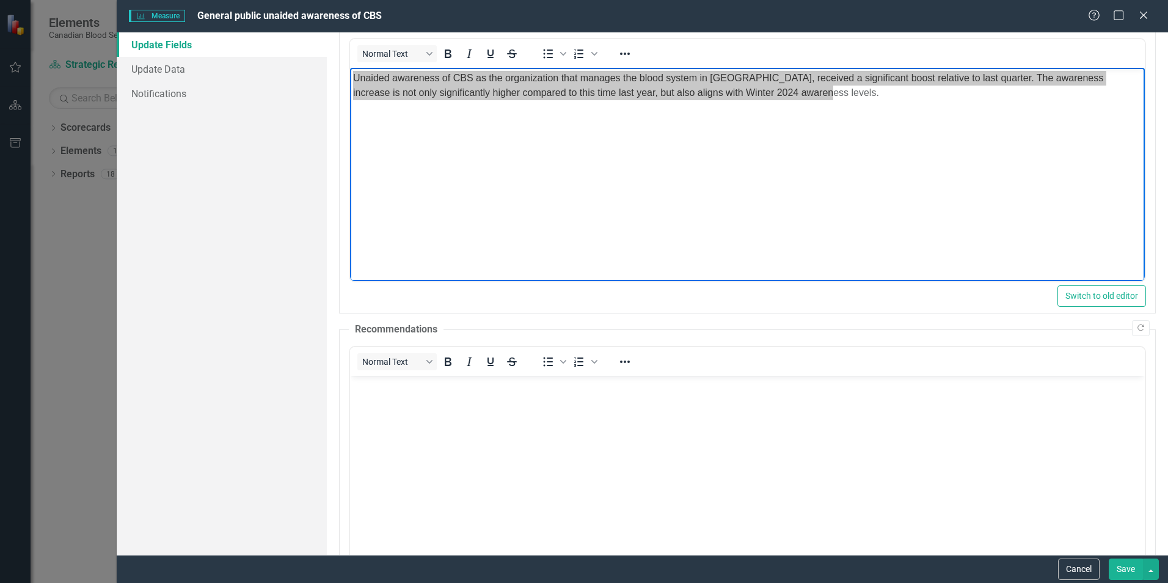
click at [454, 410] on body "Rich Text Area. Press ALT-0 for help." at bounding box center [747, 467] width 795 height 183
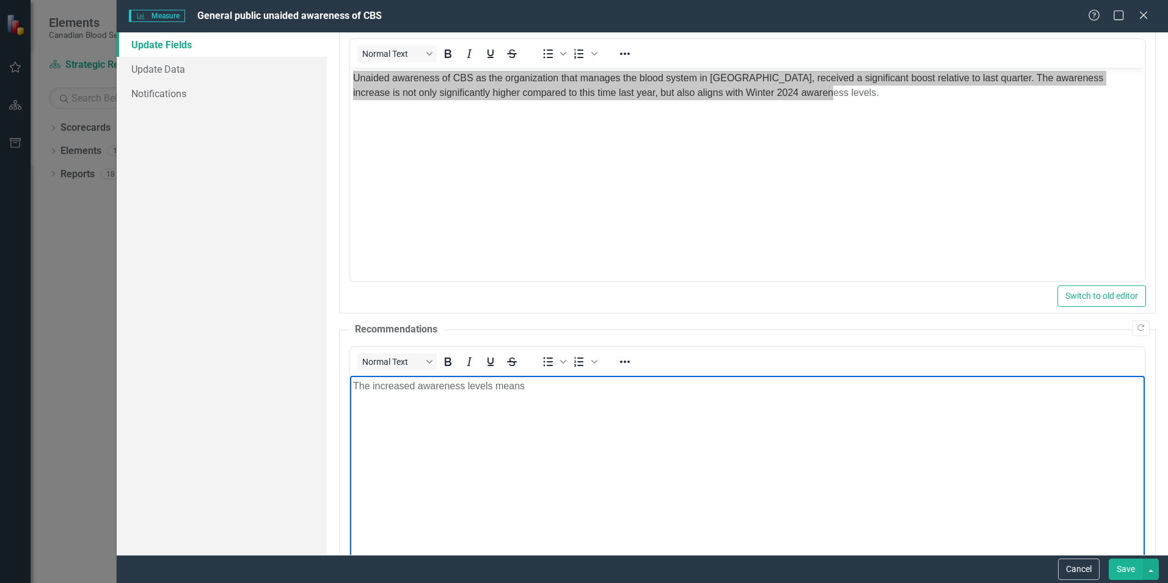
click at [512, 382] on p "The increased awareness levels means" at bounding box center [747, 386] width 789 height 15
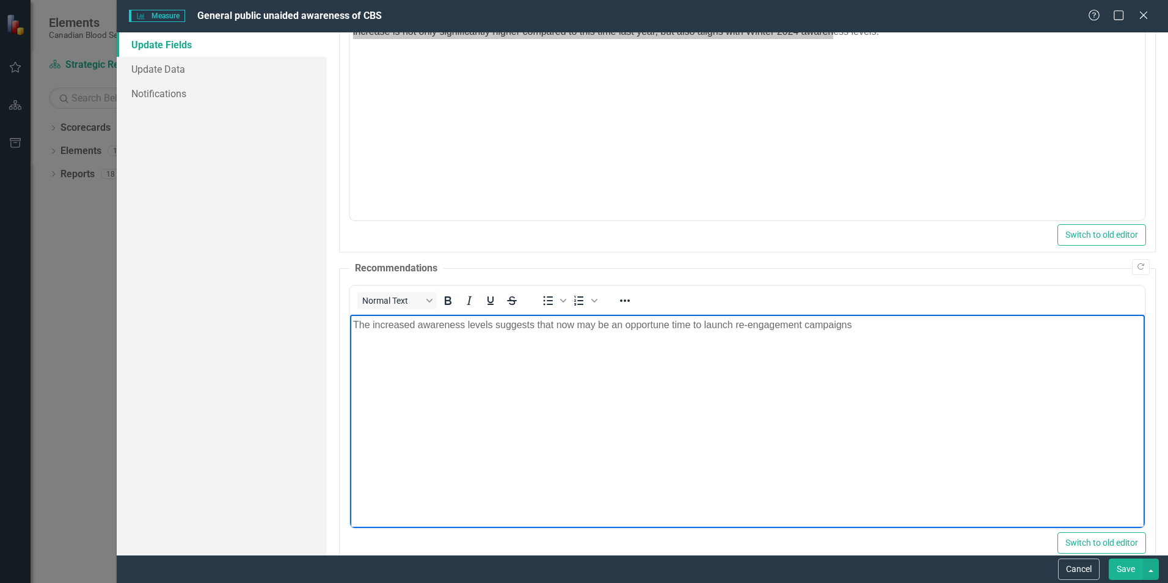
click at [733, 327] on p "The increased awareness levels suggests that now may be an opportune time to la…" at bounding box center [747, 325] width 789 height 15
click at [953, 327] on p "The increased awareness levels suggests that now may be an opportune time to la…" at bounding box center [747, 325] width 789 height 15
click at [949, 322] on p "The increased awareness levels suggests that now may be an opportune time to la…" at bounding box center [747, 332] width 789 height 29
click at [588, 341] on p "The increased awareness levels suggests that now may be an opportune time to la…" at bounding box center [747, 332] width 789 height 29
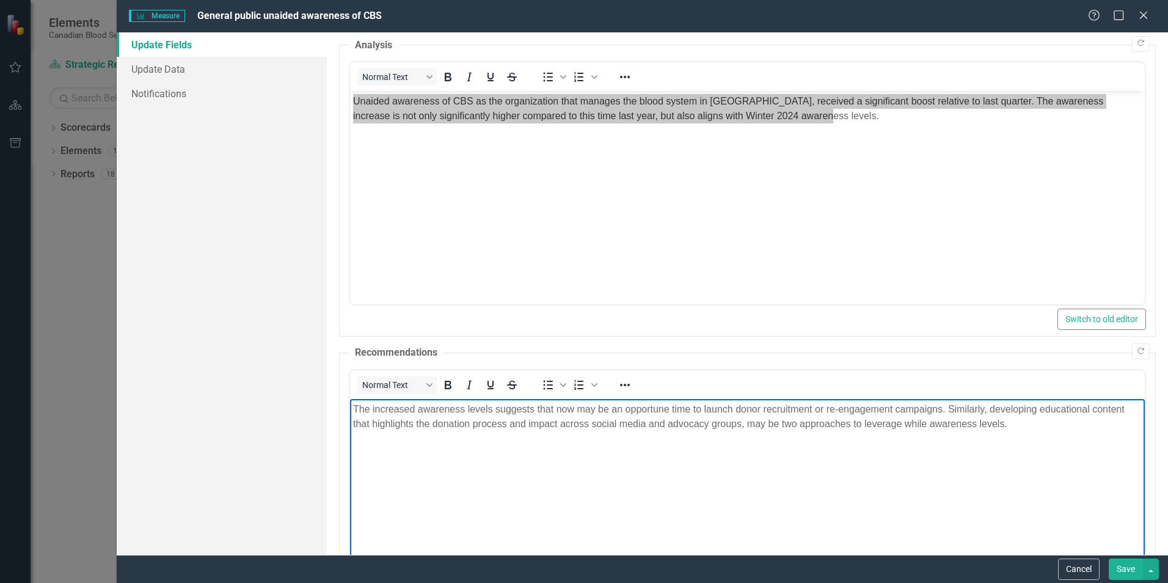
scroll to position [122, 0]
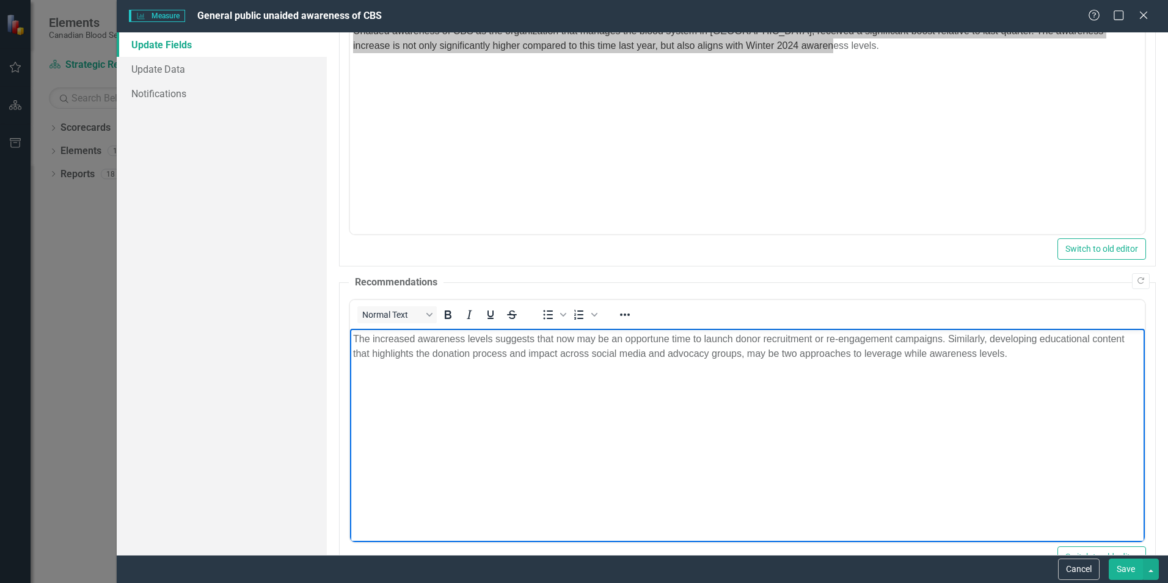
click at [1024, 355] on p "The increased awareness levels suggests that now may be an opportune time to la…" at bounding box center [747, 346] width 789 height 29
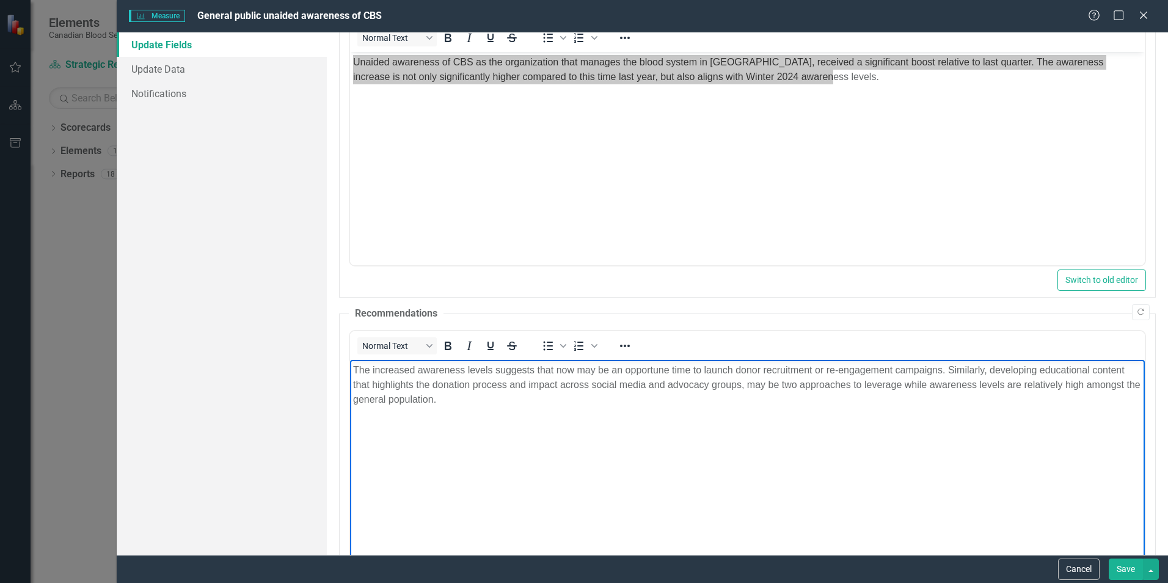
scroll to position [61, 0]
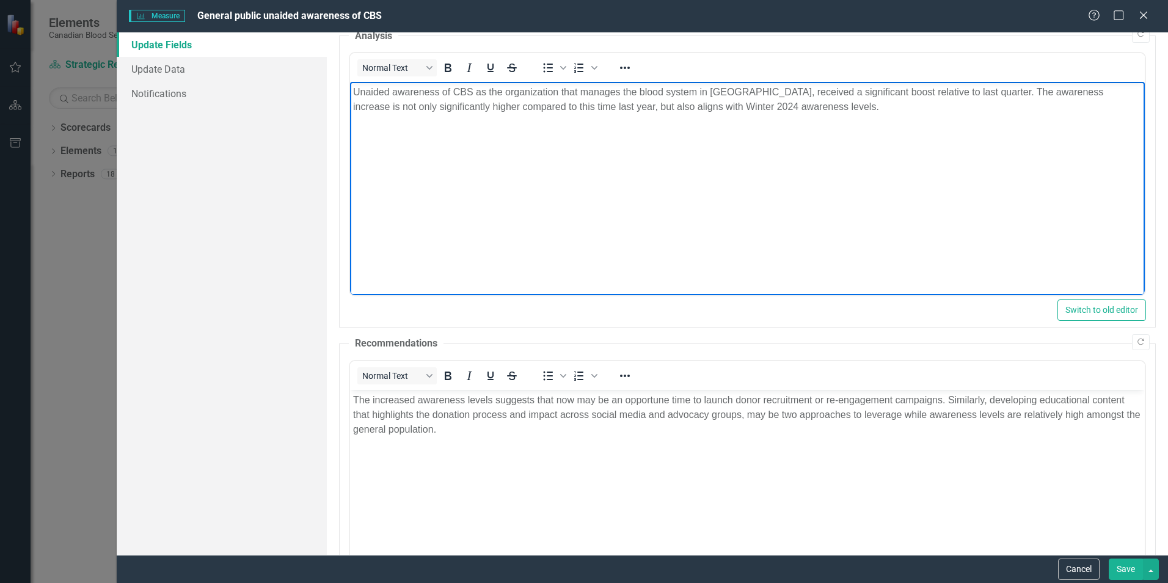
click at [649, 265] on html "Unaided awareness of CBS as the organization that manages the blood system in […" at bounding box center [747, 173] width 795 height 183
click at [1118, 570] on button "Save" at bounding box center [1126, 568] width 34 height 21
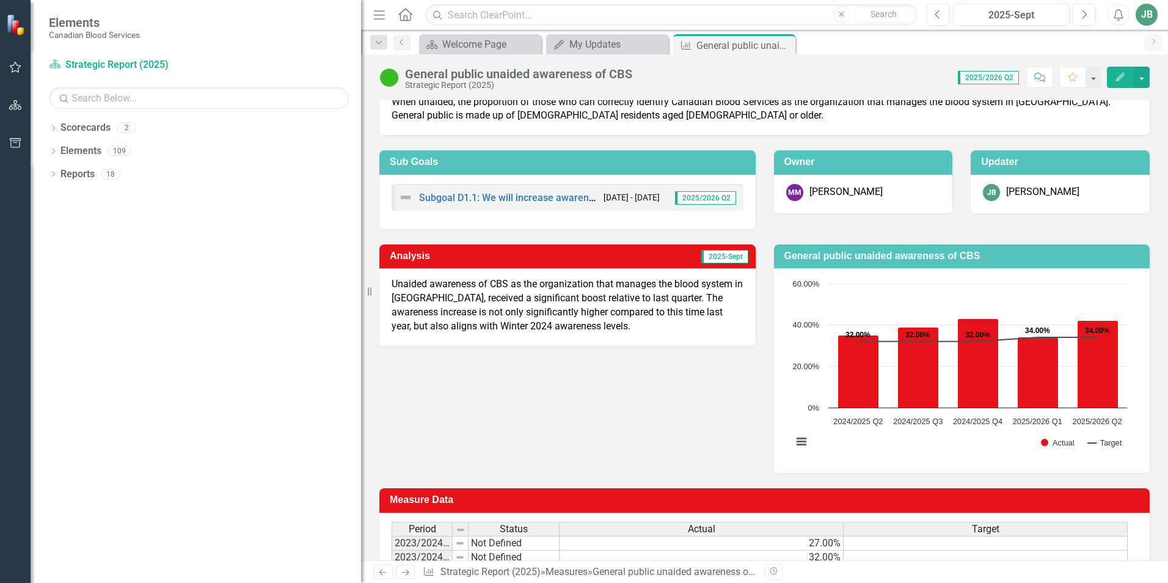
scroll to position [31, 0]
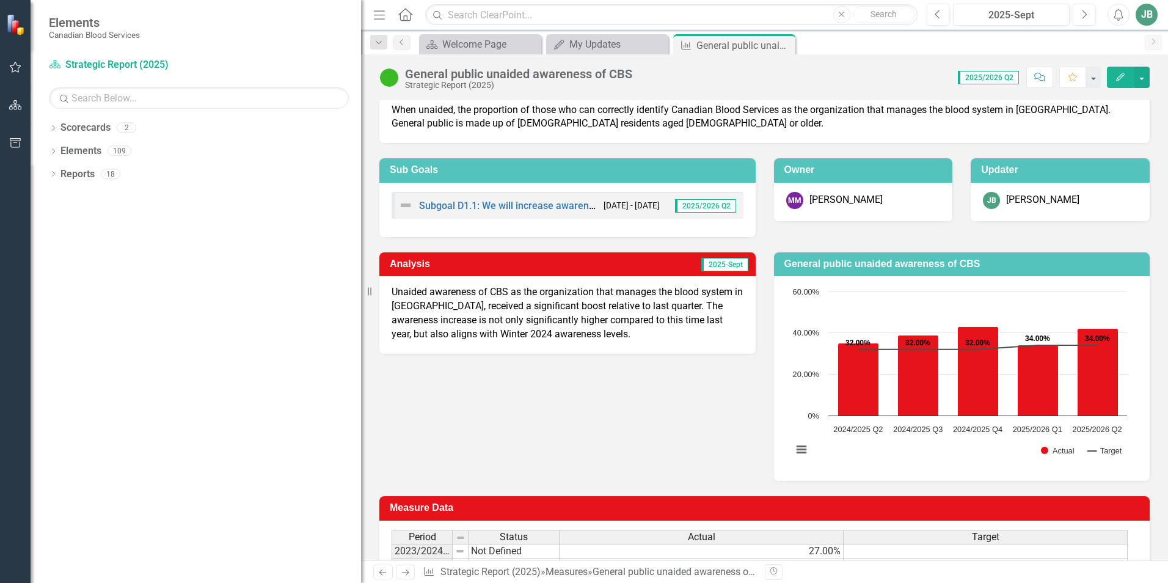
click at [577, 327] on p "Unaided awareness of CBS as the organization that manages the blood system in […" at bounding box center [568, 313] width 352 height 56
click at [521, 208] on link "Subgoal D1.1: We will increase awareness of [DEMOGRAPHIC_DATA] Blood Services t…" at bounding box center [687, 206] width 536 height 12
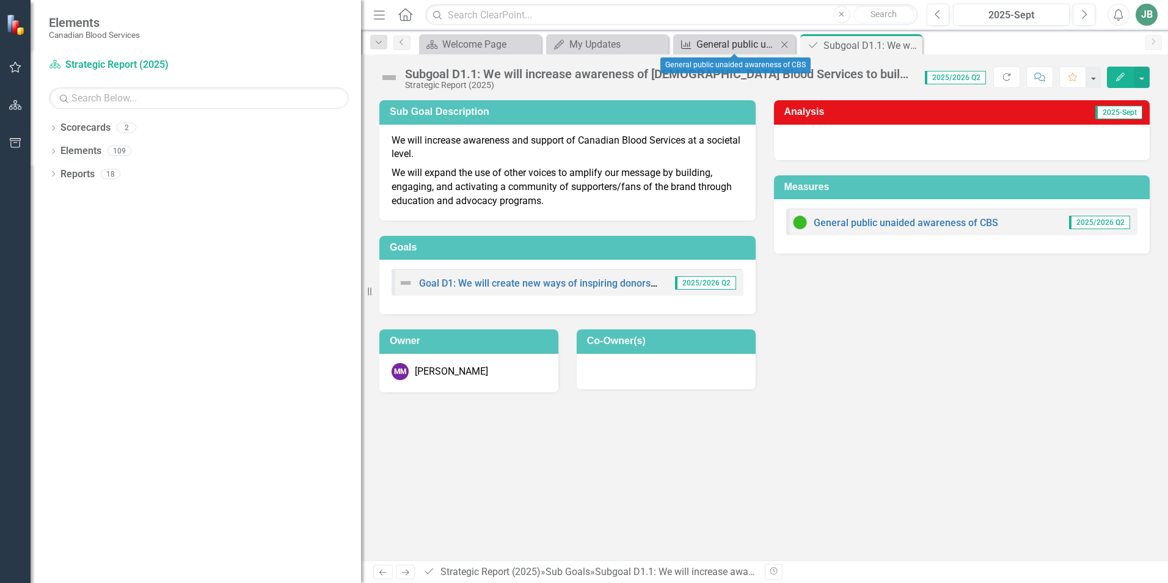
click at [698, 38] on div "General public unaided awareness of CBS" at bounding box center [736, 44] width 81 height 15
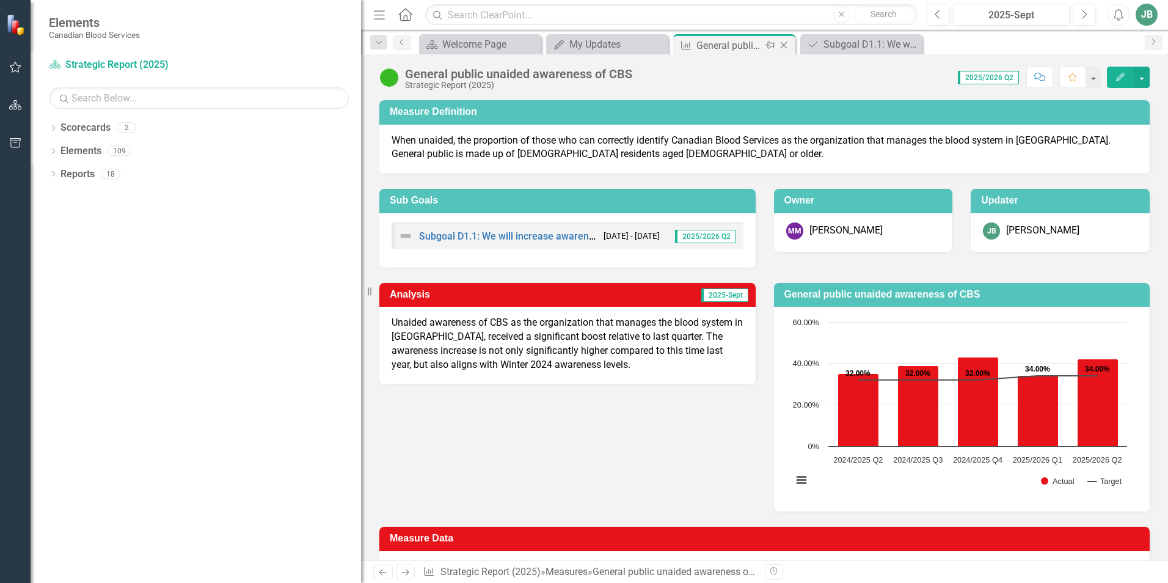
click at [782, 45] on icon "Close" at bounding box center [784, 45] width 12 height 10
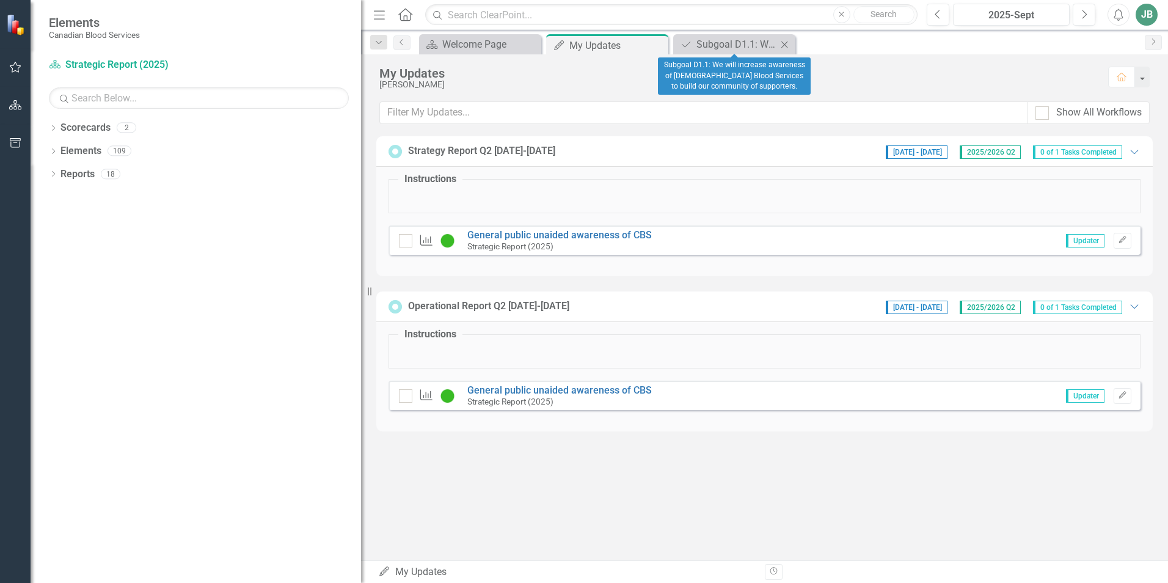
click at [785, 45] on icon at bounding box center [784, 44] width 7 height 7
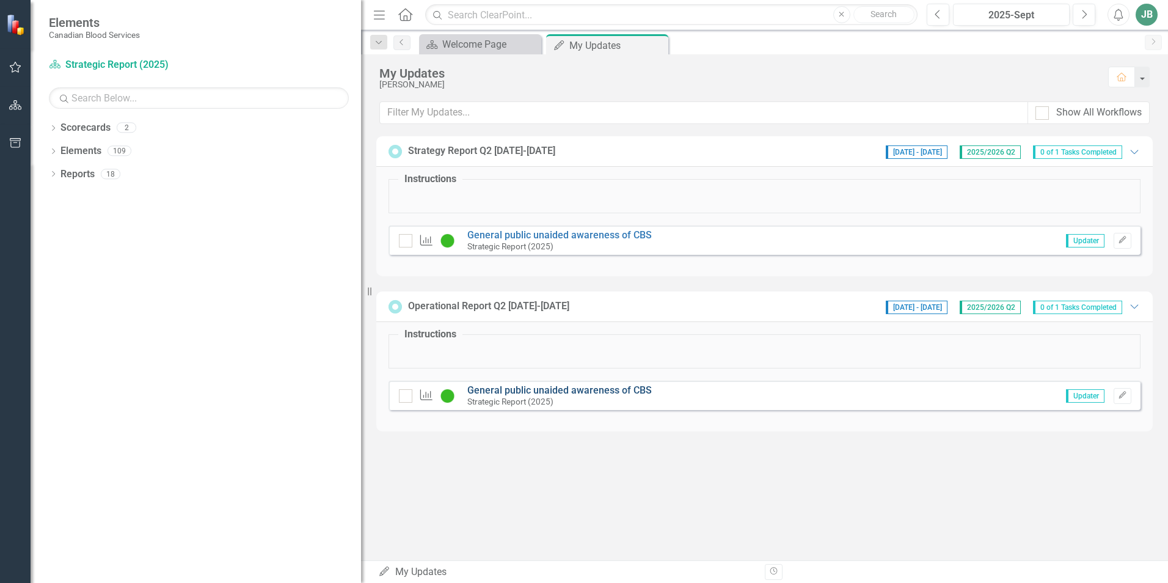
click at [592, 392] on link "General public unaided awareness of CBS" at bounding box center [559, 390] width 184 height 12
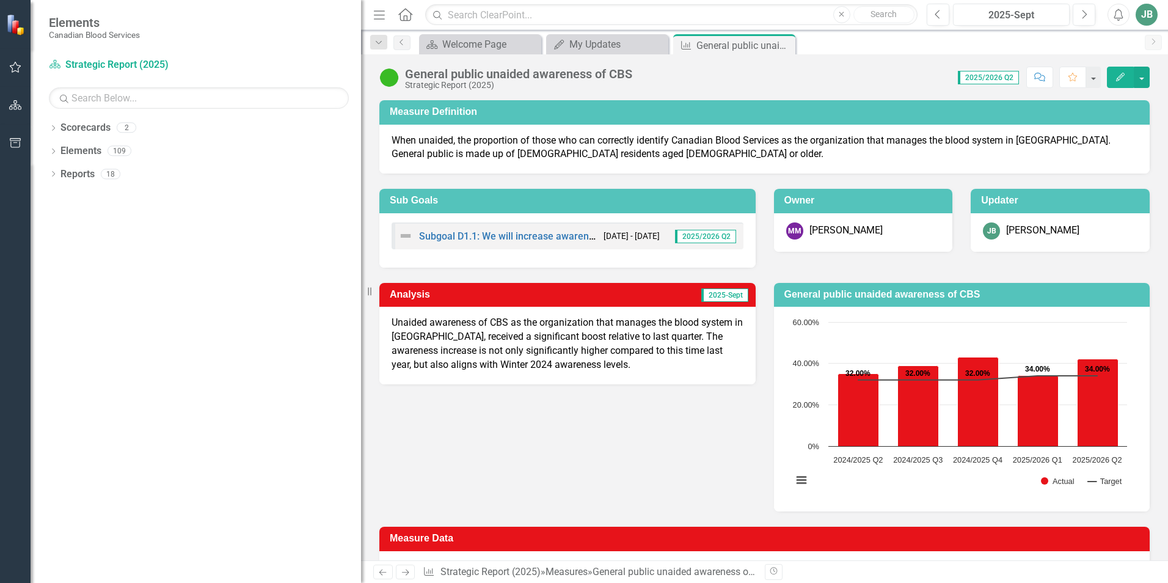
scroll to position [214, 0]
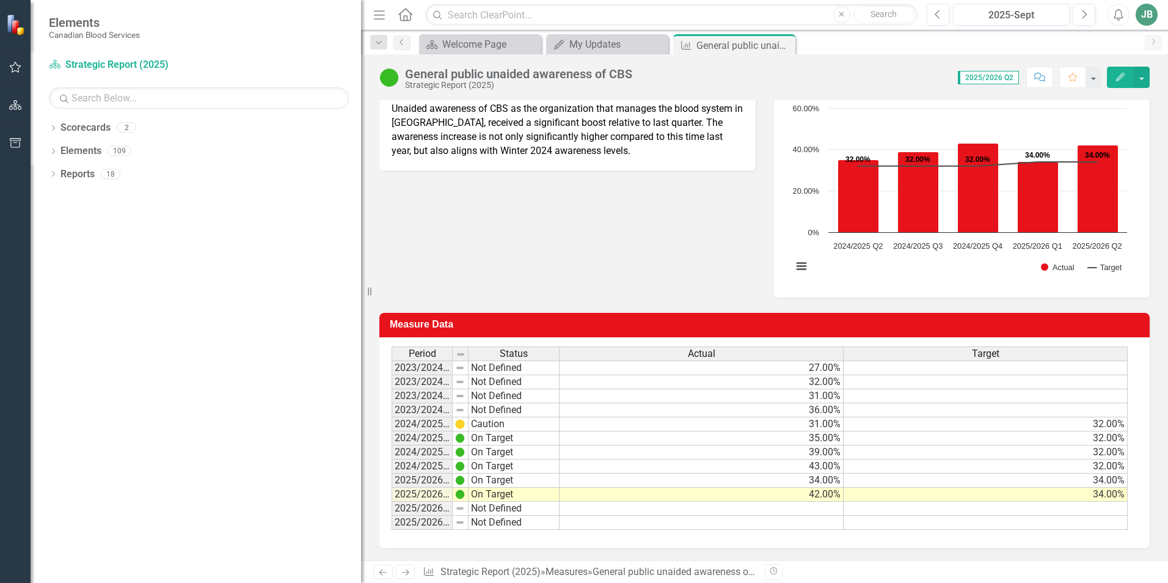
click at [620, 237] on div "Analysis 2025-Sept Unaided awareness of CBS as the organization that manages th…" at bounding box center [764, 176] width 789 height 244
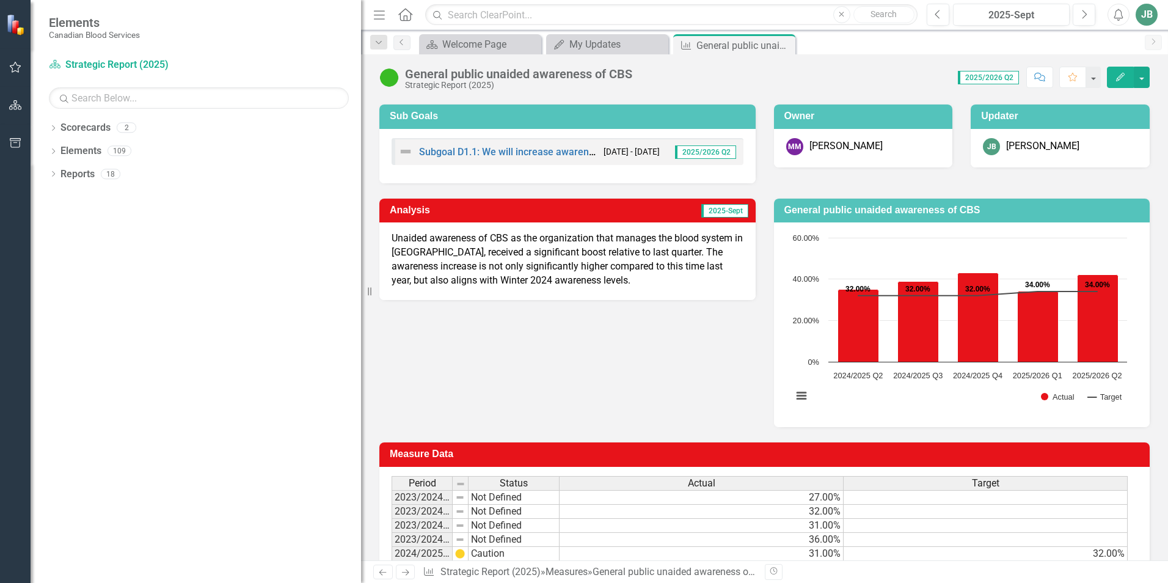
scroll to position [0, 0]
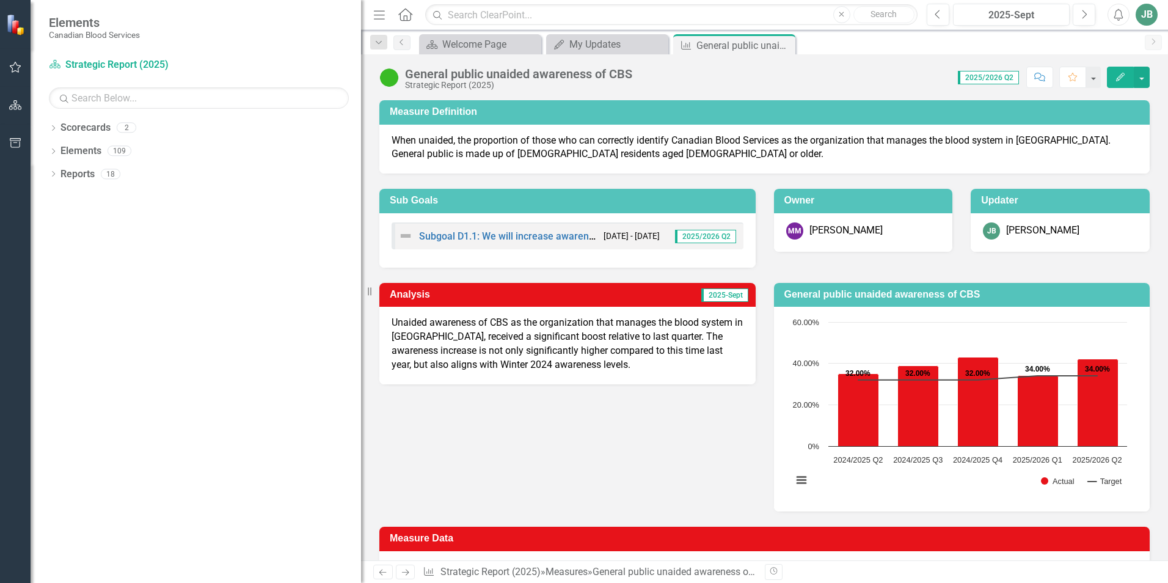
click at [1148, 21] on div "JB" at bounding box center [1146, 15] width 22 height 22
click at [1068, 18] on button "2025-Sept" at bounding box center [1011, 15] width 117 height 22
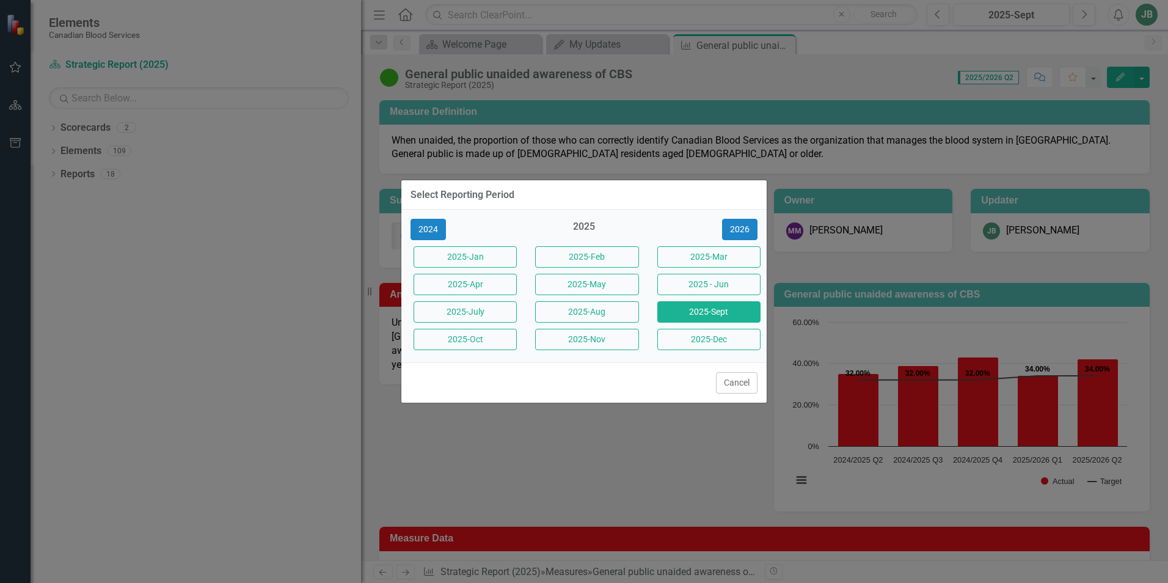
click at [1146, 26] on div "Select Reporting Period 2024 2025 2026 2025-[DATE]-[DATE]-[DATE]-[DATE]-[DATE] …" at bounding box center [584, 291] width 1168 height 583
click at [735, 386] on button "Cancel" at bounding box center [737, 382] width 42 height 21
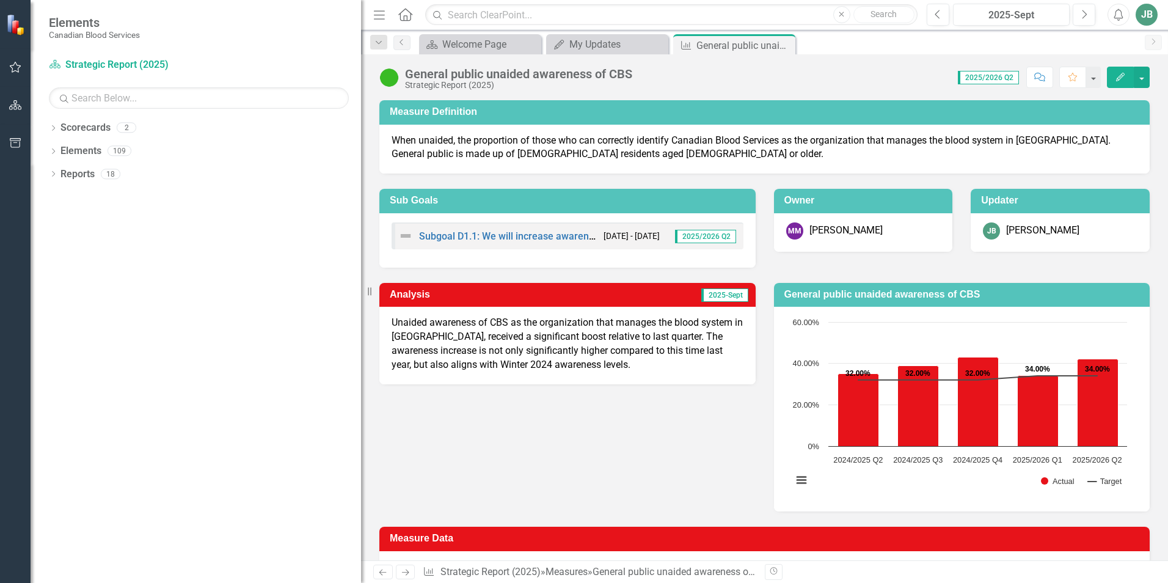
click at [1144, 13] on div "JB" at bounding box center [1146, 15] width 22 height 22
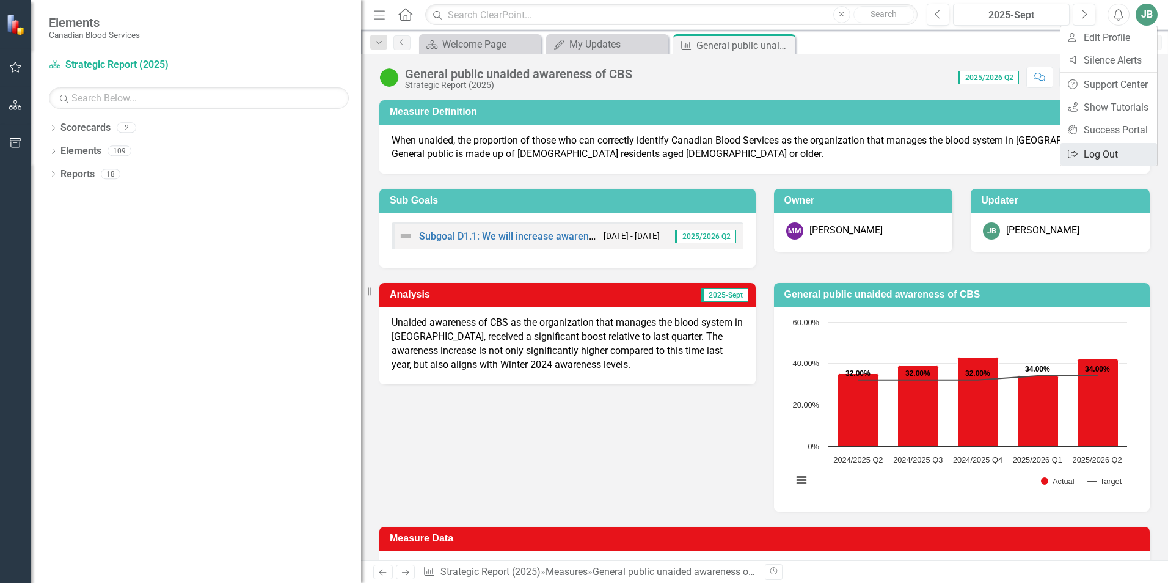
click at [1108, 159] on link "Logout Log Out" at bounding box center [1108, 154] width 97 height 23
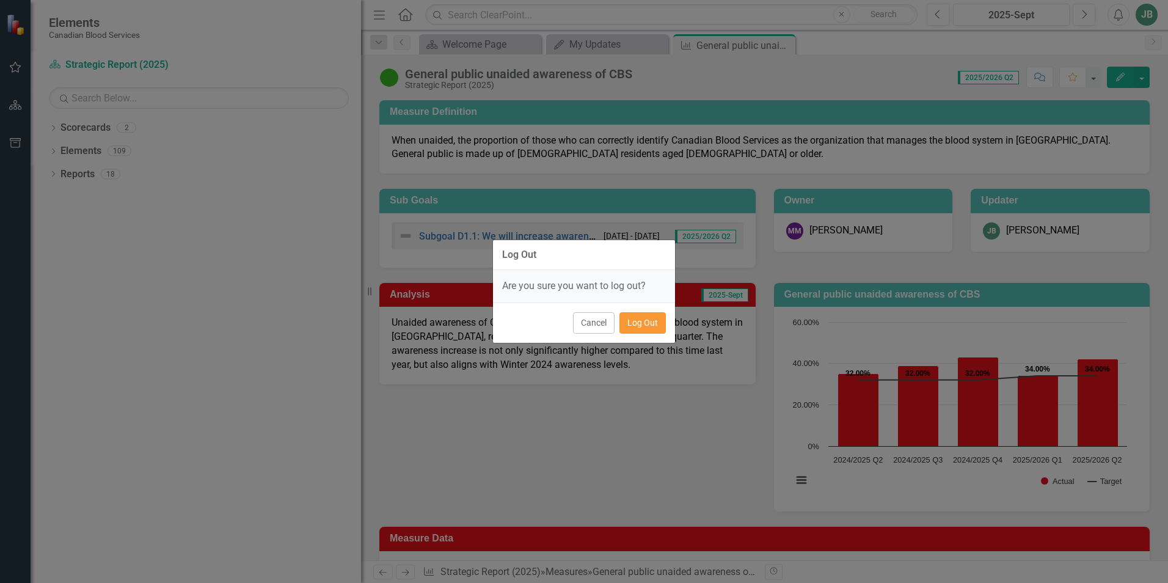
click at [635, 328] on button "Log Out" at bounding box center [642, 322] width 46 height 21
